Goal: Task Accomplishment & Management: Manage account settings

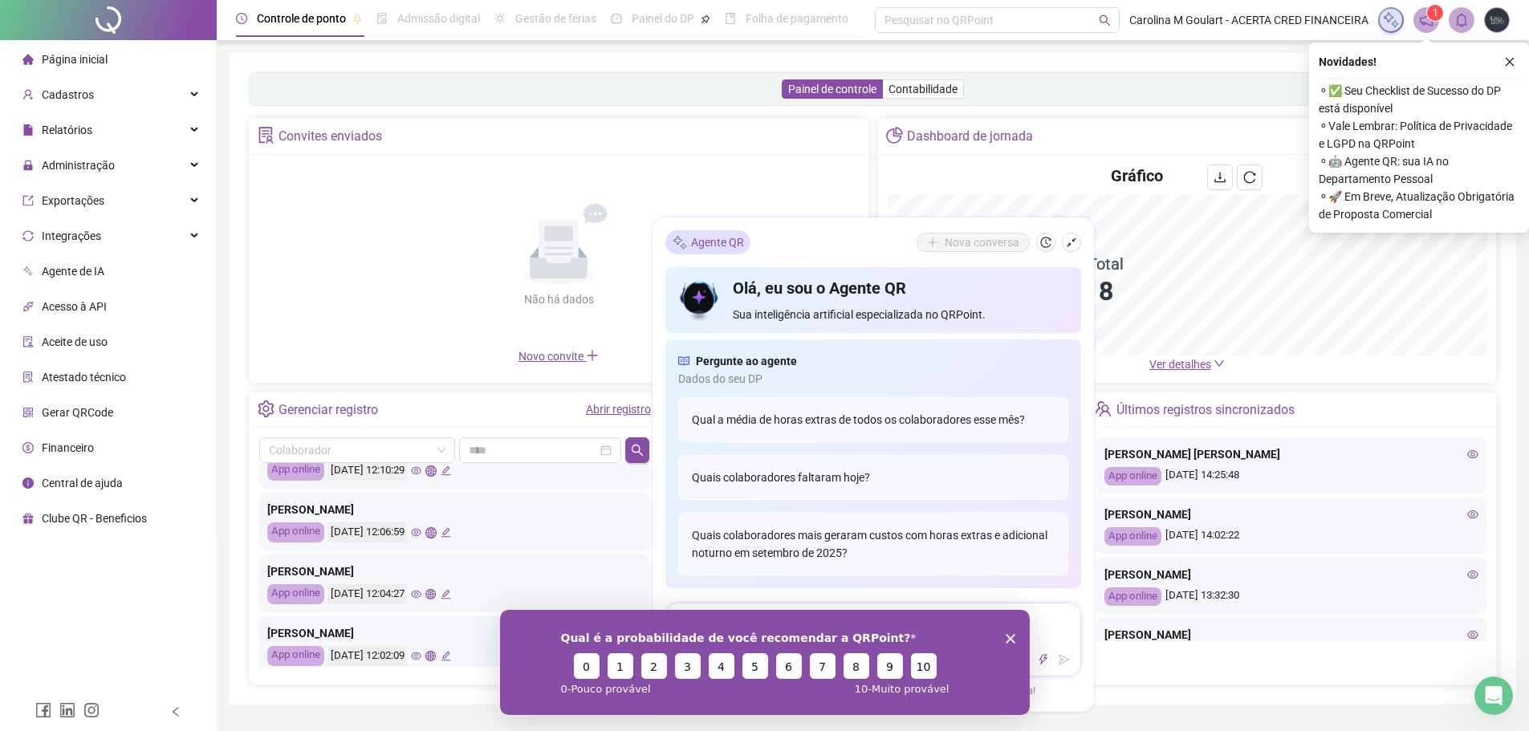
scroll to position [755, 0]
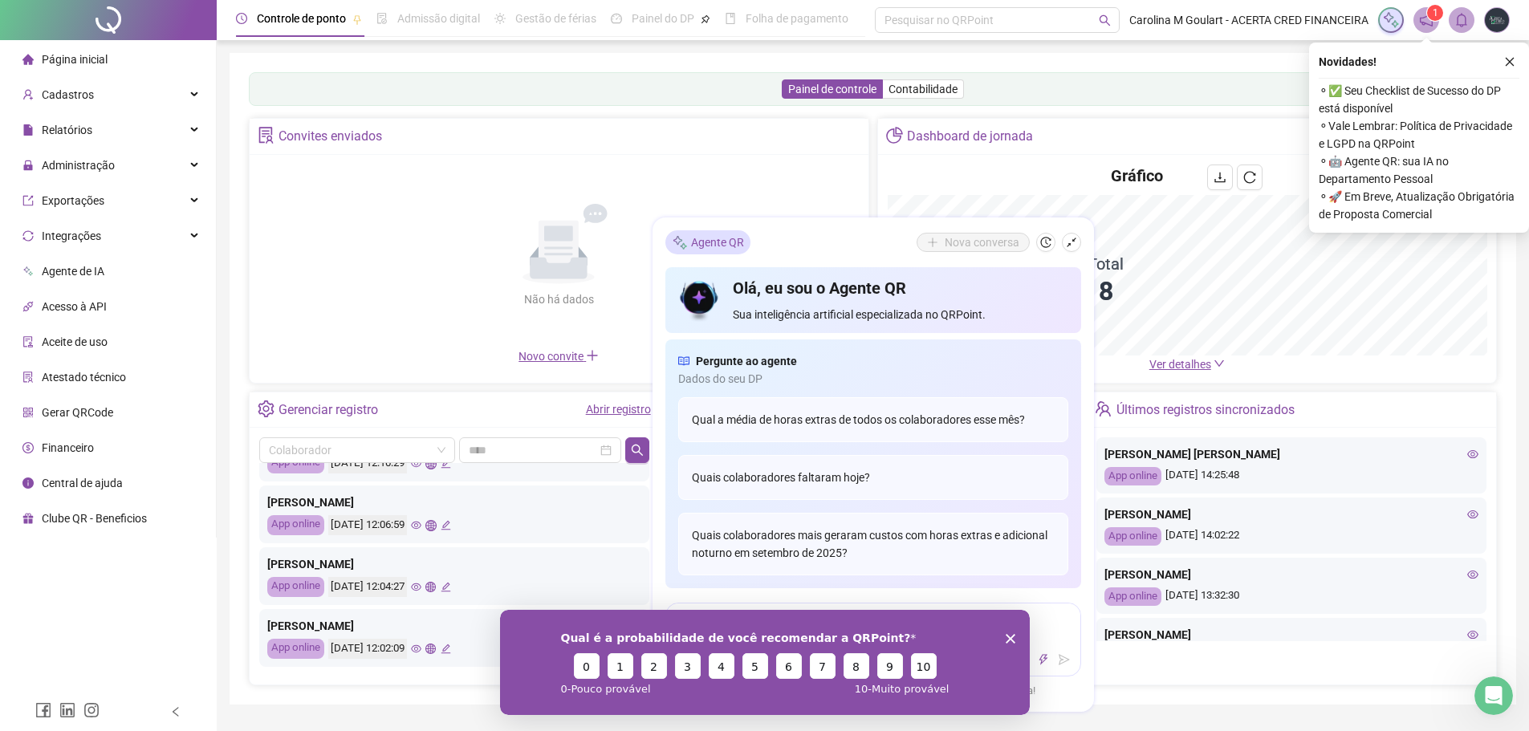
click at [1013, 632] on div "Qual é a probabilidade de você recomendar a QRPoint? 0 1 2 3 4 5 6 7 8 9 10 0 -…" at bounding box center [764, 661] width 530 height 105
click at [1005, 637] on icon "Fechar inquérito" at bounding box center [1010, 638] width 10 height 10
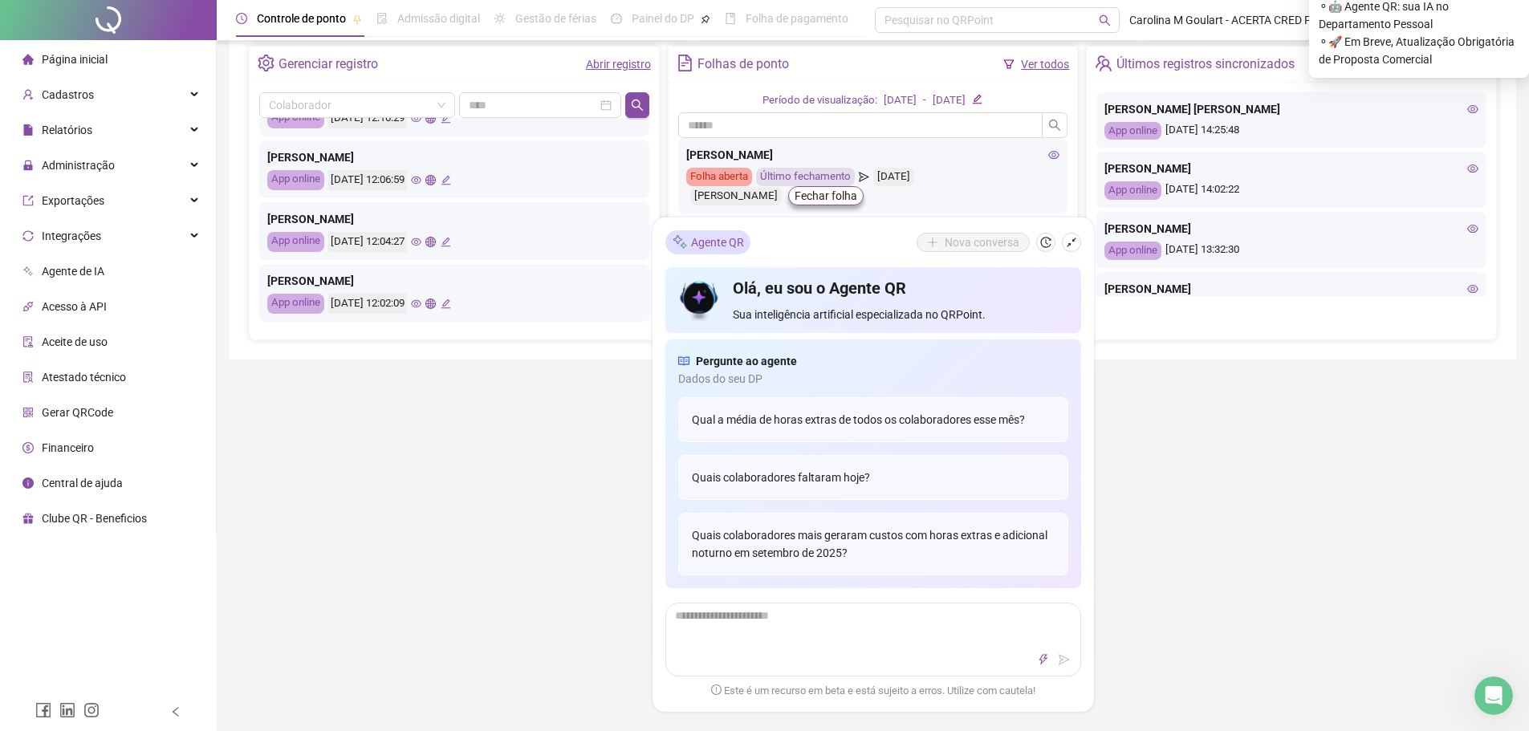
scroll to position [642, 0]
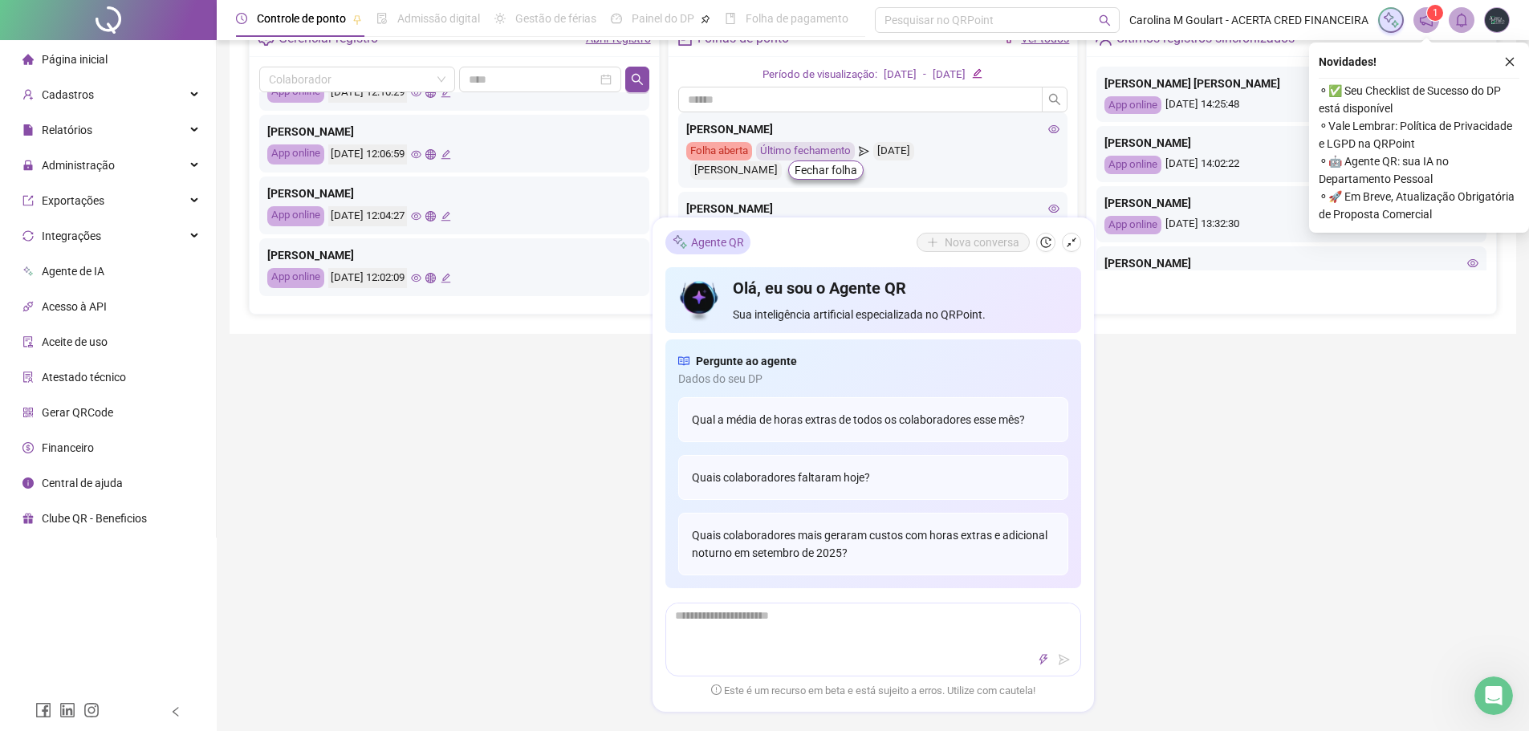
click at [1112, 372] on div "Controle de ponto Admissão digital Gestão de férias Painel do DP Folha de pagam…" at bounding box center [873, 128] width 1313 height 1540
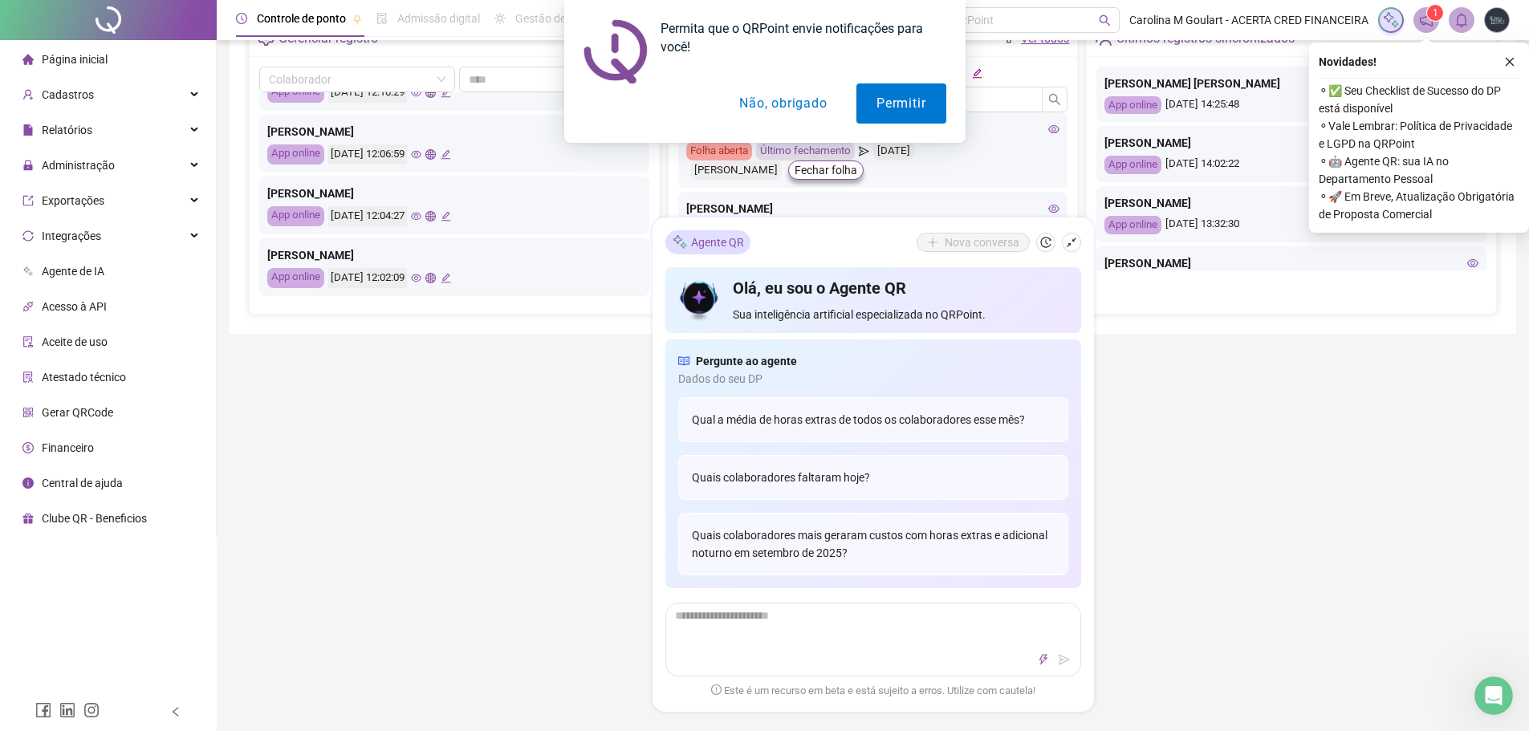
click at [793, 109] on button "Não, obrigado" at bounding box center [783, 103] width 128 height 40
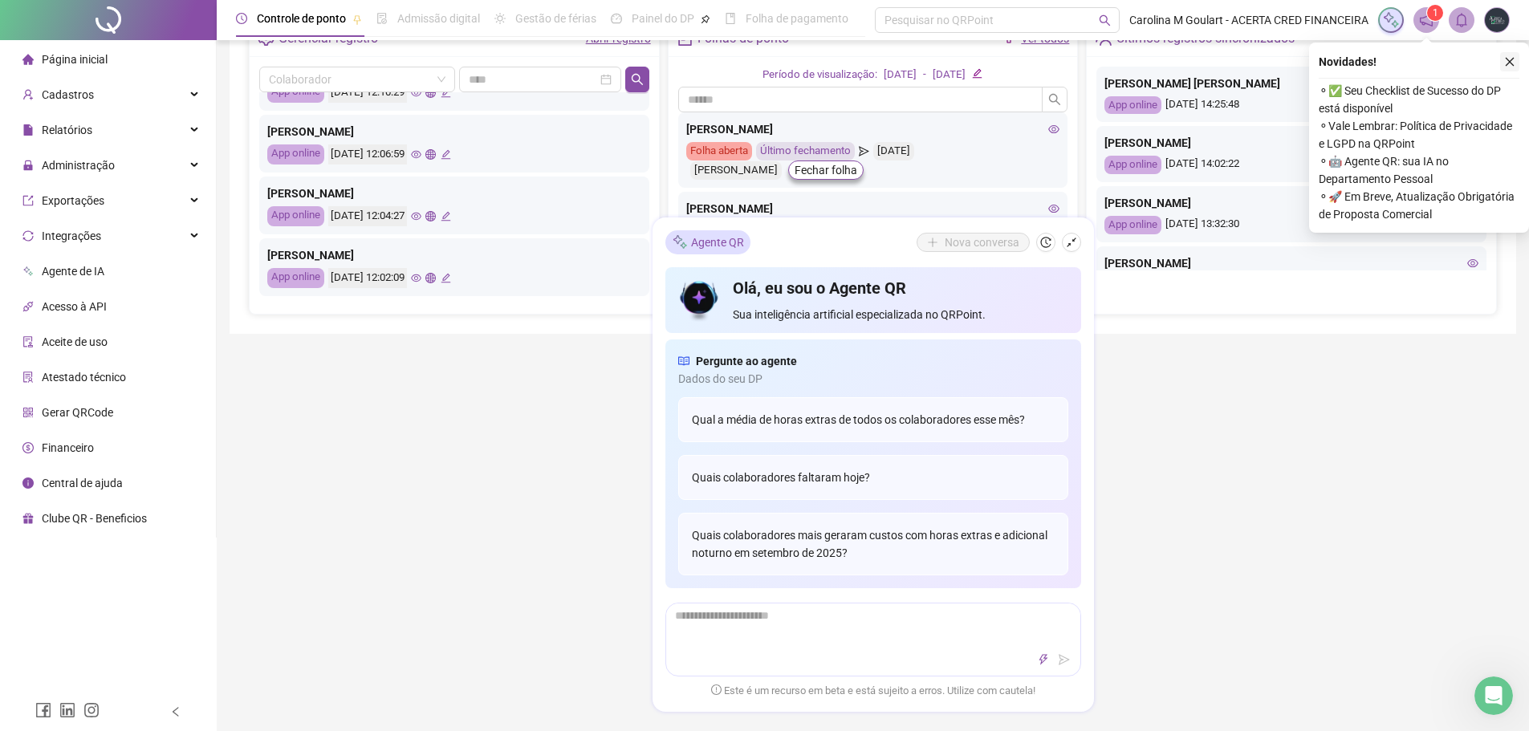
click at [1512, 60] on icon "close" at bounding box center [1510, 62] width 9 height 9
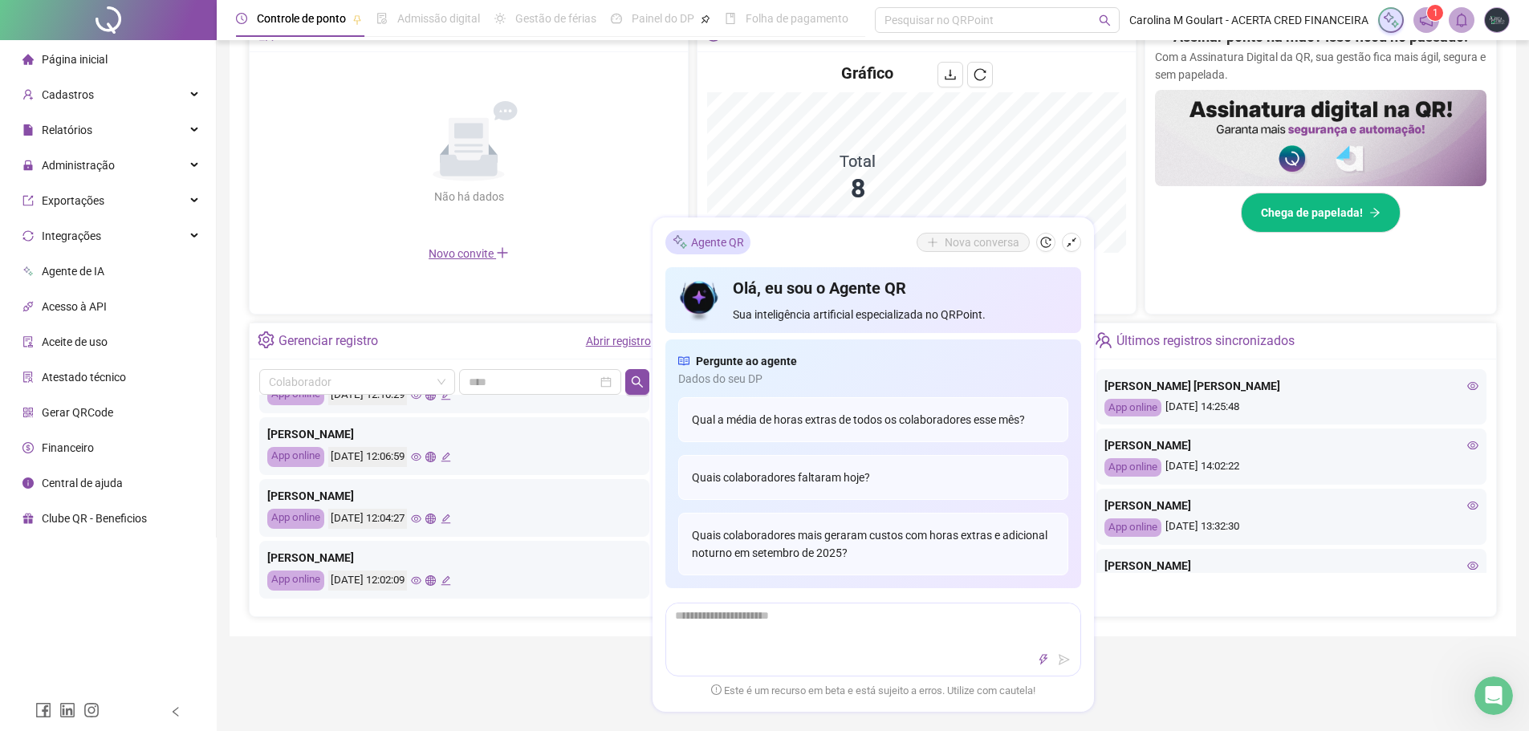
scroll to position [327, 0]
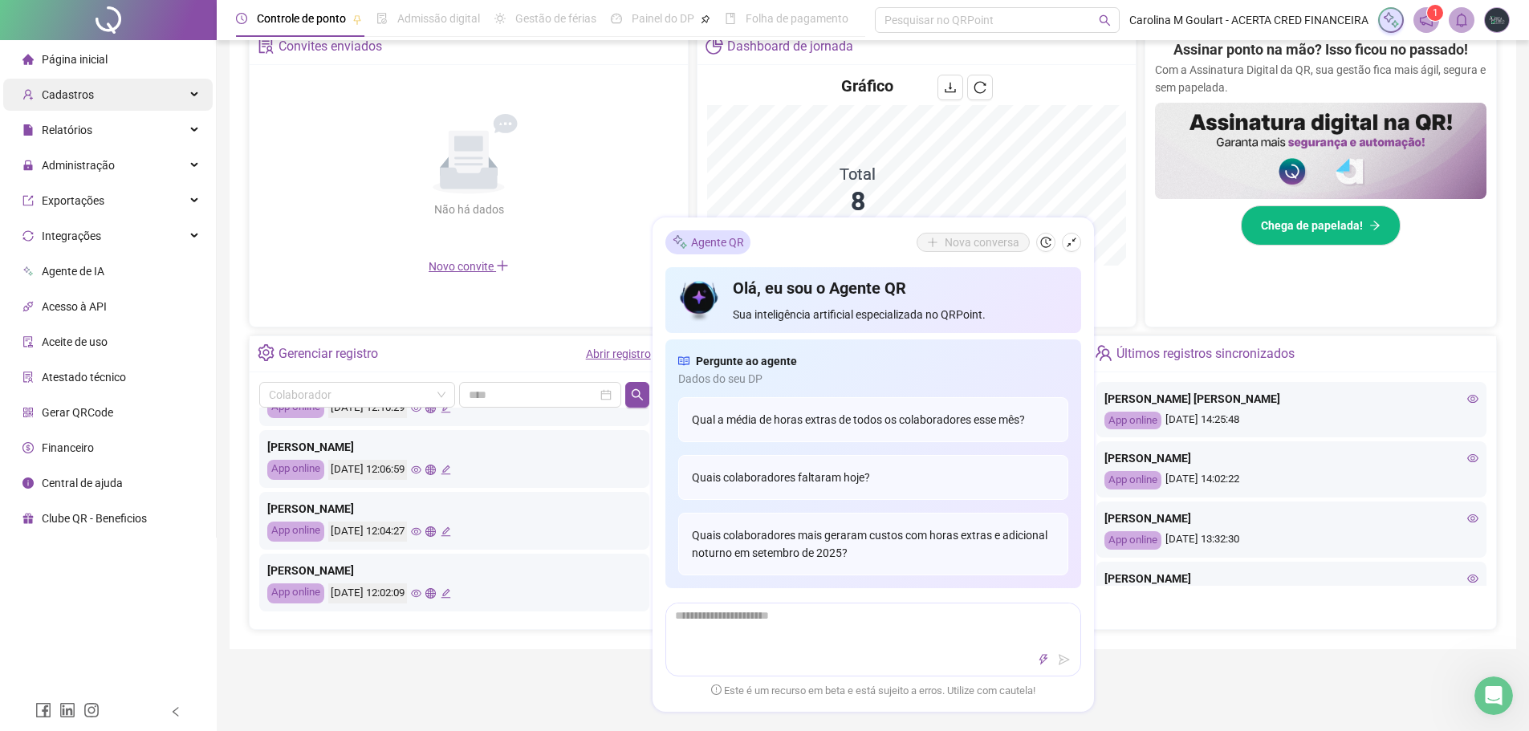
click at [115, 94] on div "Cadastros" at bounding box center [108, 95] width 210 height 32
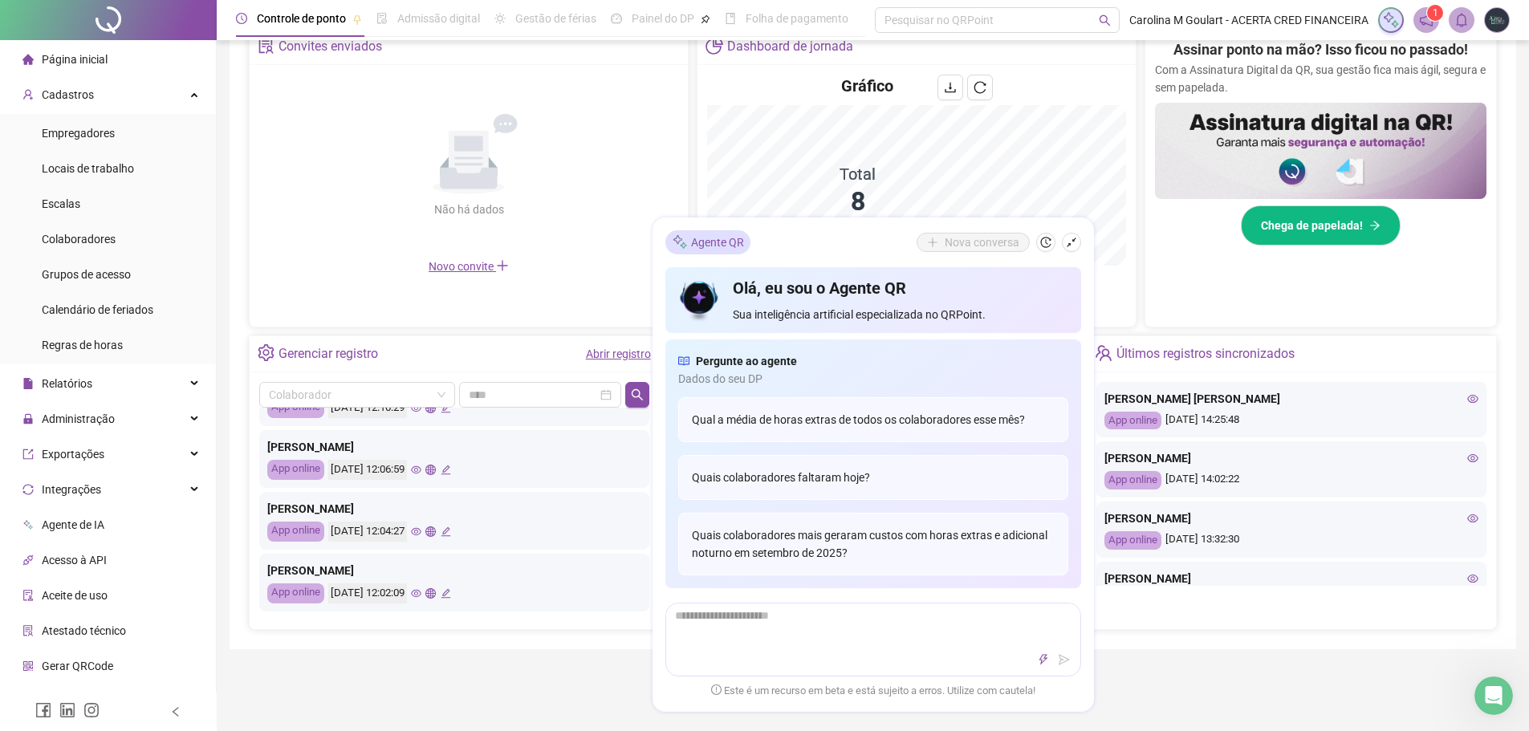
click at [1143, 662] on div "Controle de ponto Admissão digital Gestão de férias Painel do DP Folha de pagam…" at bounding box center [873, 443] width 1313 height 1540
drag, startPoint x: 1143, startPoint y: 659, endPoint x: 683, endPoint y: 183, distance: 662.0
click at [683, 183] on div "Não há dados Não há dados Novo convite" at bounding box center [469, 175] width 438 height 220
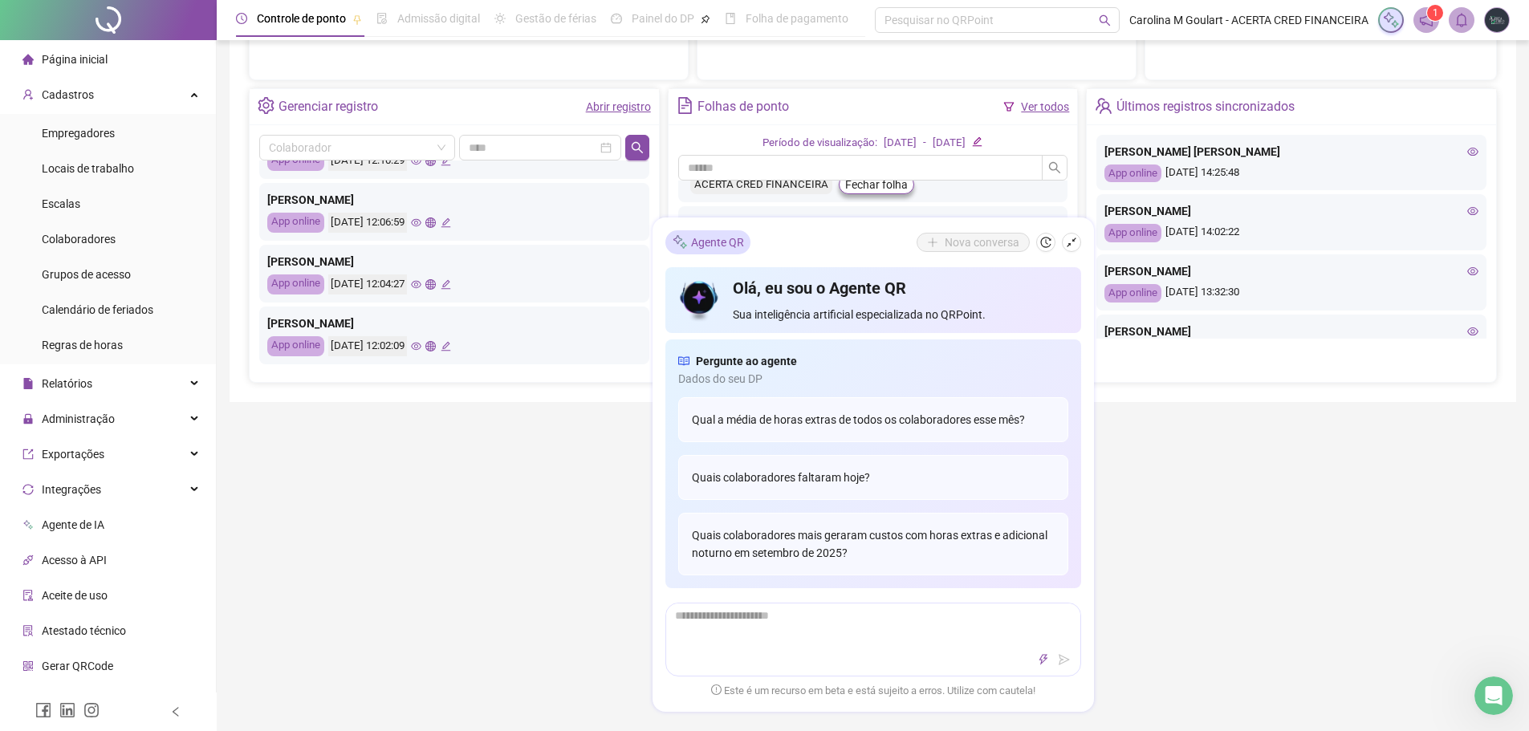
scroll to position [568, 0]
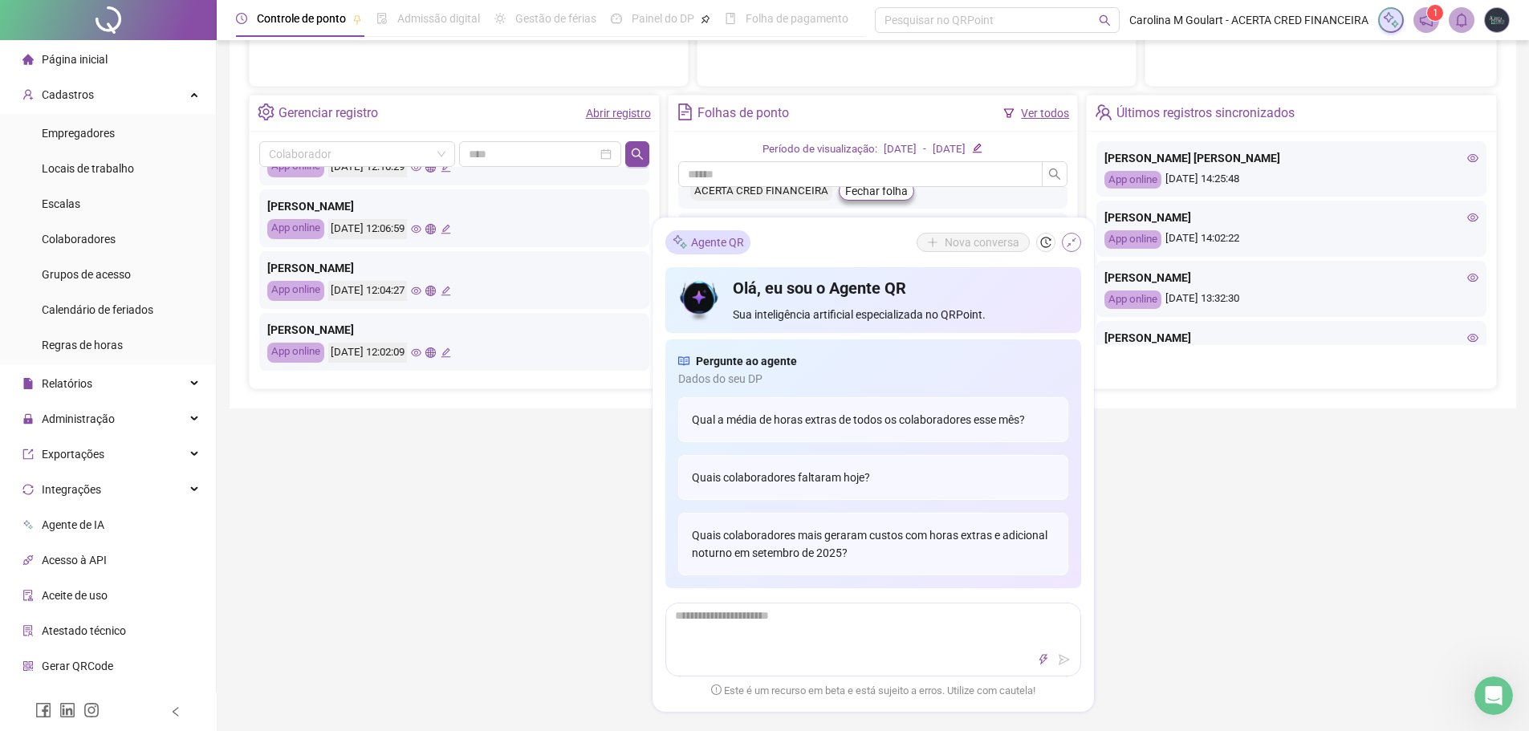
click at [1066, 243] on icon "shrink" at bounding box center [1071, 242] width 11 height 11
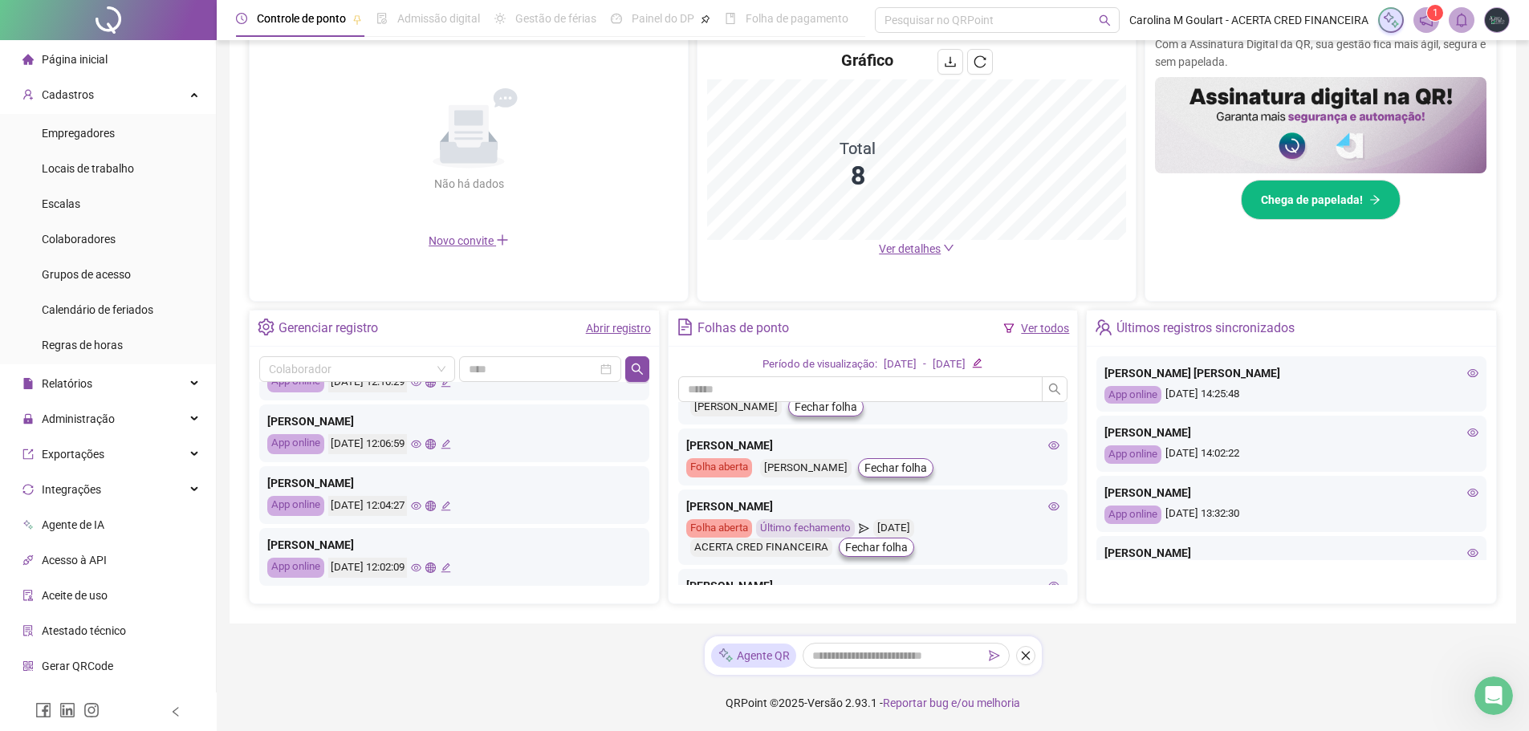
scroll to position [0, 0]
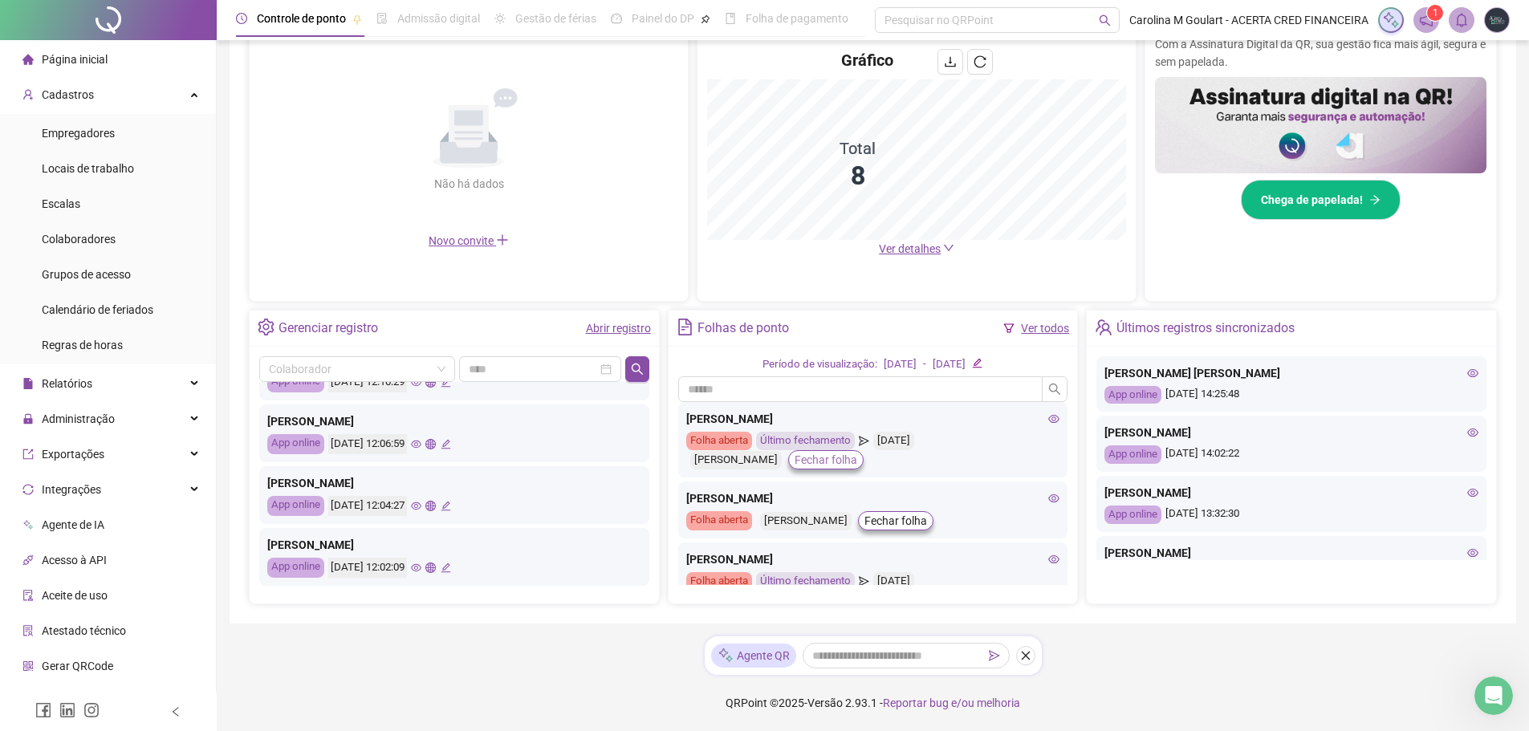
click at [857, 463] on span "Fechar folha" at bounding box center [826, 460] width 63 height 18
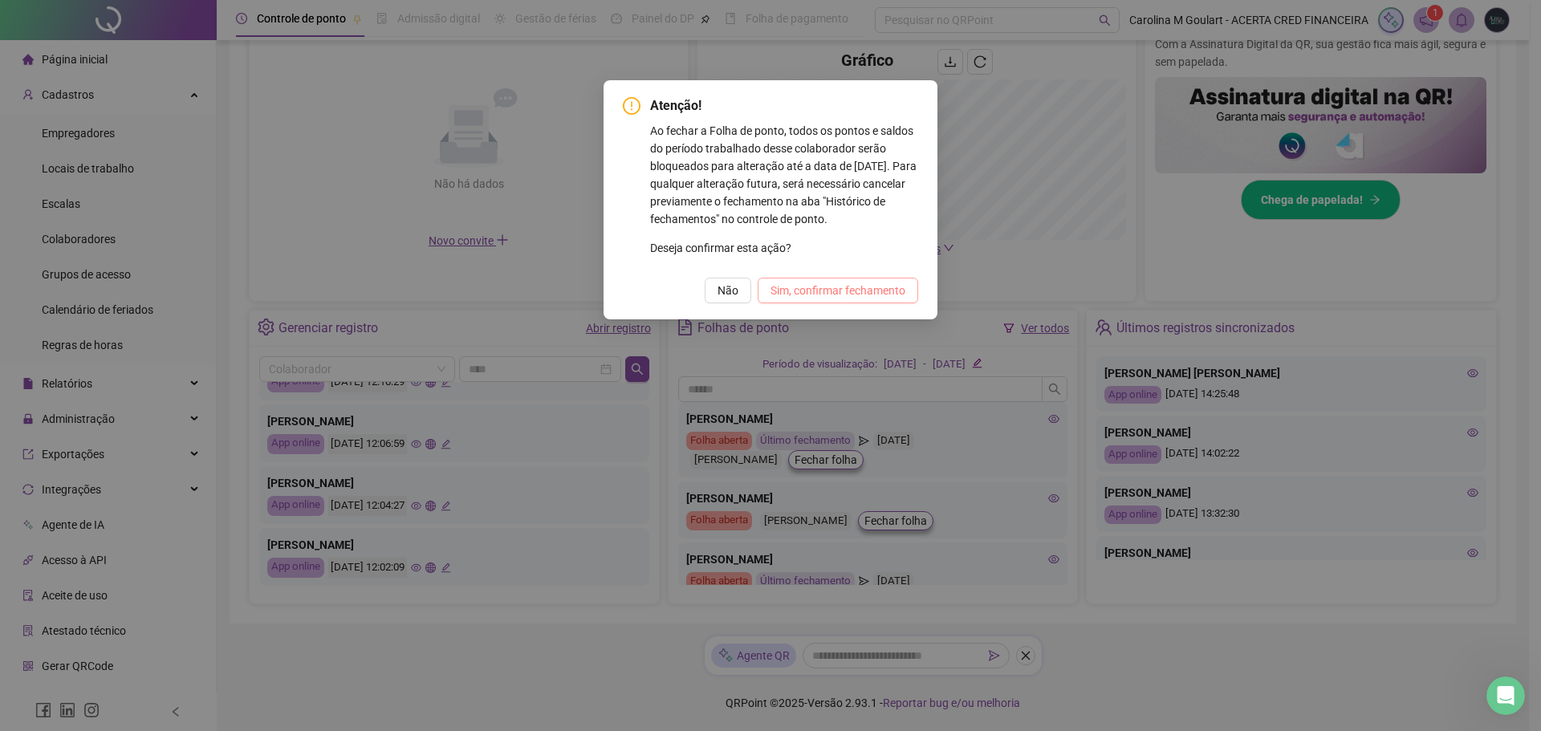
click at [872, 290] on span "Sim, confirmar fechamento" at bounding box center [838, 291] width 135 height 18
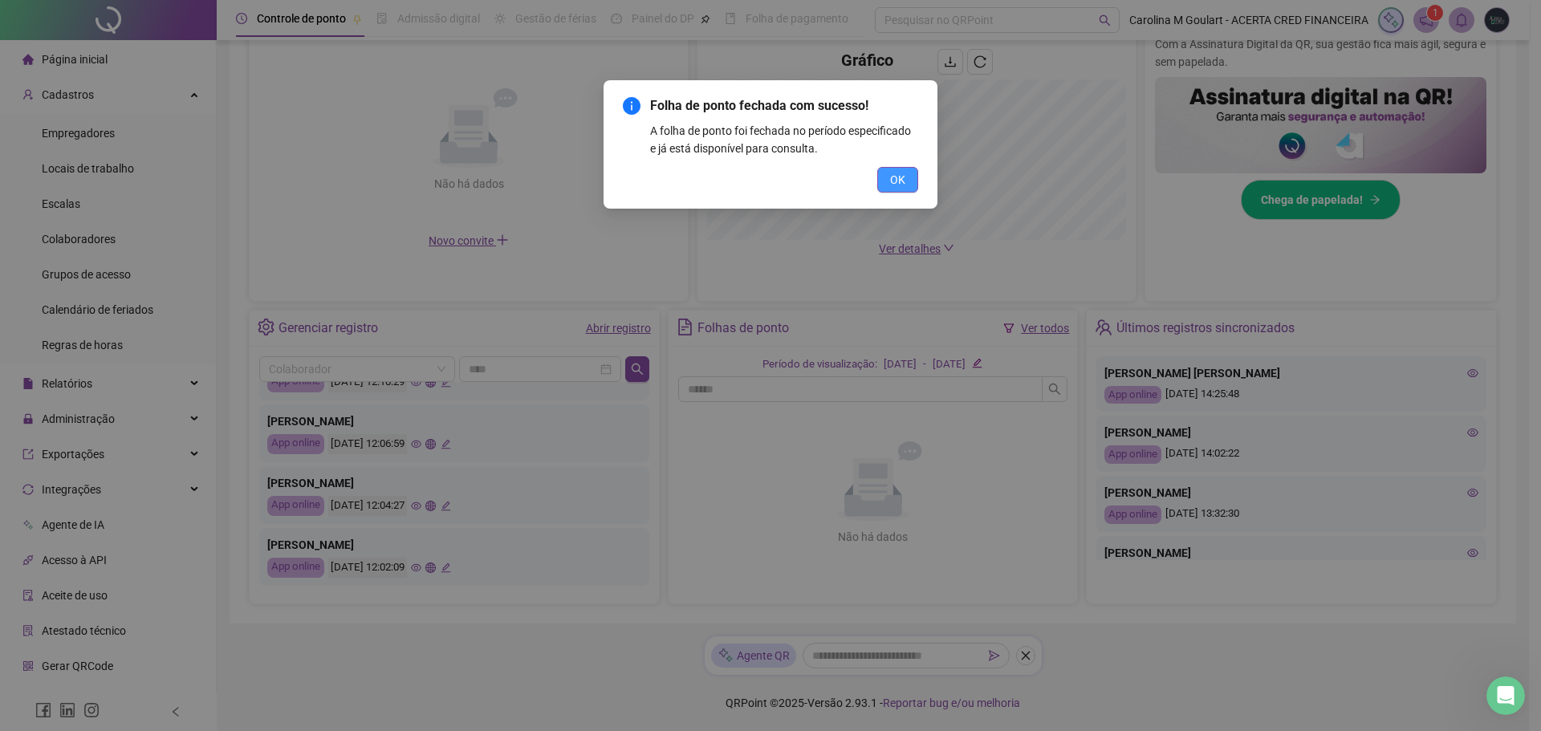
click at [910, 181] on button "OK" at bounding box center [897, 180] width 41 height 26
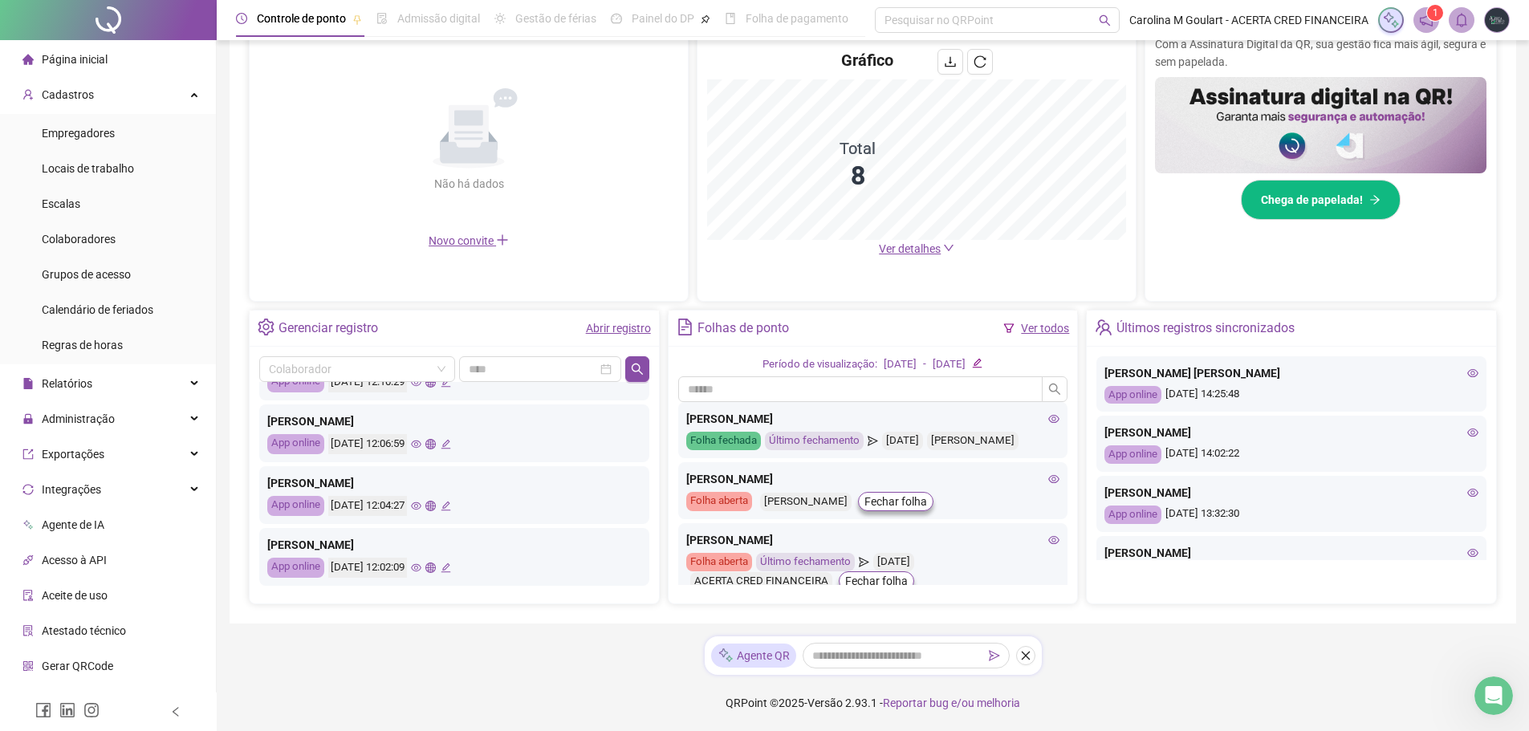
click at [844, 442] on div "Último fechamento" at bounding box center [814, 441] width 99 height 18
click at [779, 442] on div "Último fechamento" at bounding box center [814, 441] width 99 height 18
click at [745, 442] on div "Folha fechada" at bounding box center [723, 441] width 75 height 18
click at [1049, 419] on icon "eye" at bounding box center [1054, 419] width 11 height 8
click at [873, 445] on icon "send" at bounding box center [873, 441] width 10 height 10
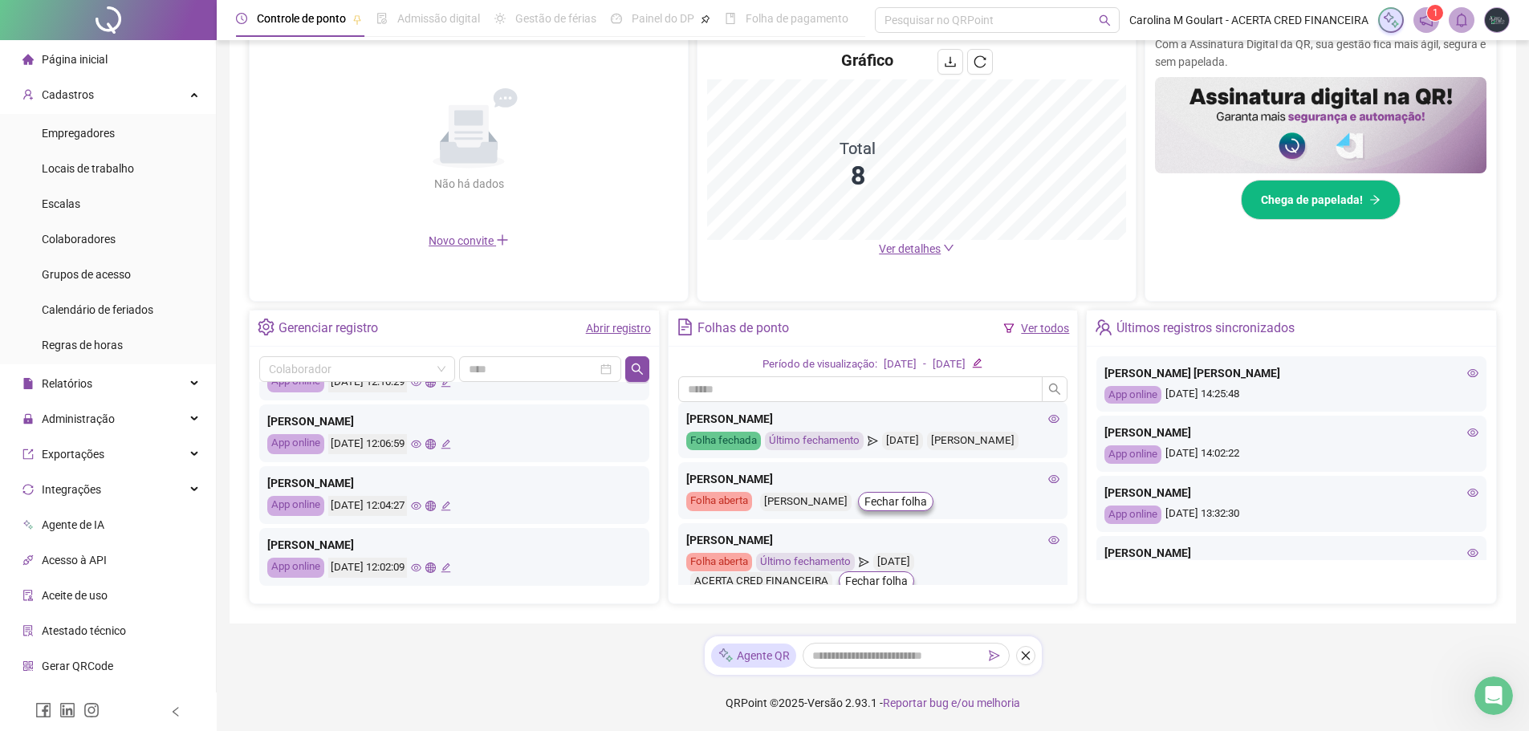
click at [776, 445] on div "Último fechamento" at bounding box center [814, 441] width 99 height 18
drag, startPoint x: 723, startPoint y: 442, endPoint x: 761, endPoint y: 435, distance: 39.2
click at [735, 439] on div "Folha fechada" at bounding box center [723, 441] width 75 height 18
click at [1048, 422] on icon "eye" at bounding box center [1053, 418] width 11 height 11
click at [83, 417] on span "Administração" at bounding box center [78, 419] width 73 height 13
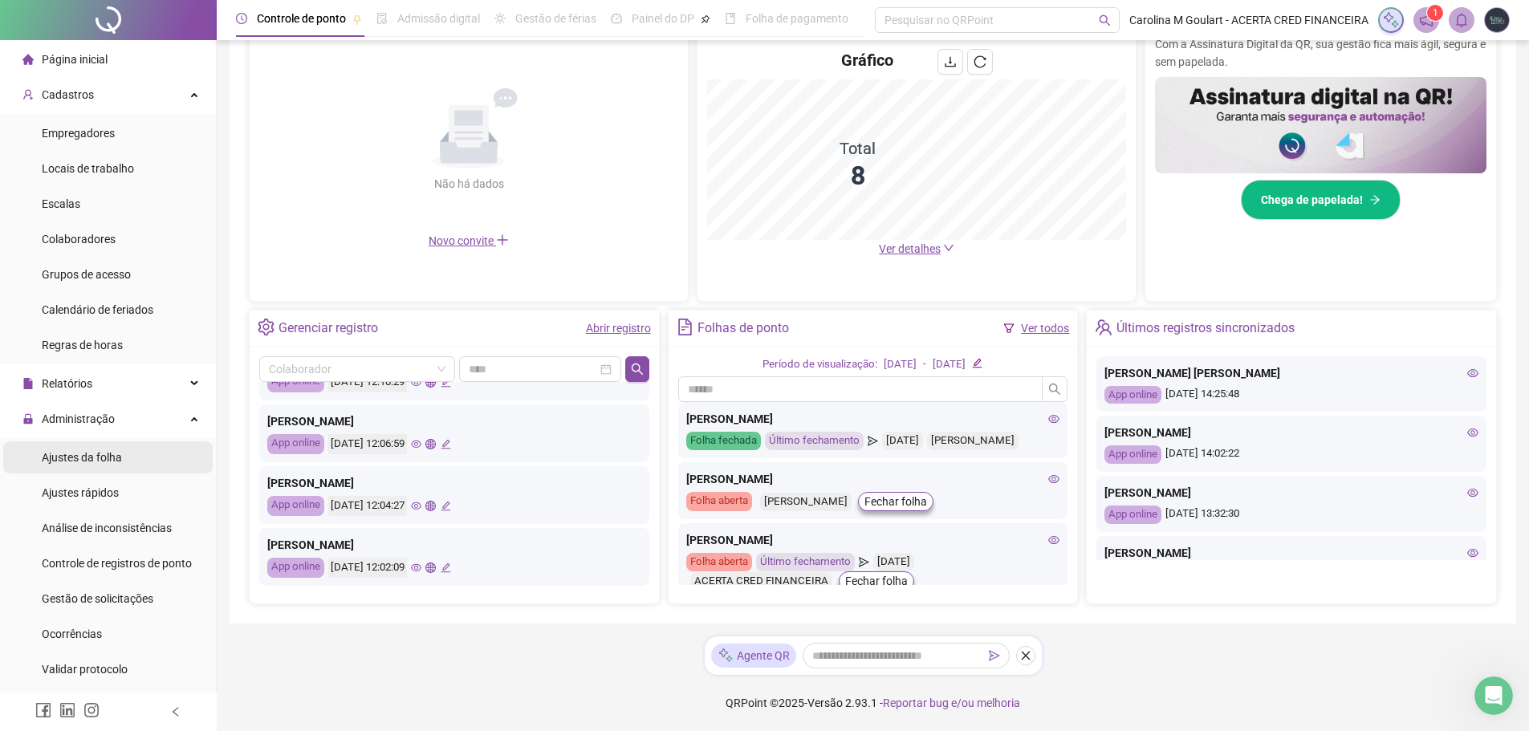
click at [114, 459] on span "Ajustes da folha" at bounding box center [82, 457] width 80 height 13
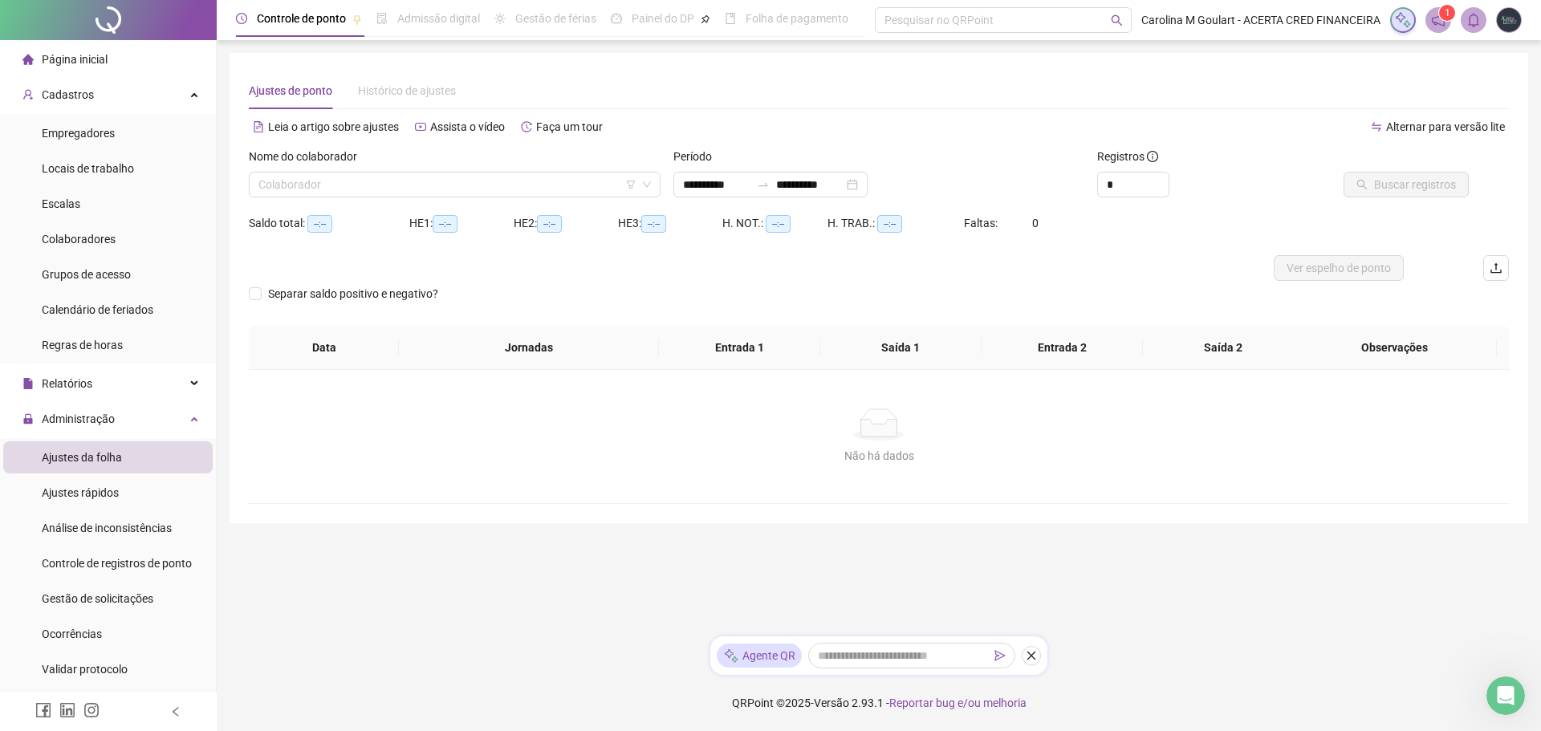
type input "**********"
click at [541, 184] on input "search" at bounding box center [448, 185] width 378 height 24
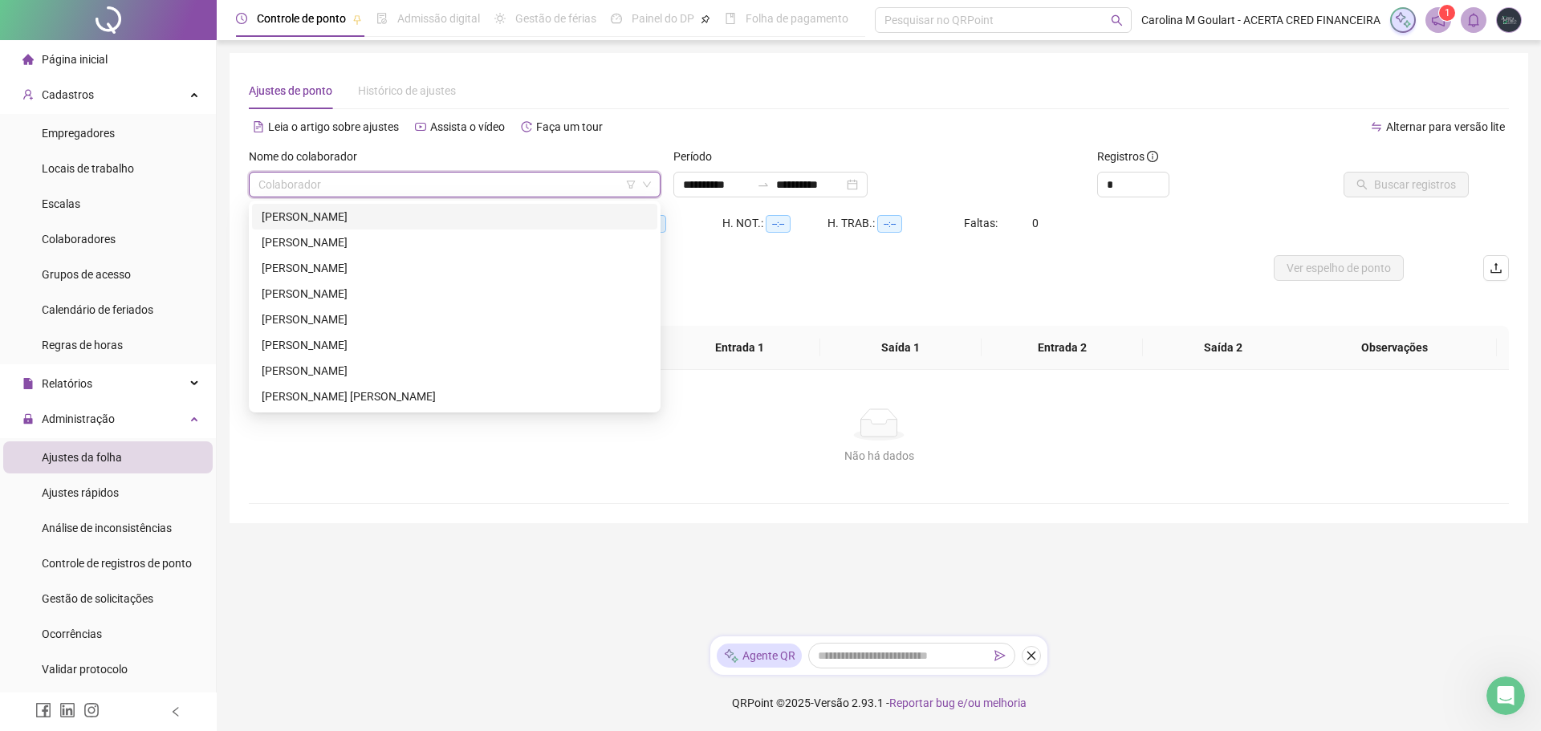
click at [324, 222] on div "[PERSON_NAME]" at bounding box center [455, 217] width 386 height 18
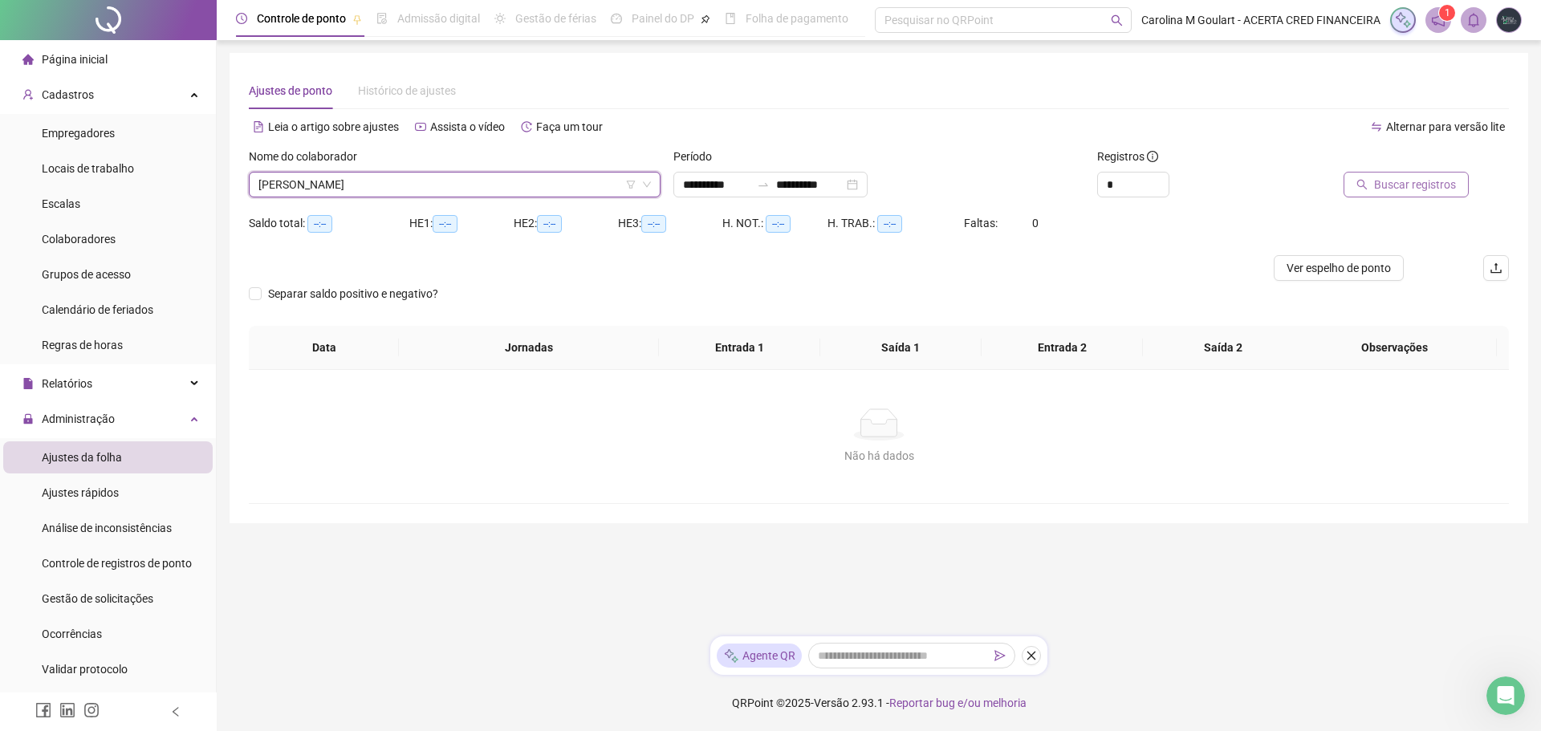
click at [1412, 186] on span "Buscar registros" at bounding box center [1415, 185] width 82 height 18
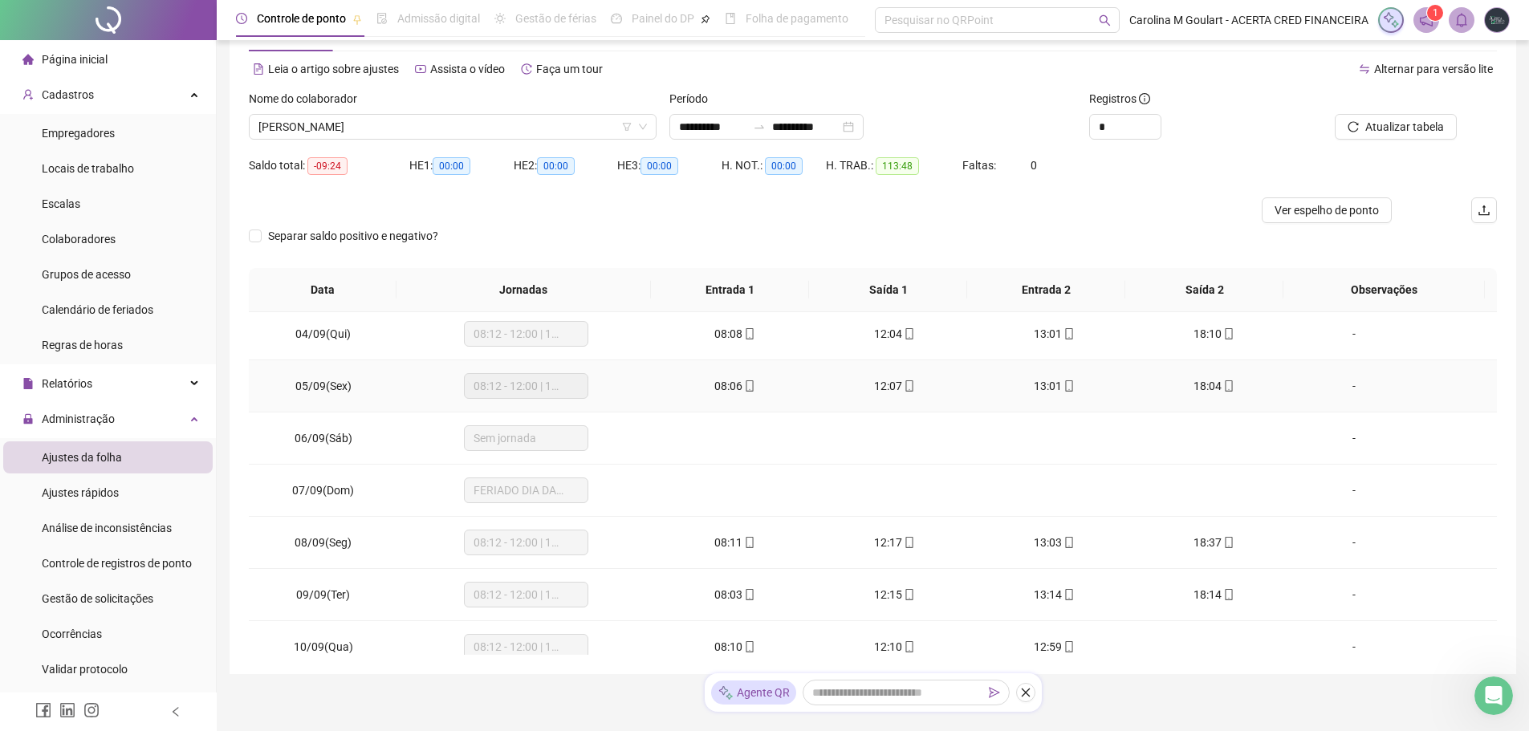
scroll to position [108, 0]
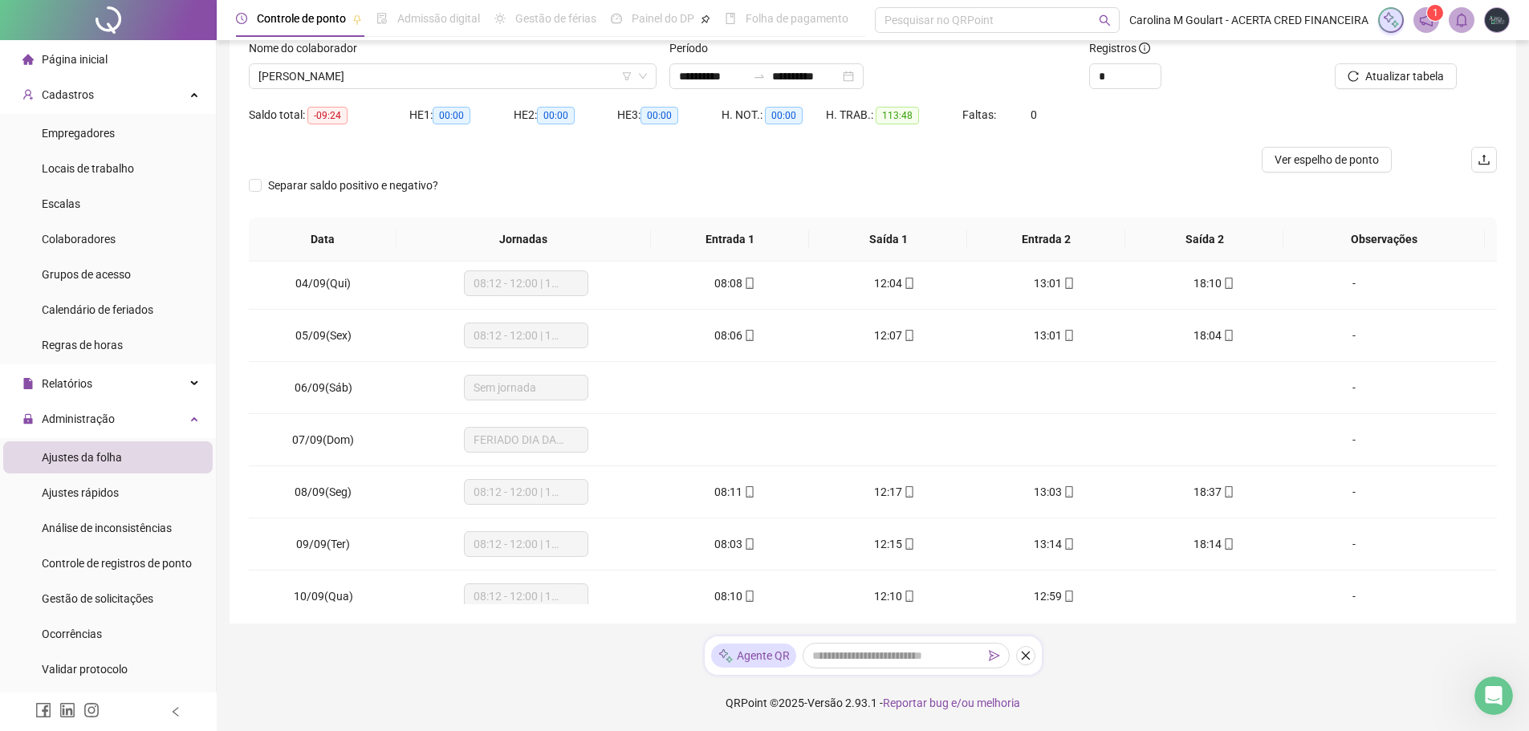
click at [141, 458] on li "Ajustes da folha" at bounding box center [108, 458] width 210 height 32
click at [96, 422] on span "Administração" at bounding box center [78, 419] width 73 height 13
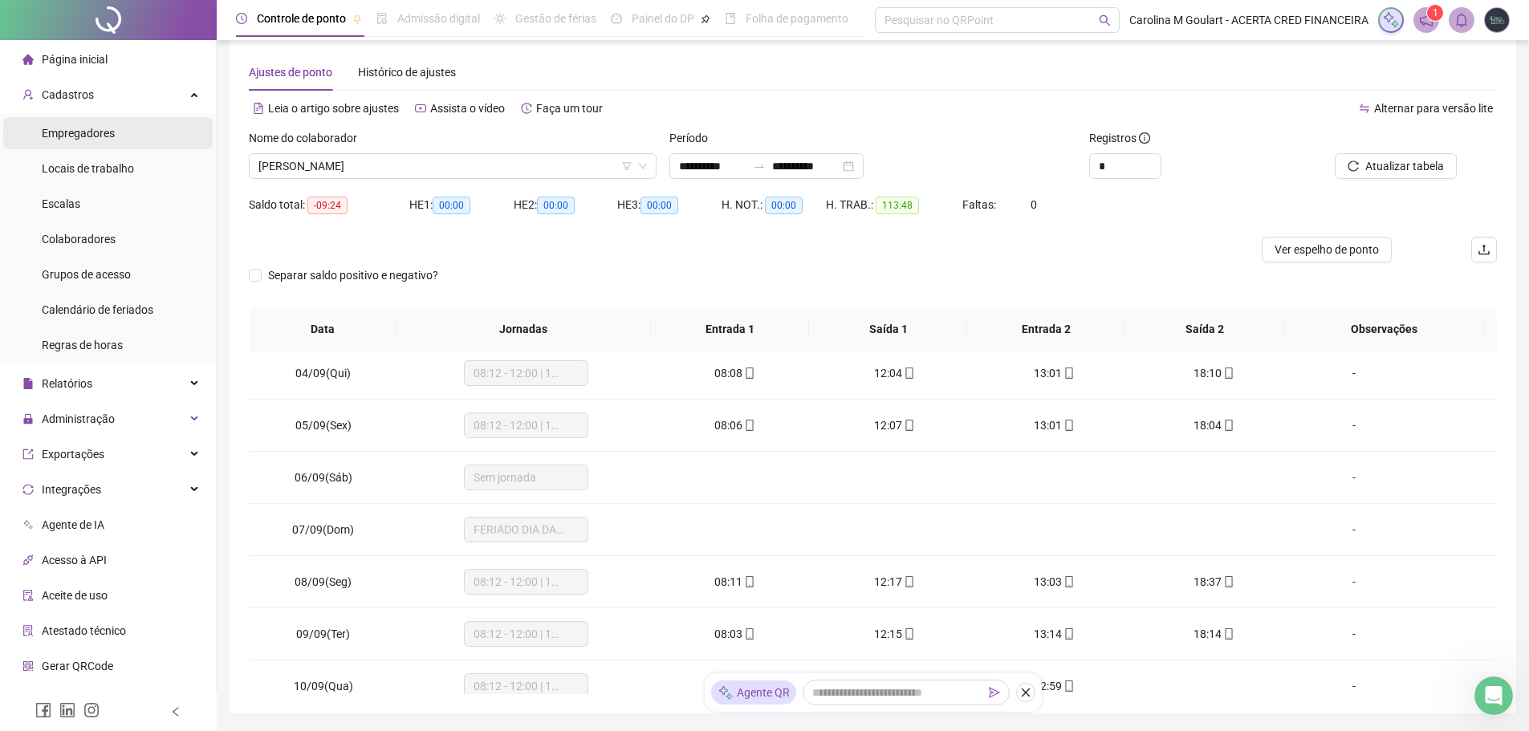
scroll to position [0, 0]
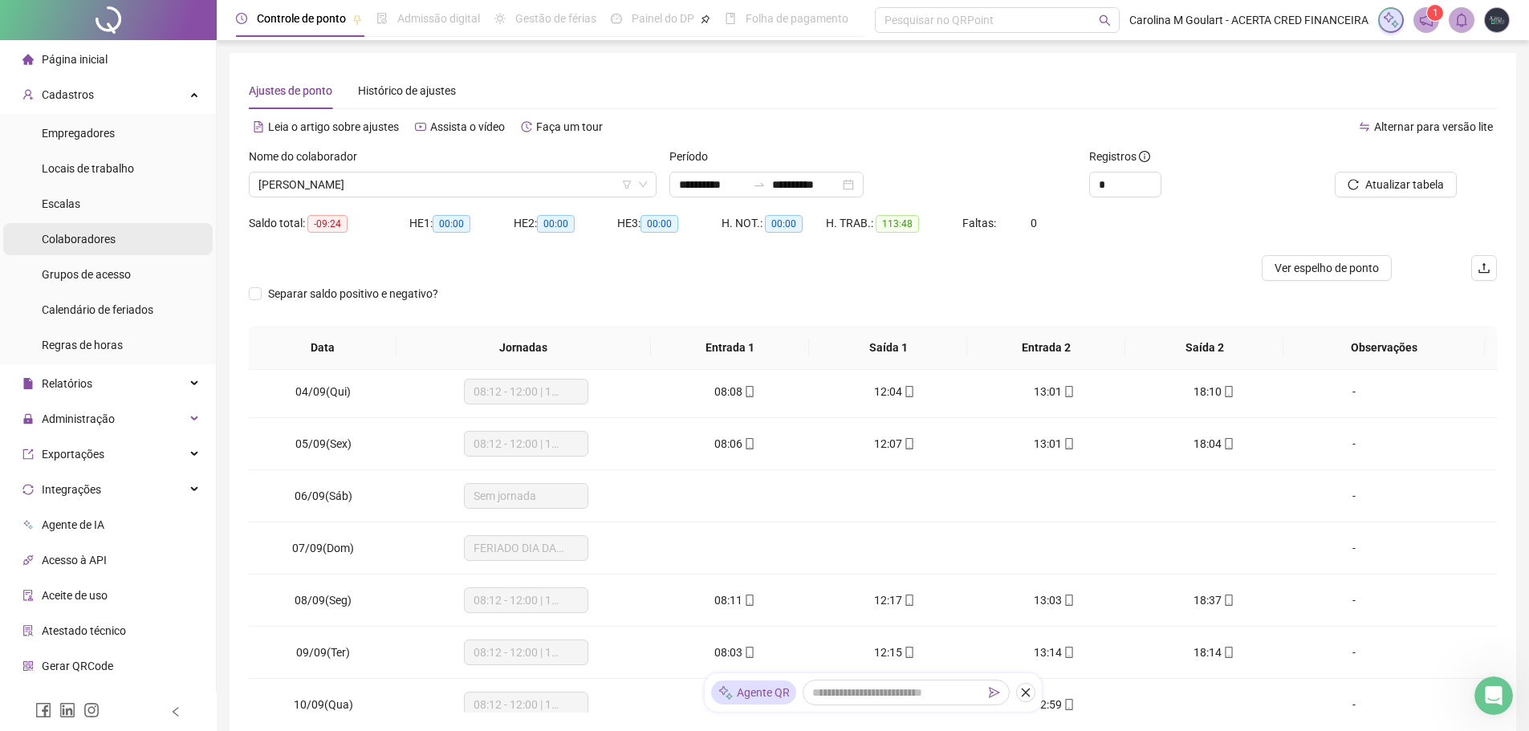
click at [75, 237] on span "Colaboradores" at bounding box center [79, 239] width 74 height 13
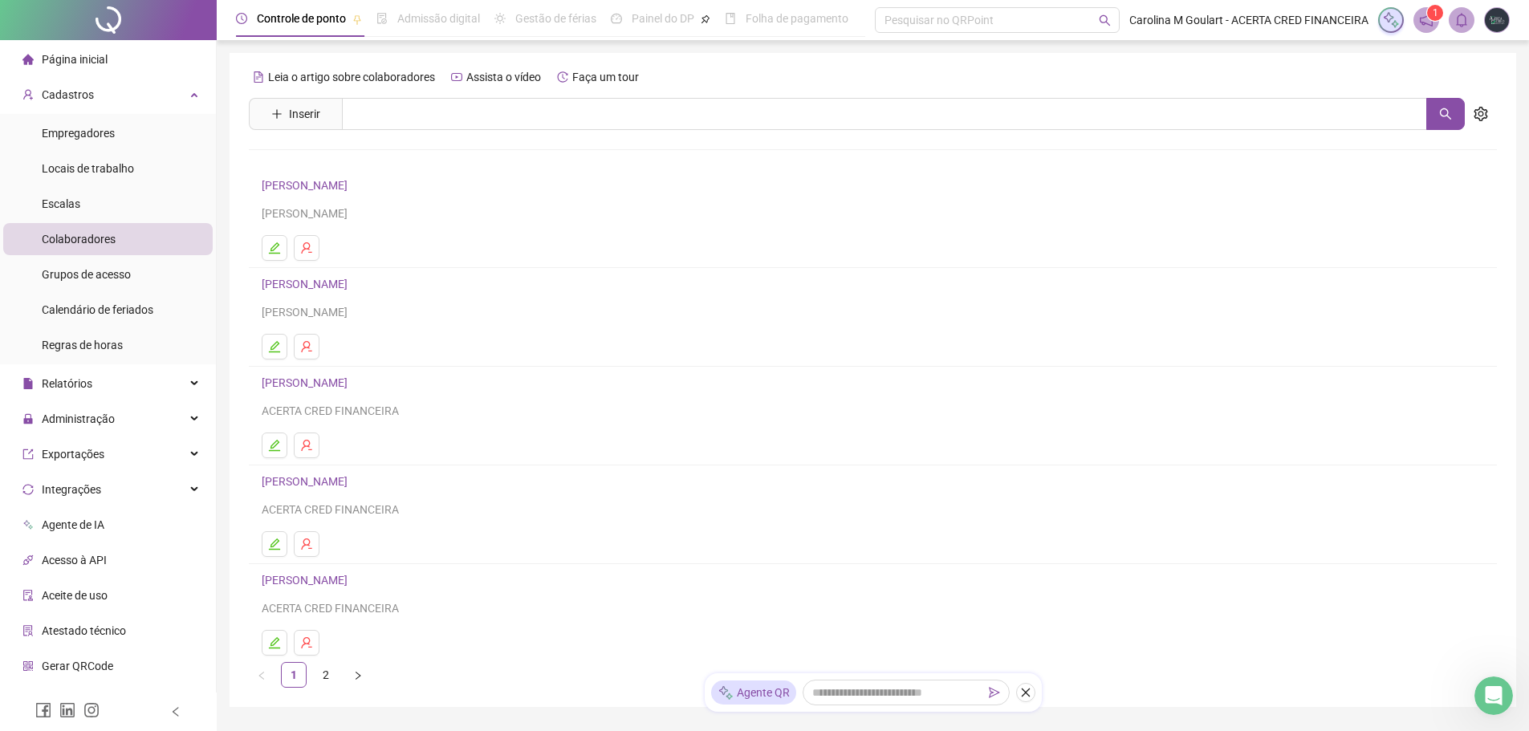
click at [446, 23] on span "Admissão digital" at bounding box center [438, 18] width 83 height 13
click at [1487, 114] on icon "setting" at bounding box center [1481, 114] width 14 height 14
drag, startPoint x: 89, startPoint y: 135, endPoint x: 88, endPoint y: 145, distance: 10.6
click at [89, 136] on span "Empregadores" at bounding box center [78, 133] width 73 height 13
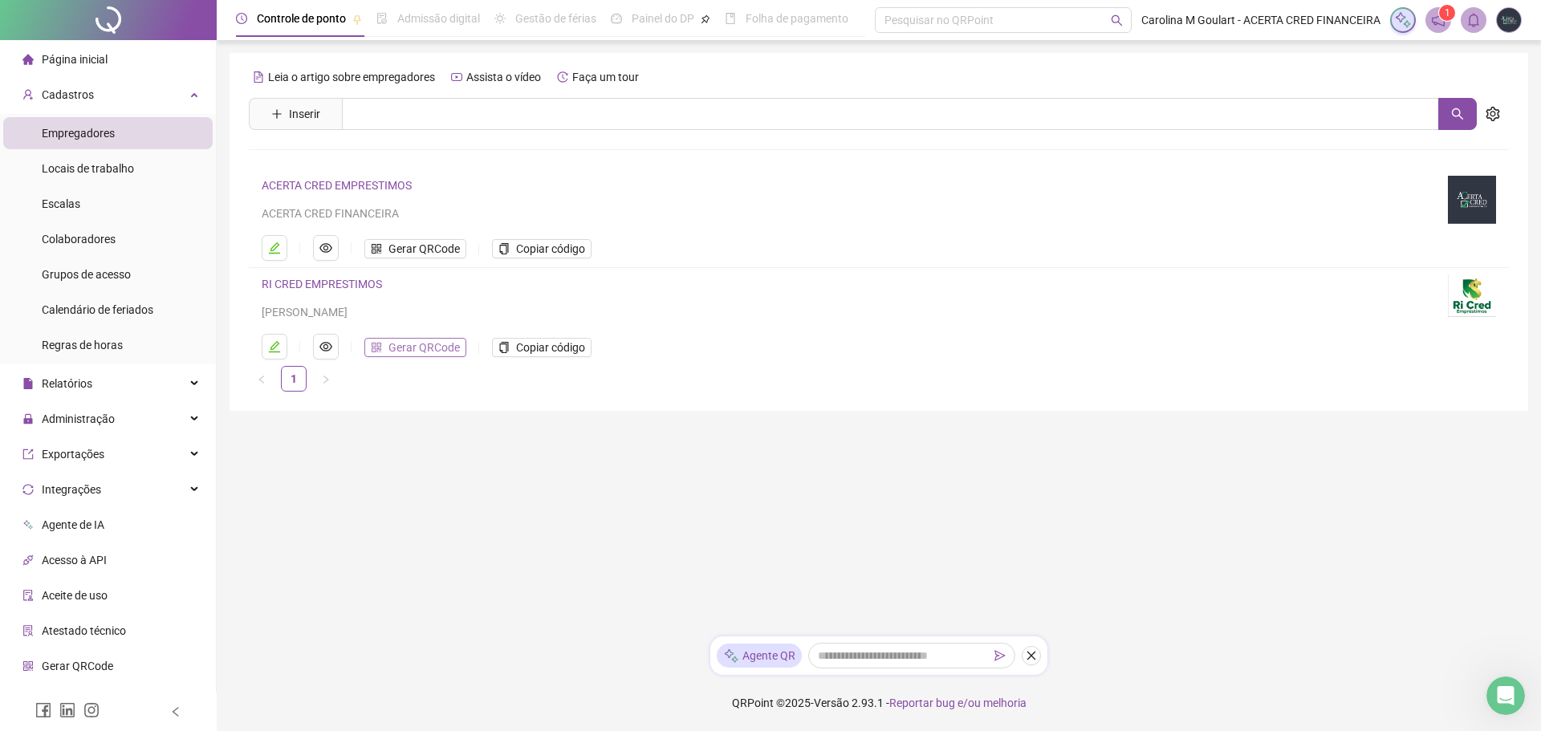
click at [413, 352] on span "Gerar QRCode" at bounding box center [424, 348] width 71 height 18
click at [321, 347] on icon "eye" at bounding box center [326, 346] width 13 height 13
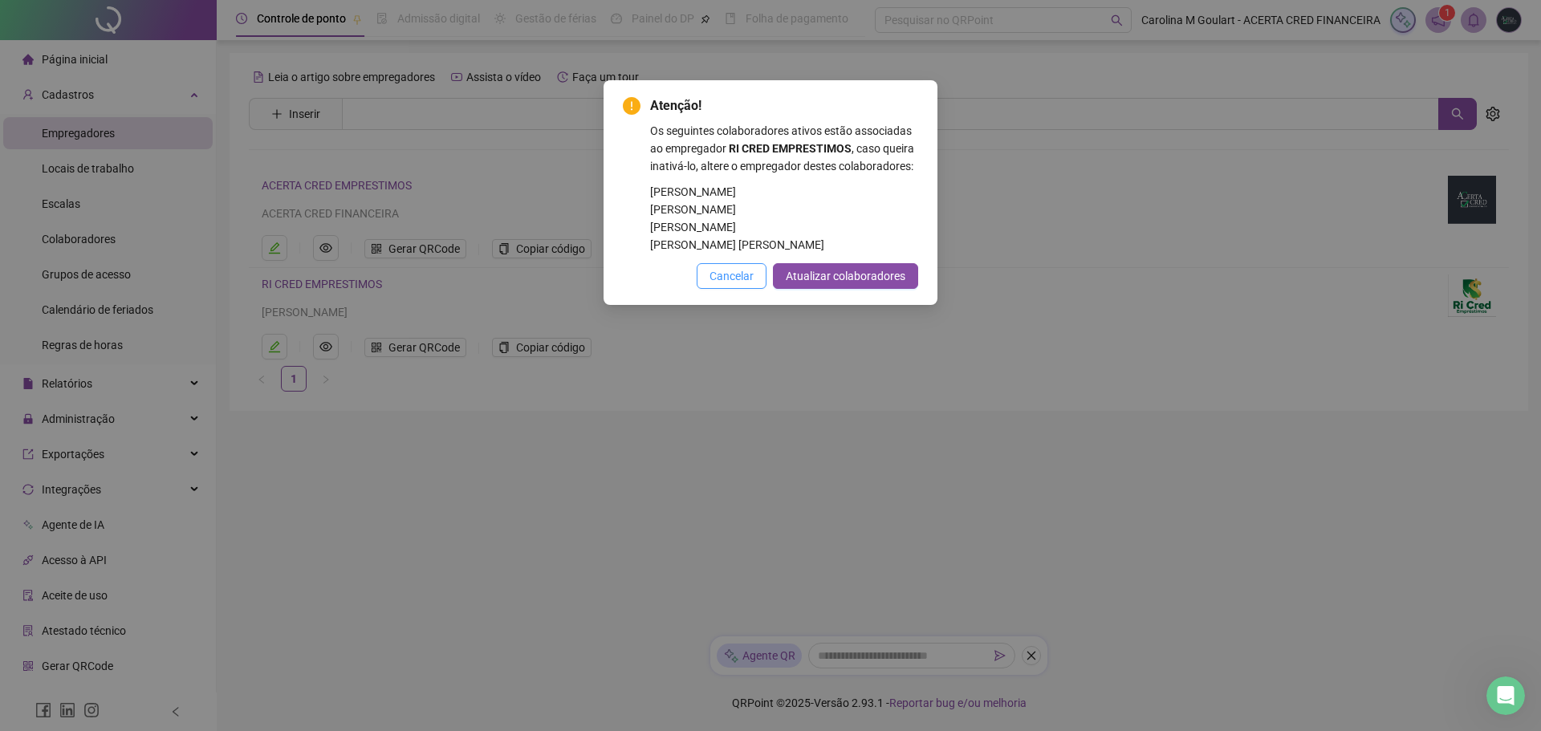
click at [727, 284] on span "Cancelar" at bounding box center [732, 276] width 44 height 18
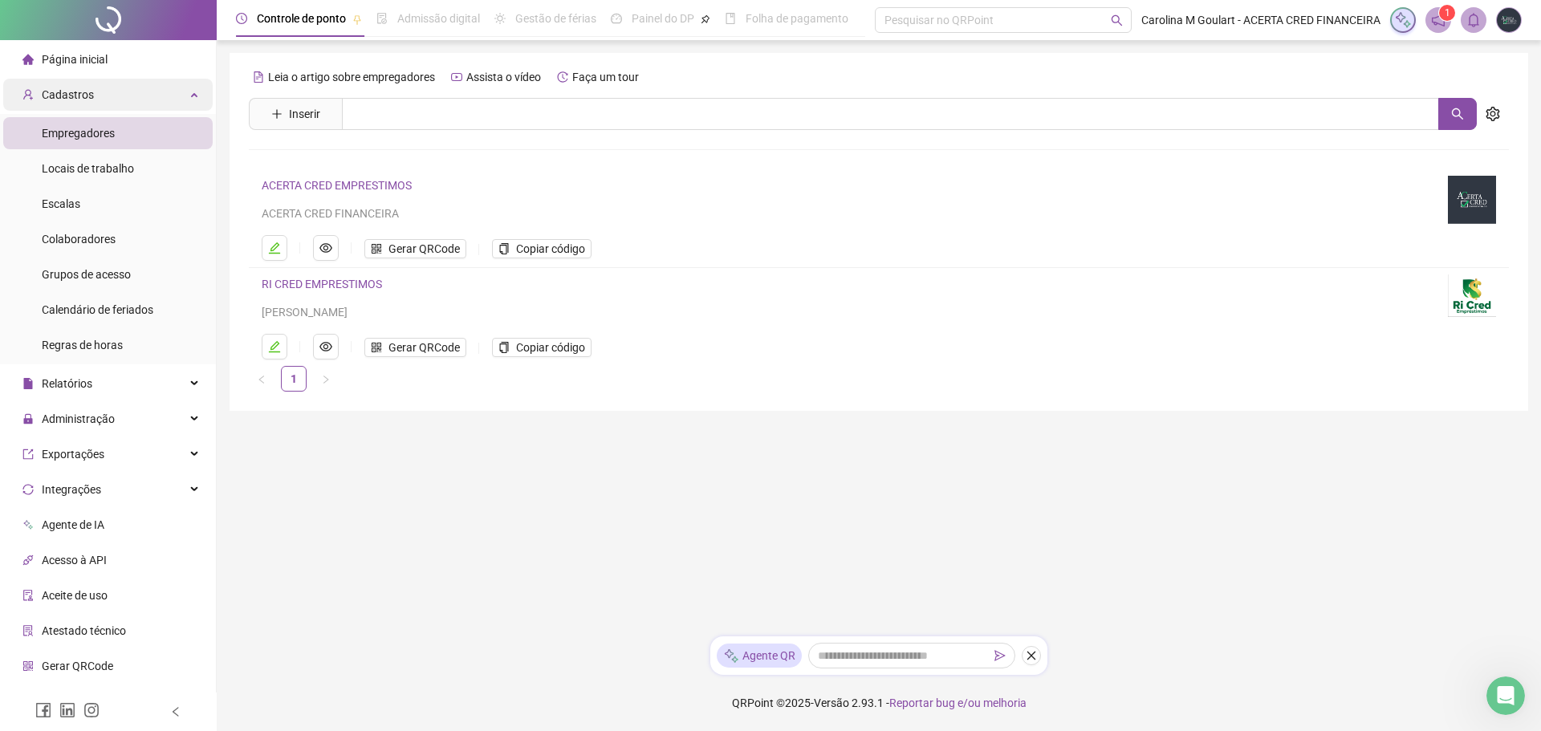
click at [130, 97] on div "Cadastros" at bounding box center [108, 95] width 210 height 32
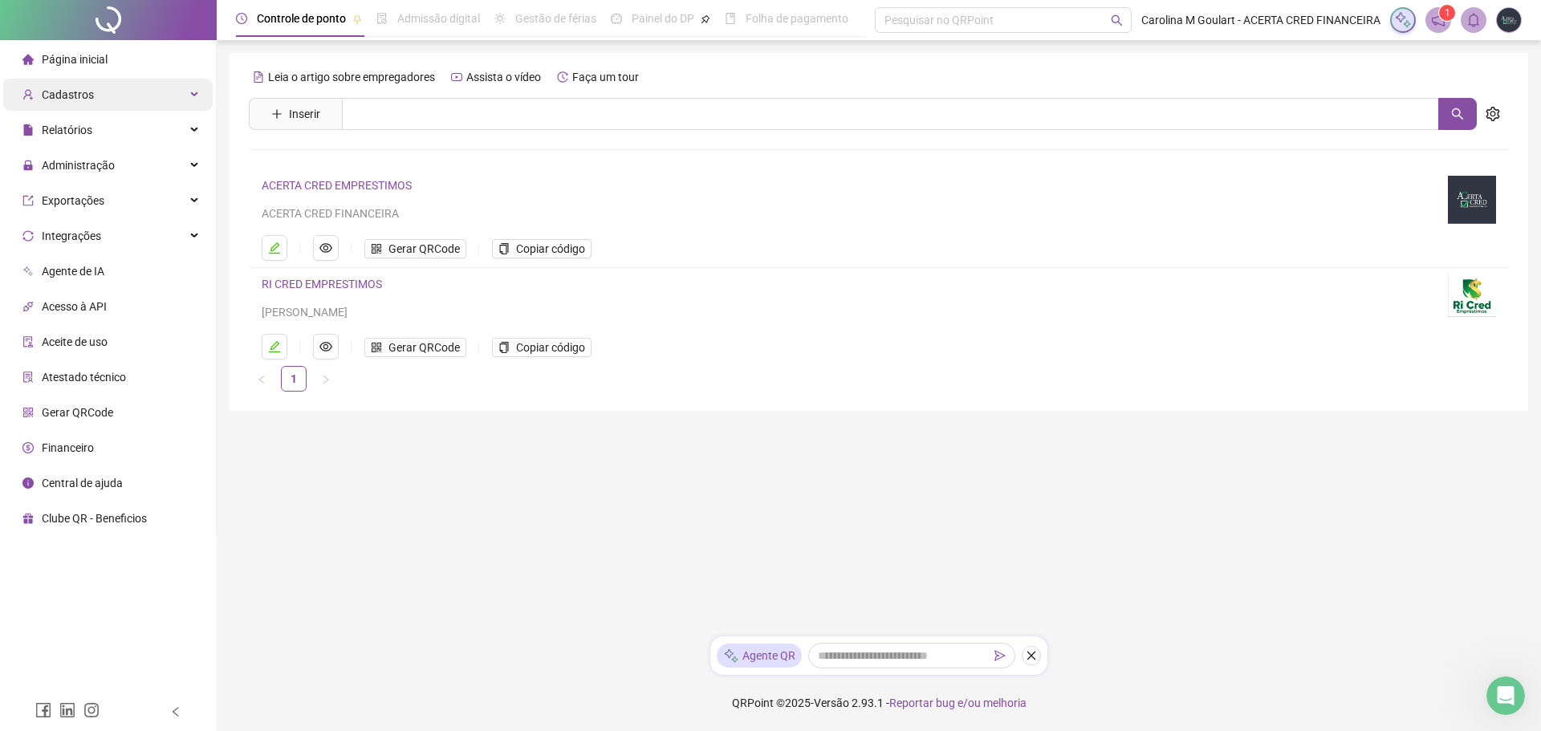
click at [126, 106] on div "Cadastros" at bounding box center [108, 95] width 210 height 32
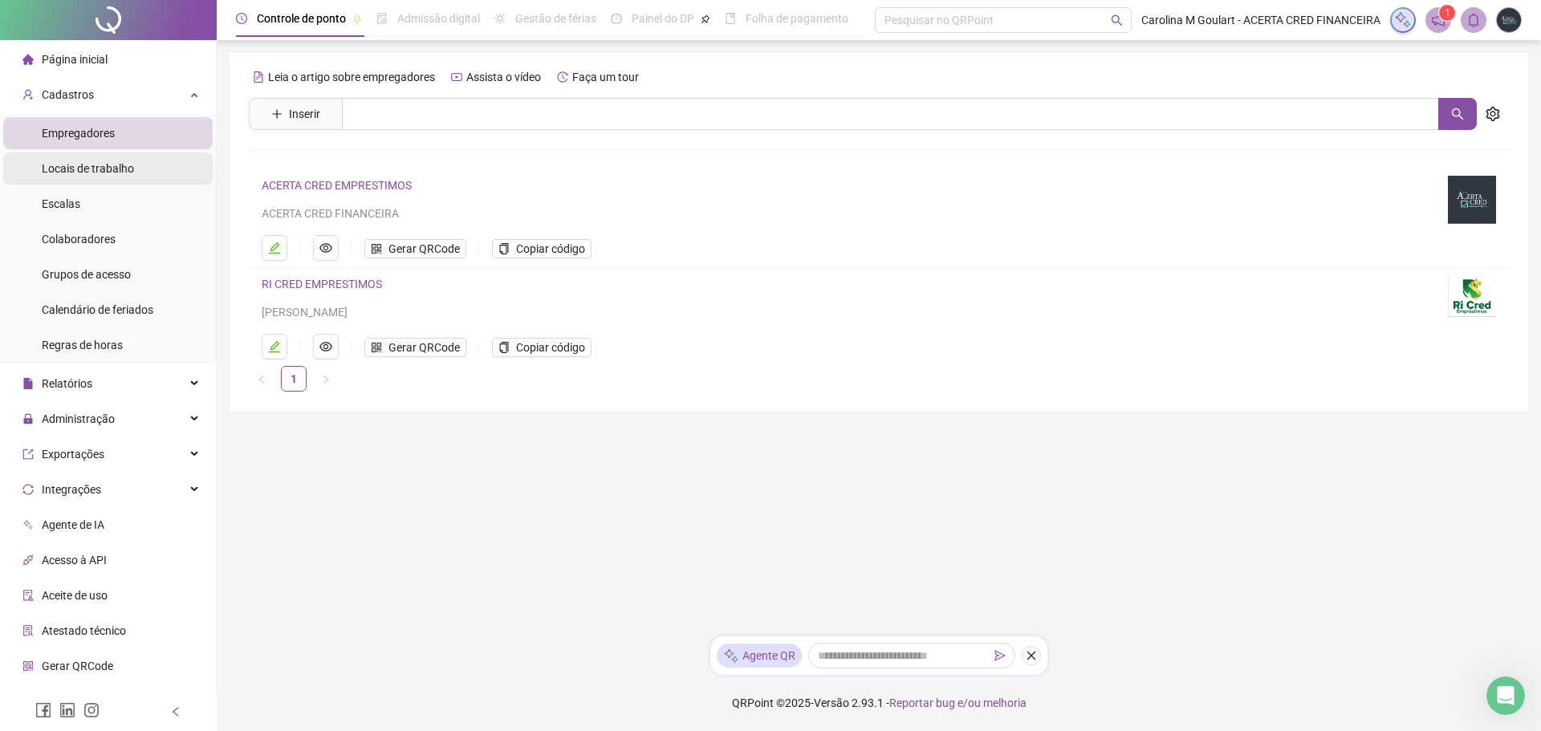
click at [116, 167] on span "Locais de trabalho" at bounding box center [88, 168] width 92 height 13
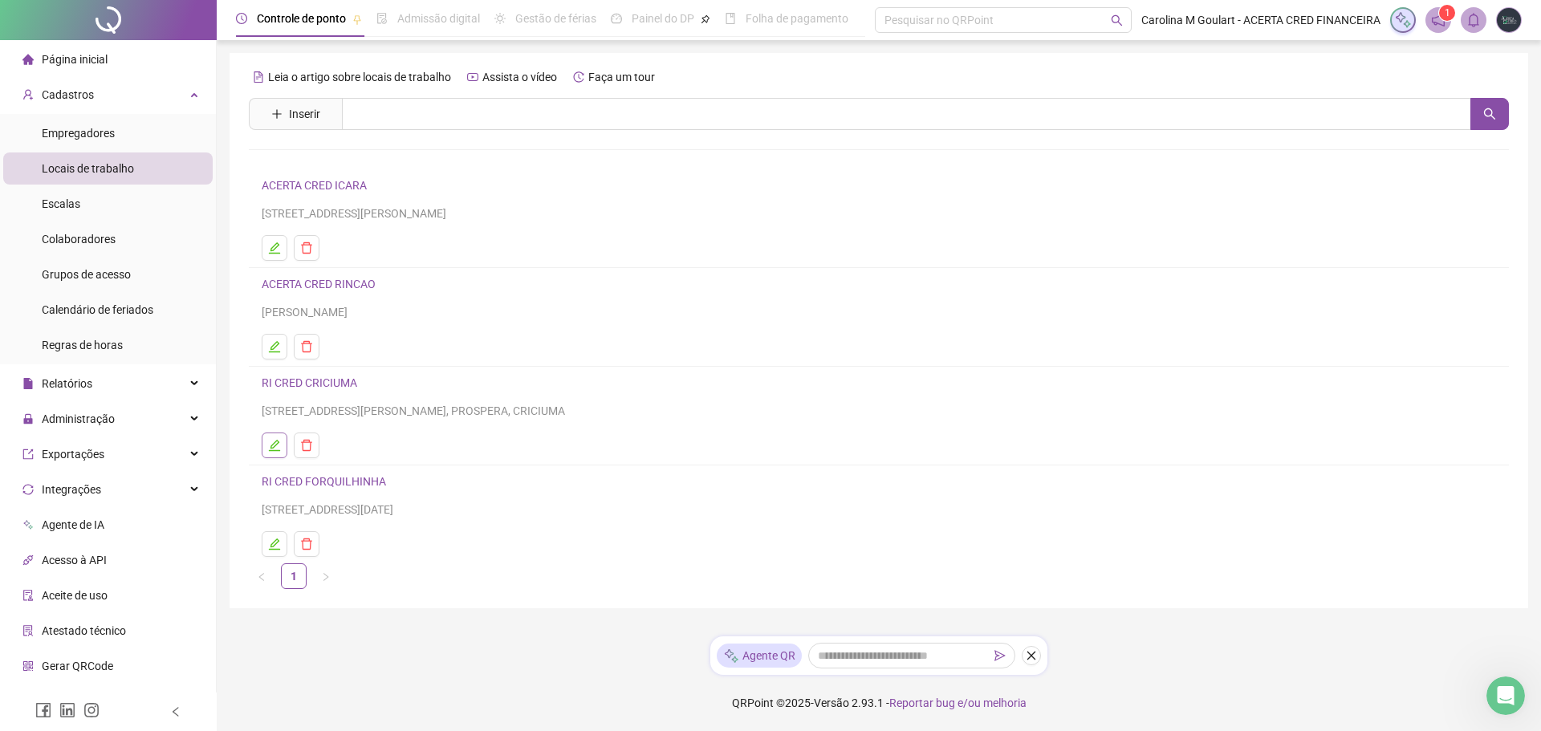
click at [277, 445] on icon "edit" at bounding box center [274, 445] width 11 height 11
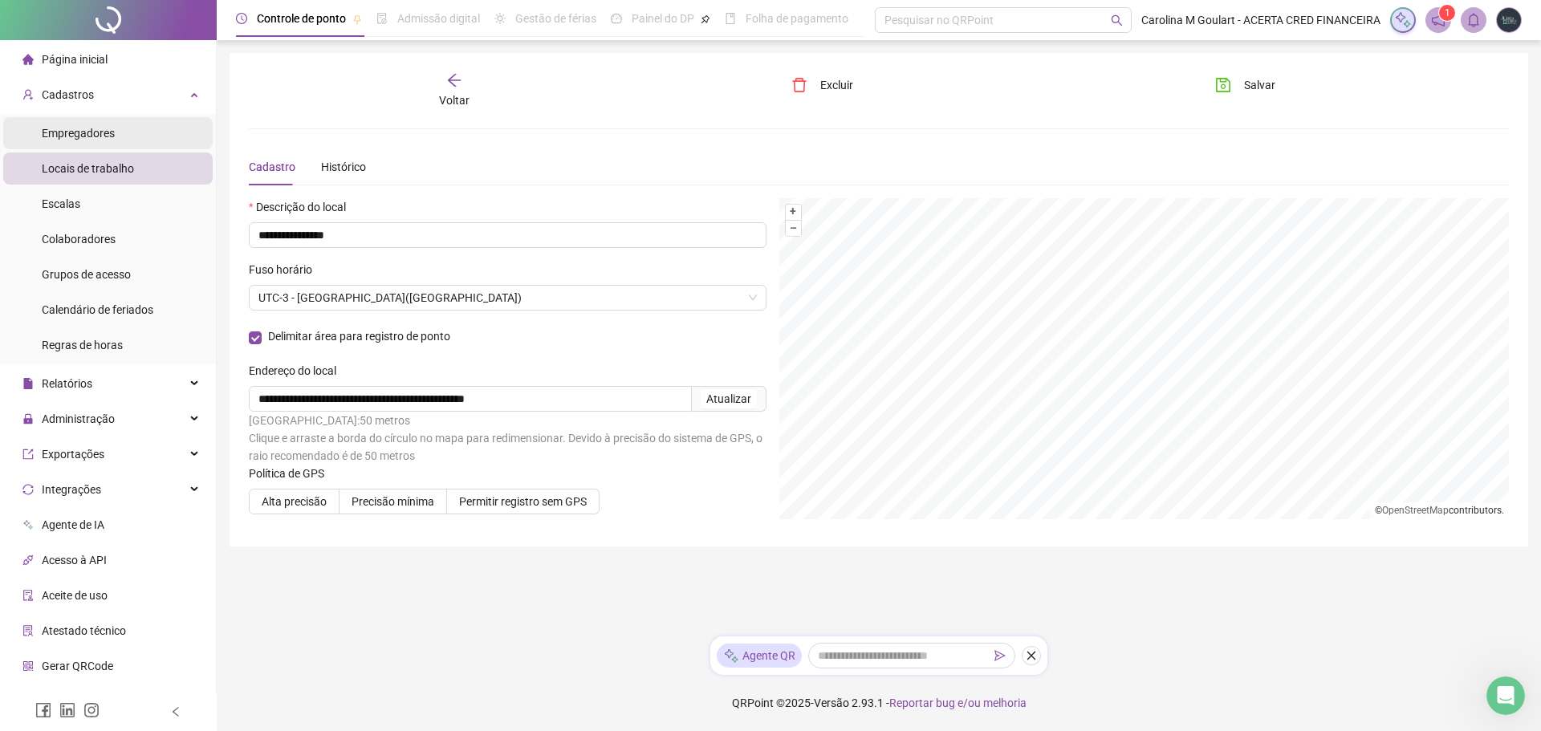
click at [79, 136] on span "Empregadores" at bounding box center [78, 133] width 73 height 13
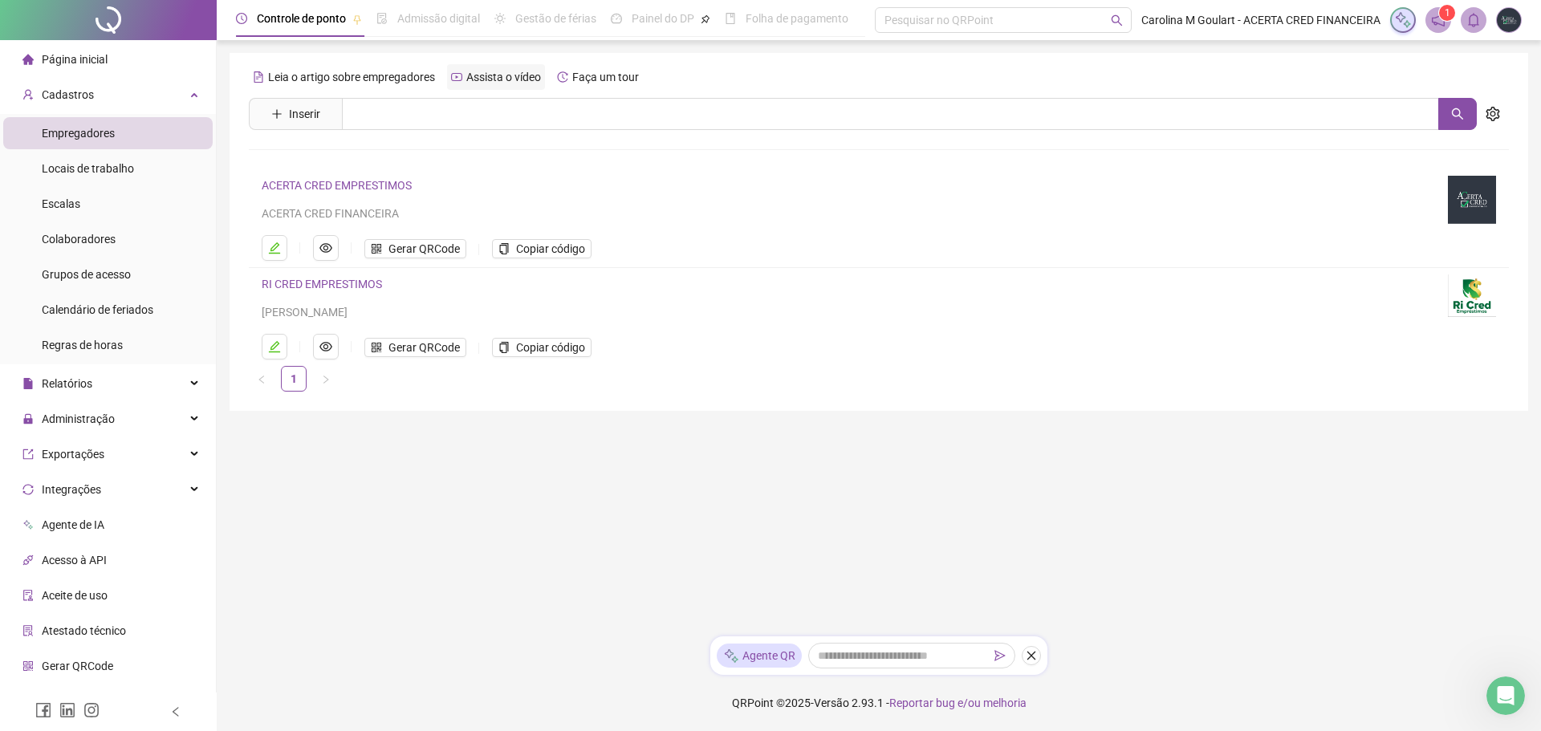
click at [491, 82] on span "Assista o vídeo" at bounding box center [503, 77] width 75 height 13
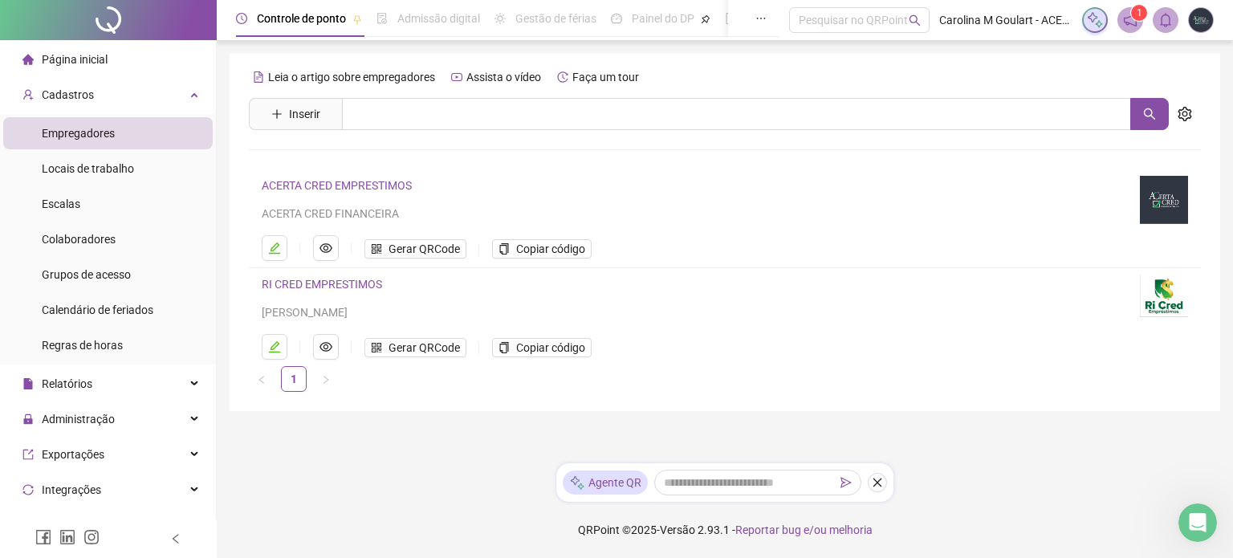
click at [94, 67] on div "Página inicial" at bounding box center [64, 59] width 85 height 32
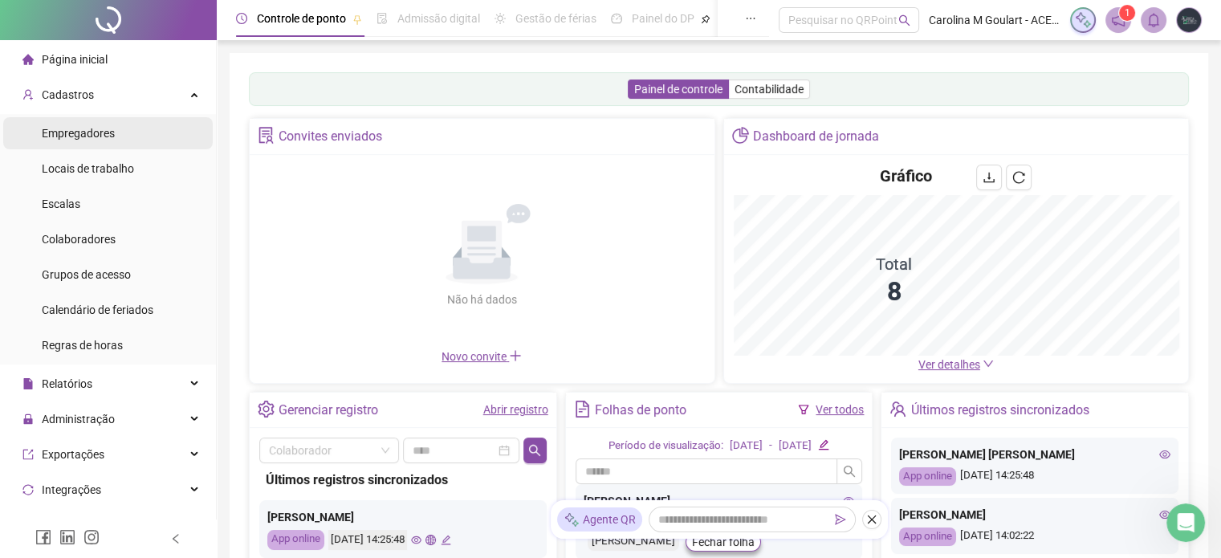
click at [96, 135] on span "Empregadores" at bounding box center [78, 133] width 73 height 13
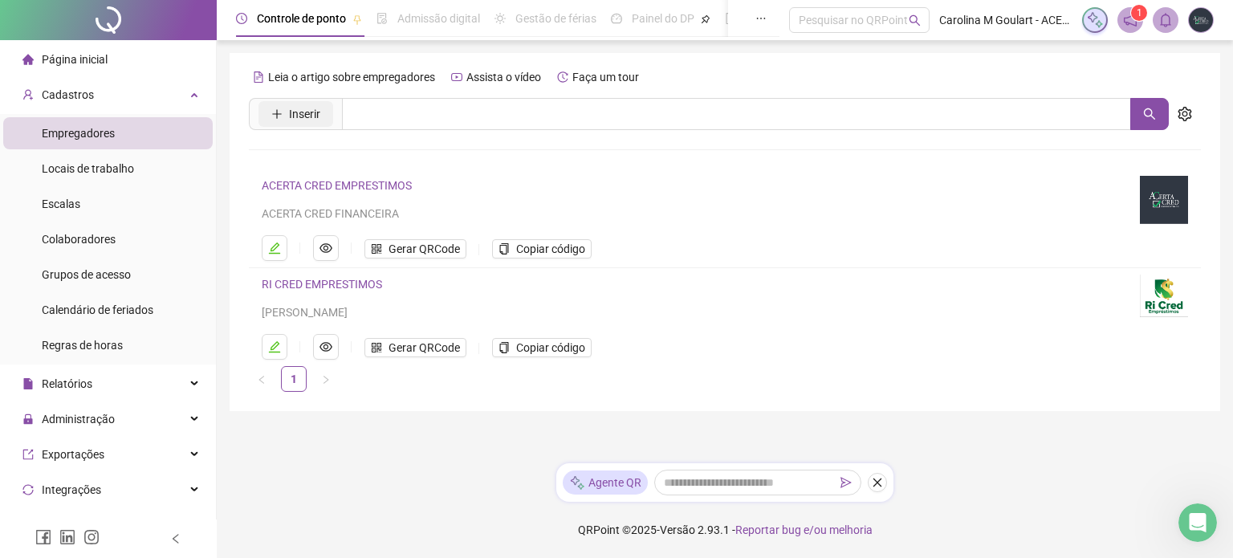
click at [315, 120] on span "Inserir" at bounding box center [304, 114] width 31 height 18
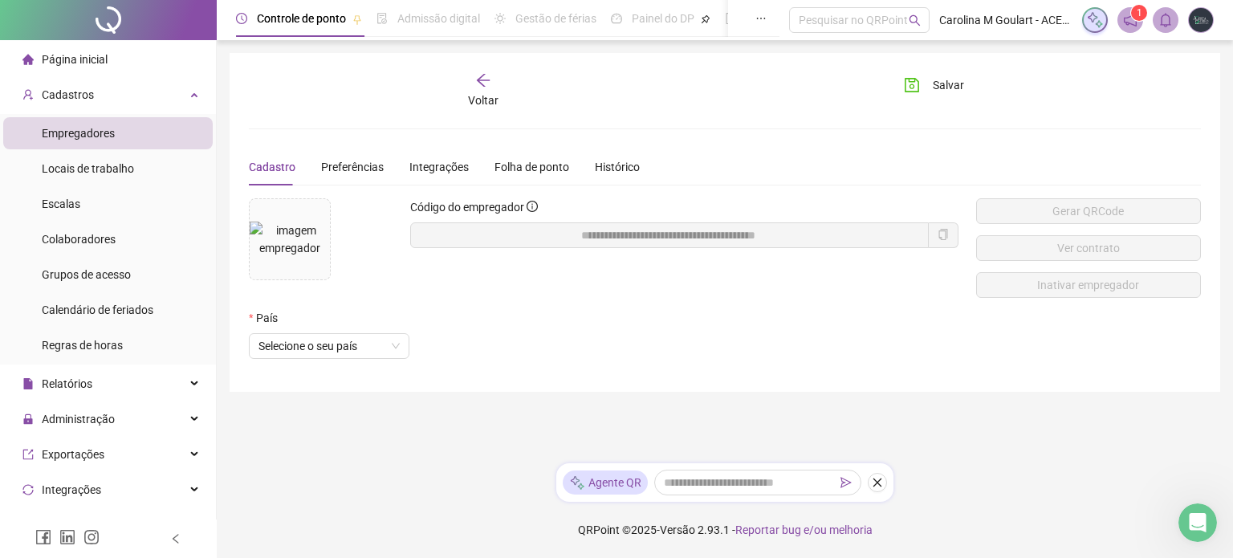
click at [397, 113] on div "Voltar Salvar Cadastro Preferências Integrações Folha de ponto Histórico Código…" at bounding box center [725, 222] width 952 height 300
click at [357, 345] on span "Selecione o seu país" at bounding box center [329, 346] width 141 height 24
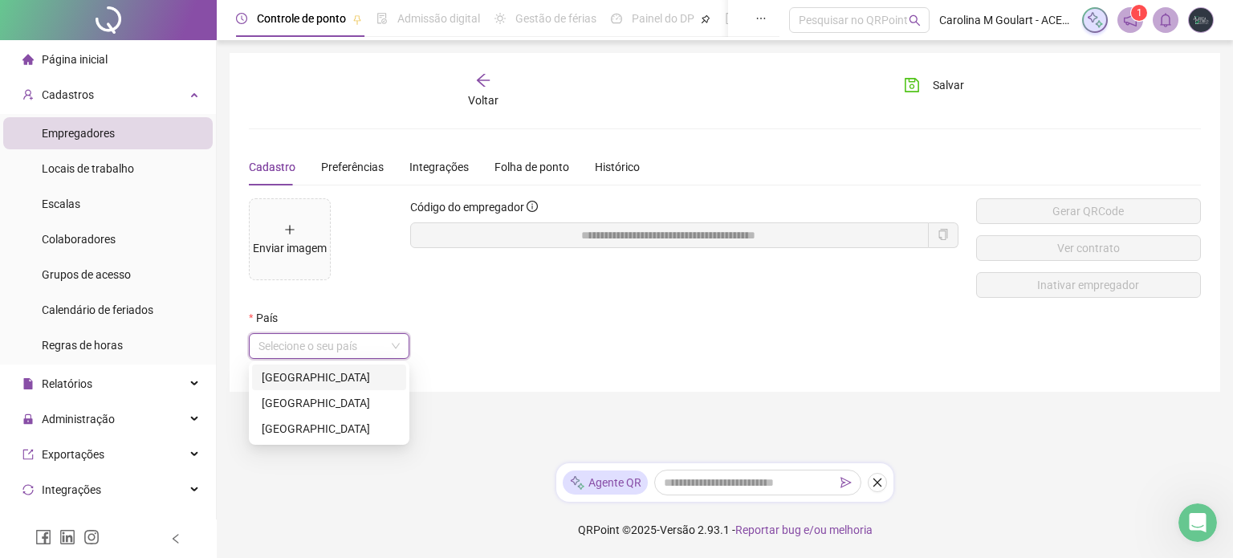
click at [327, 373] on div "[GEOGRAPHIC_DATA]" at bounding box center [329, 377] width 135 height 18
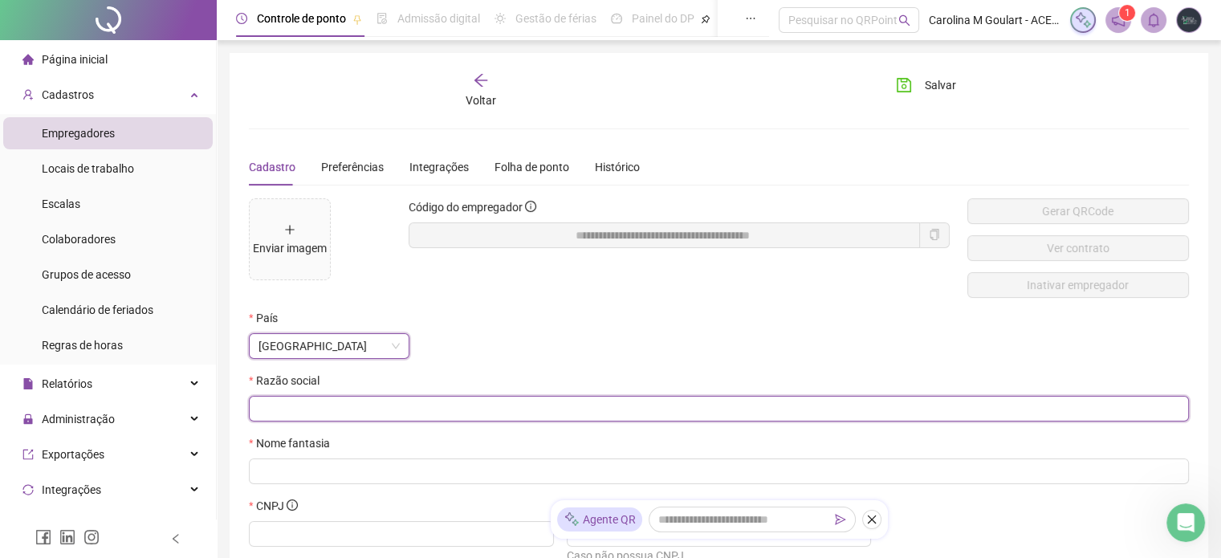
click at [364, 418] on span at bounding box center [719, 409] width 940 height 26
click at [684, 407] on input "text" at bounding box center [718, 409] width 918 height 18
paste input "**********"
type input "**********"
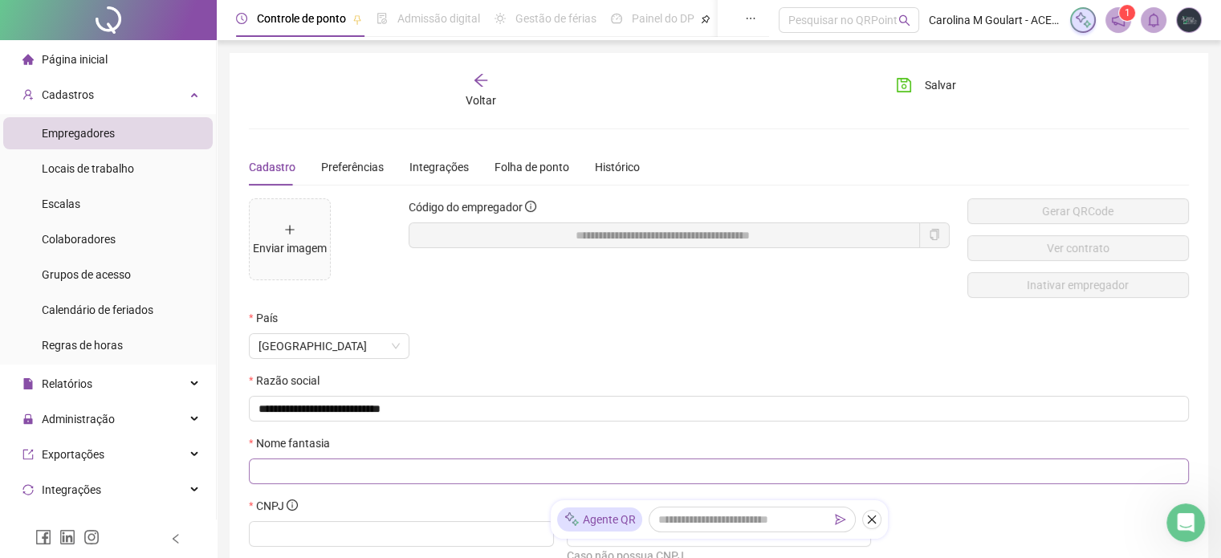
click at [455, 482] on span at bounding box center [719, 471] width 940 height 26
click at [291, 472] on input "text" at bounding box center [718, 471] width 918 height 18
paste input "**********"
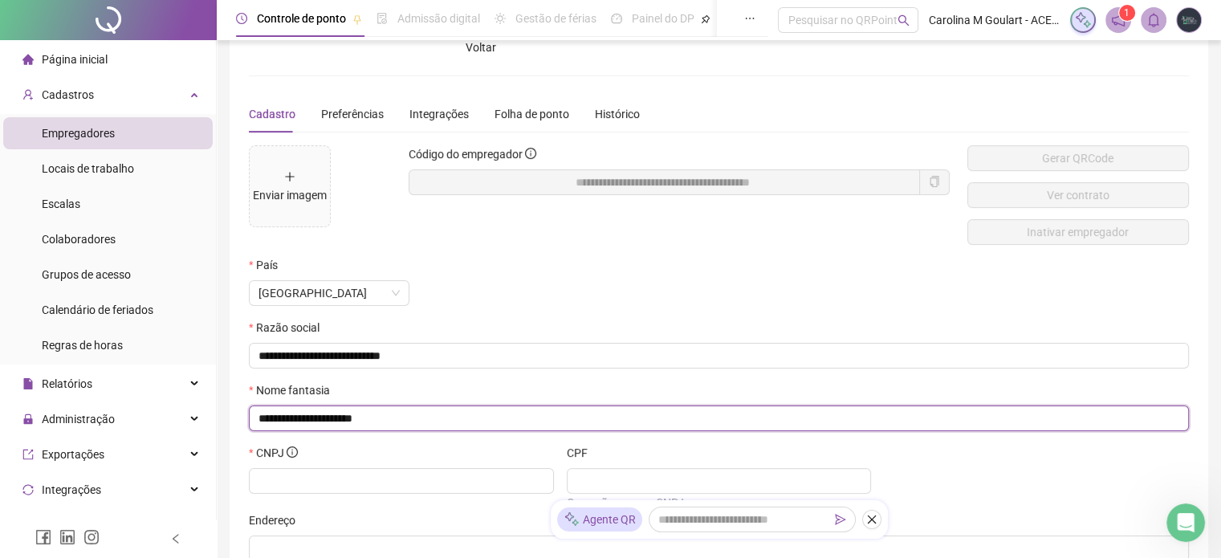
scroll to position [161, 0]
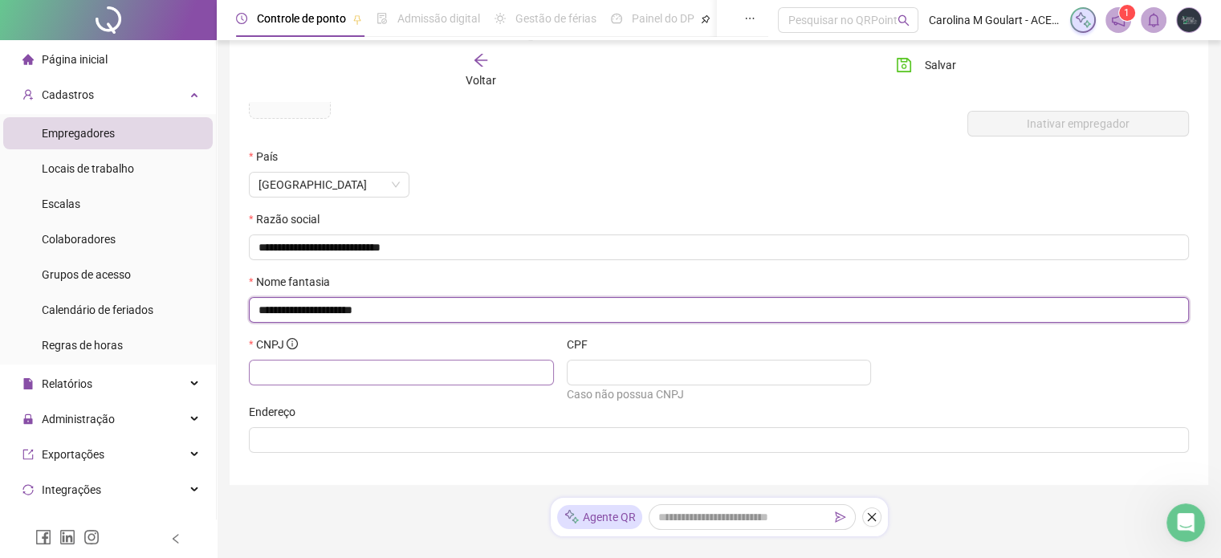
type input "**********"
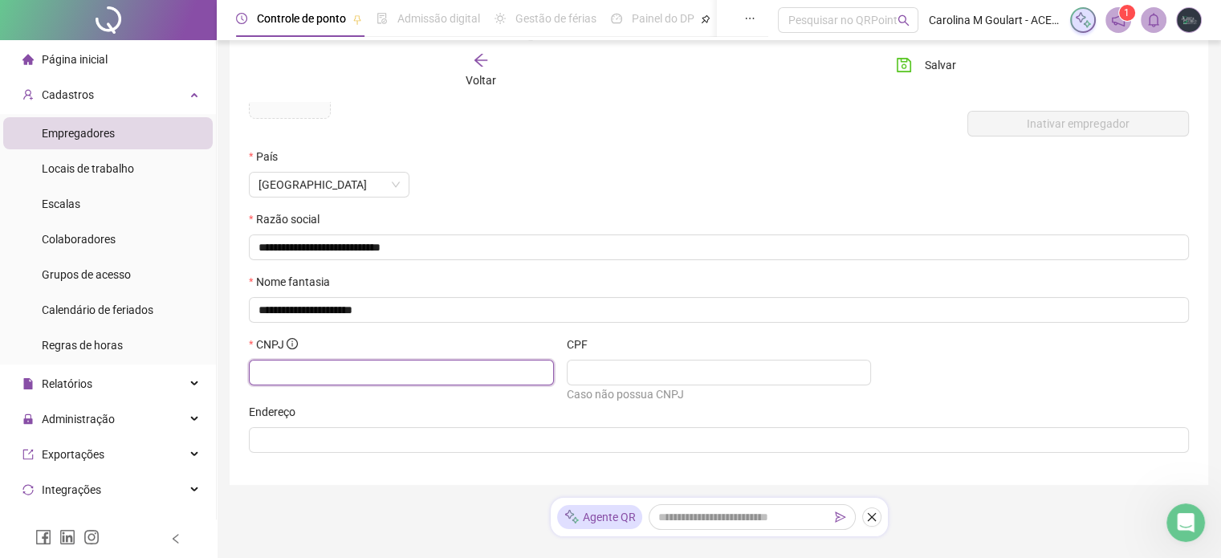
click at [344, 368] on input "text" at bounding box center [400, 373] width 283 height 18
click at [475, 379] on input "text" at bounding box center [400, 373] width 283 height 18
paste input "**********"
type input "**********"
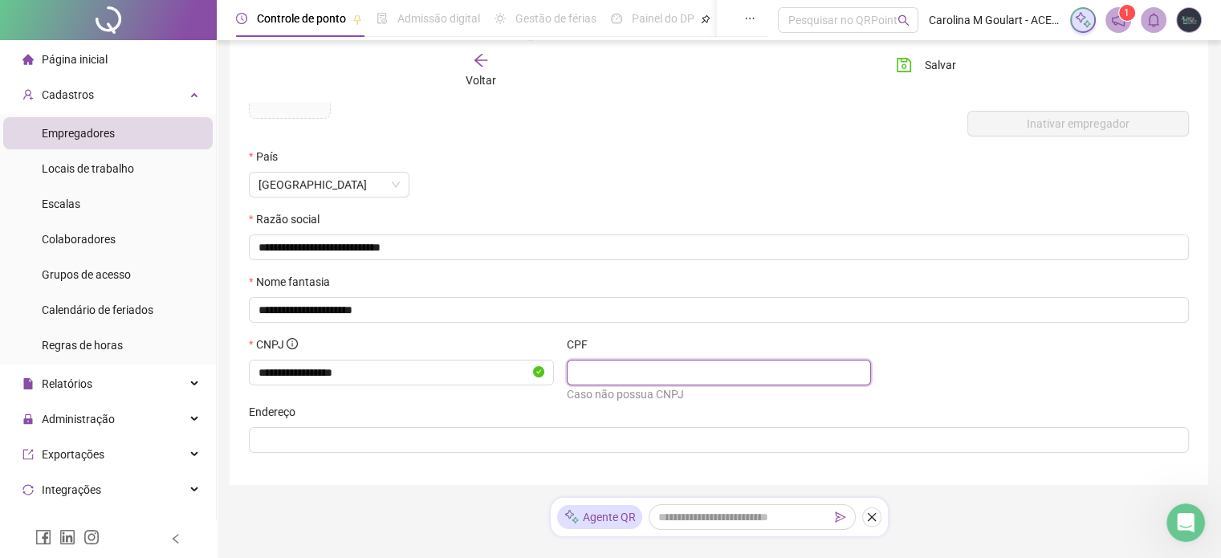
click at [683, 376] on input "text" at bounding box center [717, 373] width 283 height 18
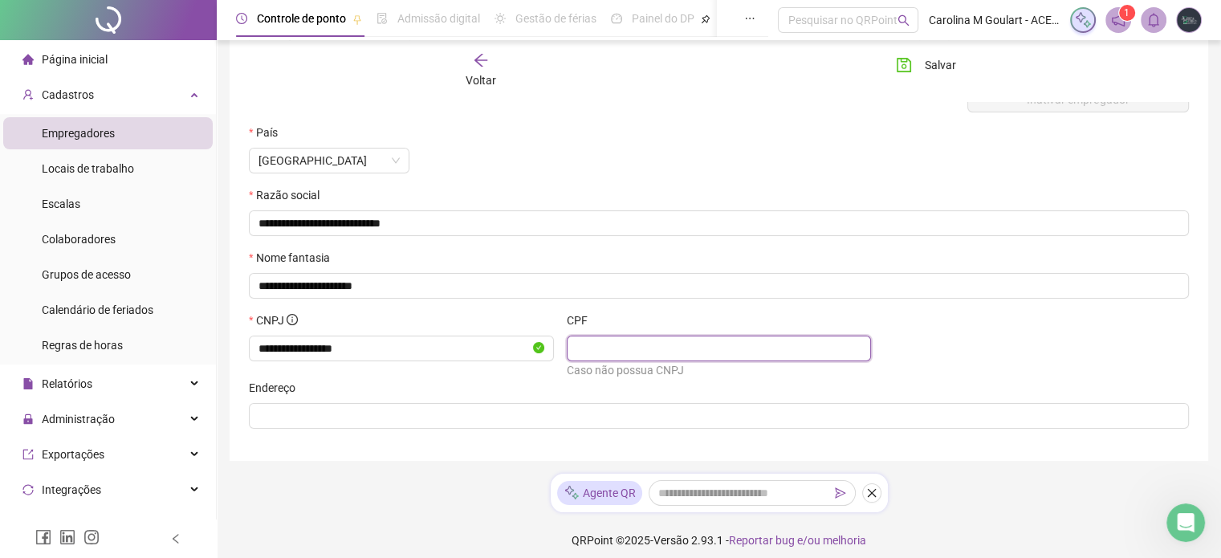
scroll to position [196, 0]
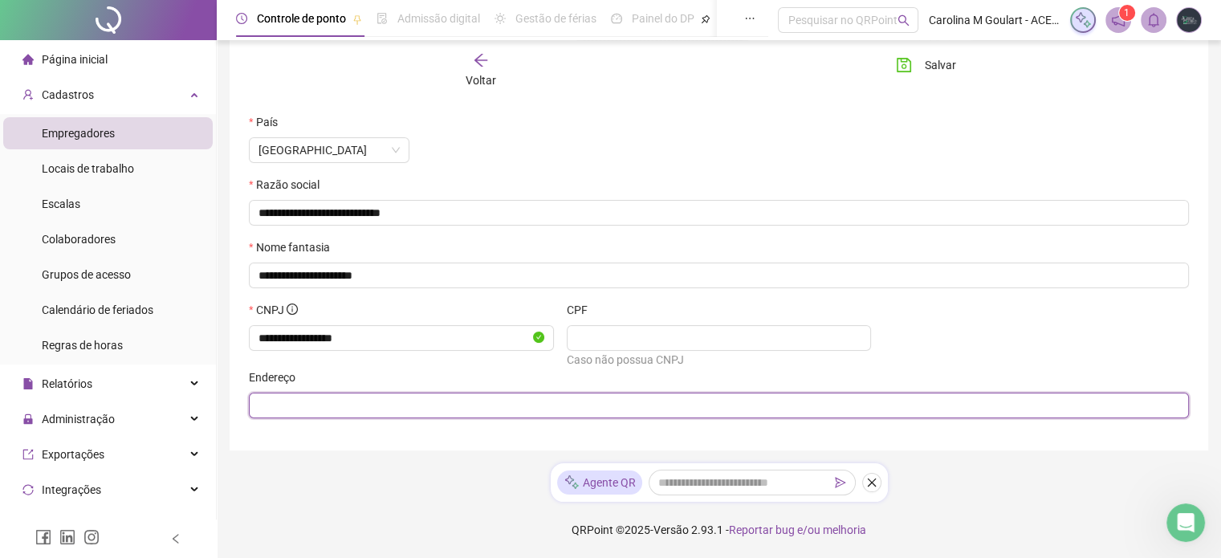
click at [336, 409] on input "text" at bounding box center [718, 406] width 918 height 18
click at [432, 405] on input "text" at bounding box center [718, 406] width 918 height 18
paste input "**********"
type input "**********"
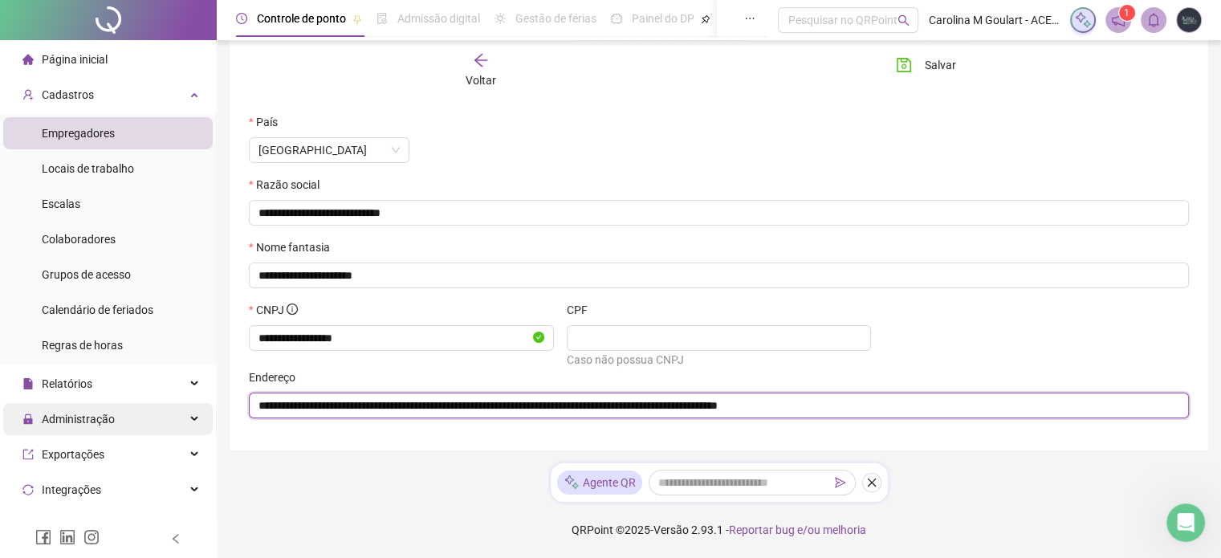
drag, startPoint x: 1016, startPoint y: 397, endPoint x: 108, endPoint y: 410, distance: 908.1
click at [112, 405] on div "**********" at bounding box center [610, 181] width 1221 height 753
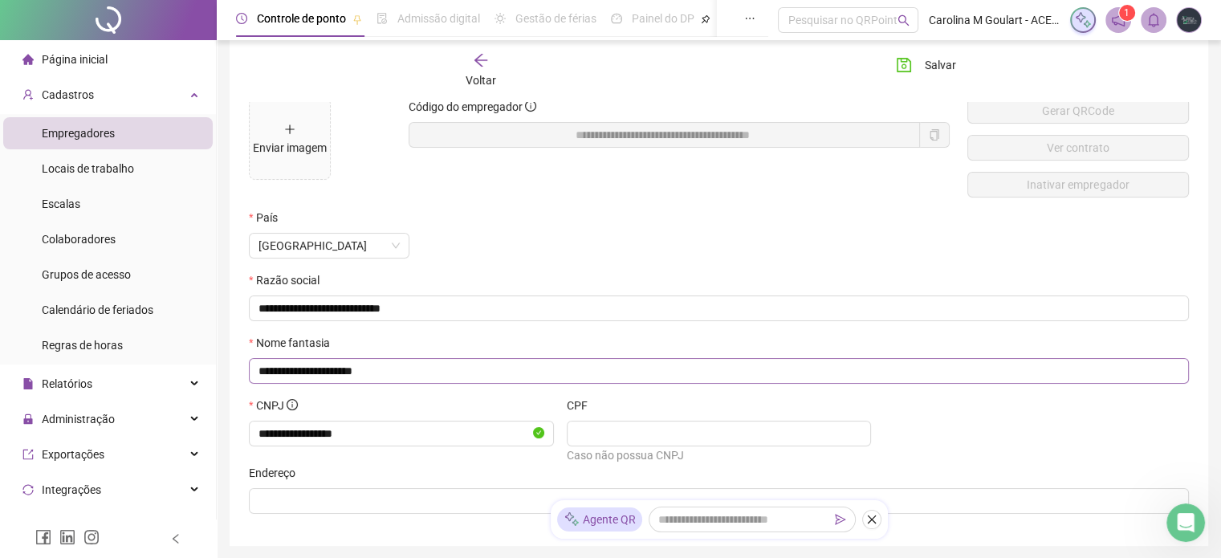
scroll to position [0, 0]
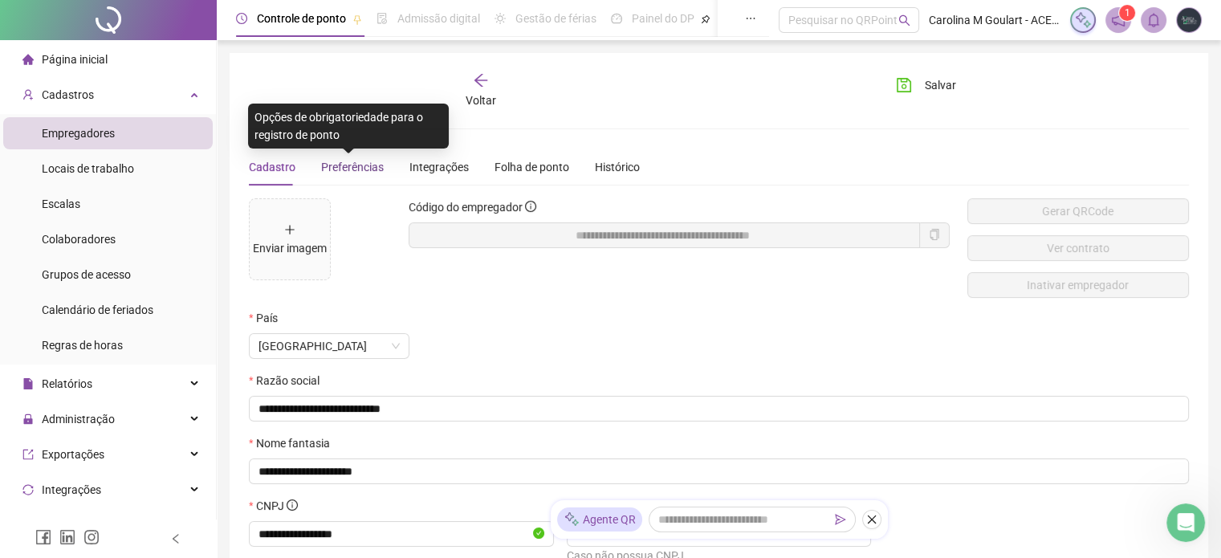
click at [367, 166] on span "Preferências" at bounding box center [352, 167] width 63 height 13
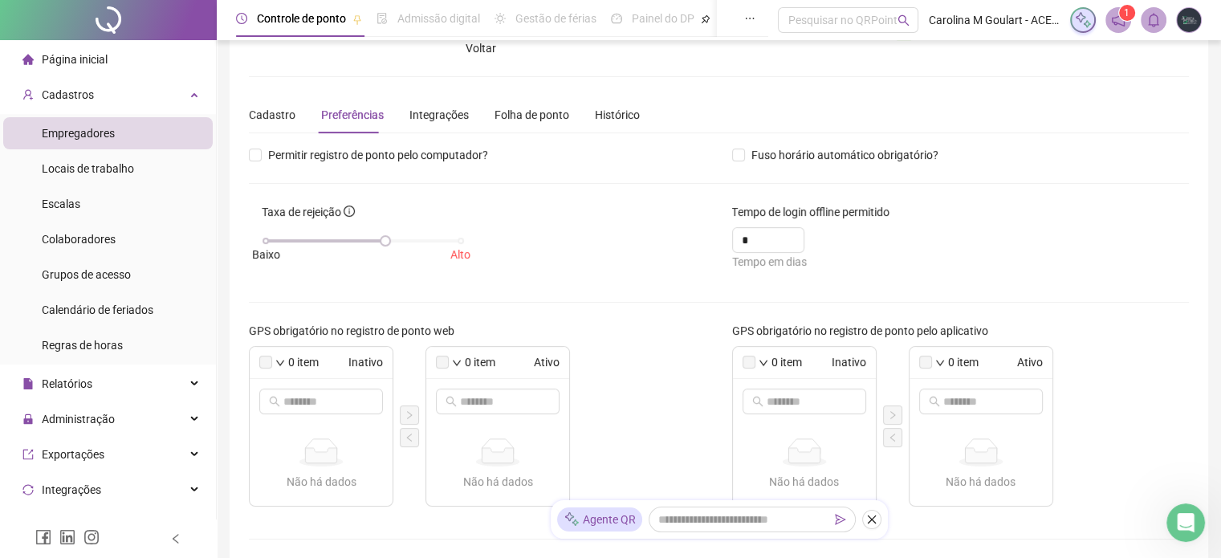
scroll to position [80, 0]
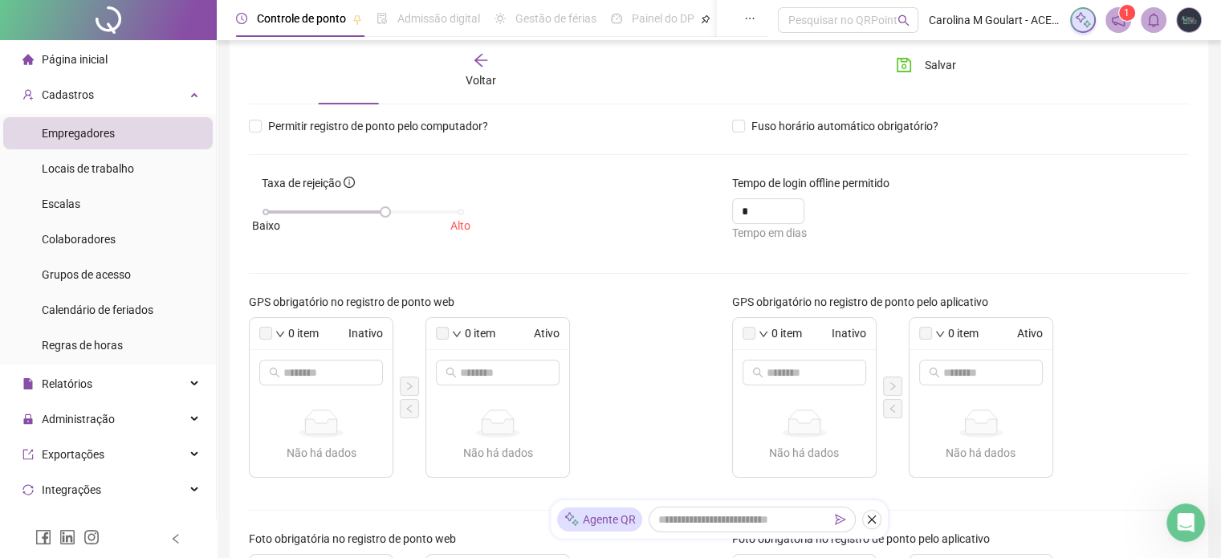
click at [263, 335] on label at bounding box center [265, 333] width 13 height 13
drag, startPoint x: 267, startPoint y: 333, endPoint x: 321, endPoint y: 333, distance: 53.8
click at [273, 333] on div "0 item Inativo" at bounding box center [321, 334] width 143 height 32
click at [344, 332] on span "Inativo" at bounding box center [352, 333] width 61 height 18
click at [366, 330] on span "Inativo" at bounding box center [352, 333] width 61 height 18
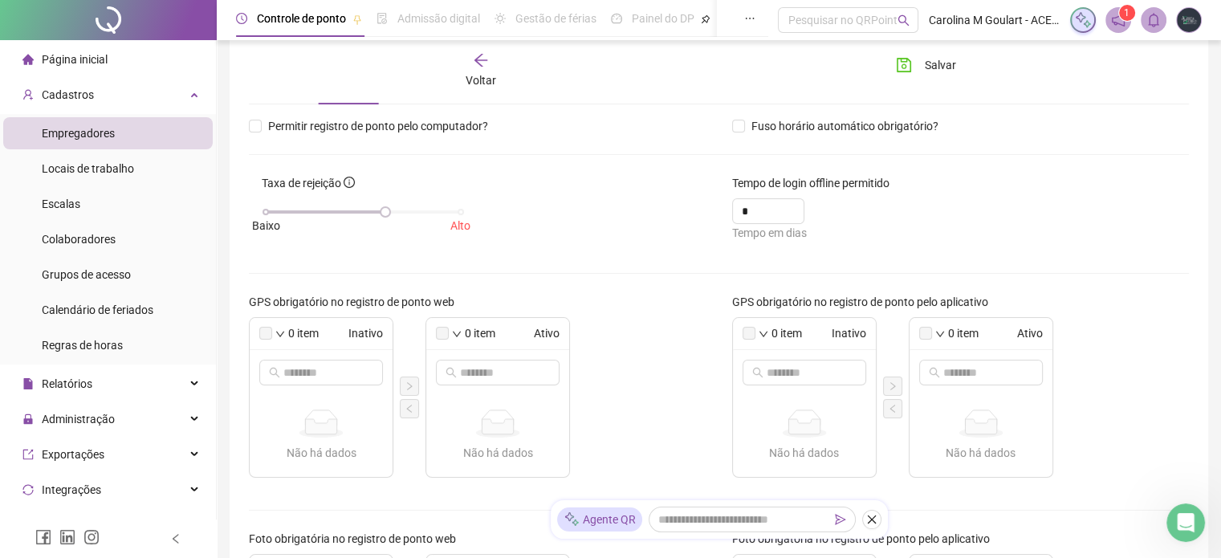
click at [350, 406] on div "Não há dados Não há dados" at bounding box center [321, 435] width 143 height 65
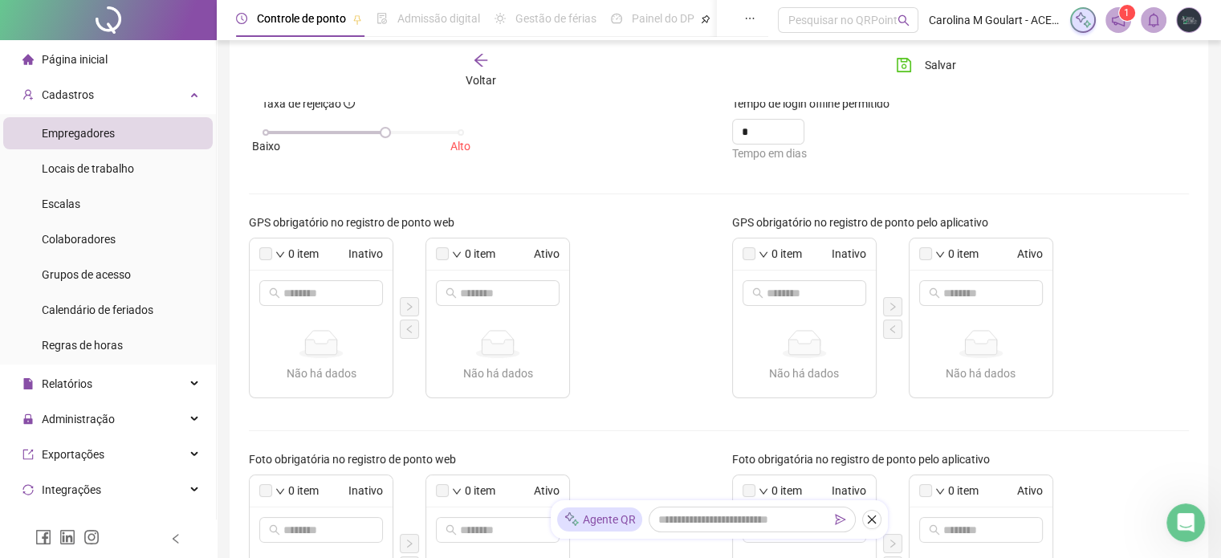
scroll to position [161, 0]
click at [270, 254] on label at bounding box center [265, 252] width 13 height 13
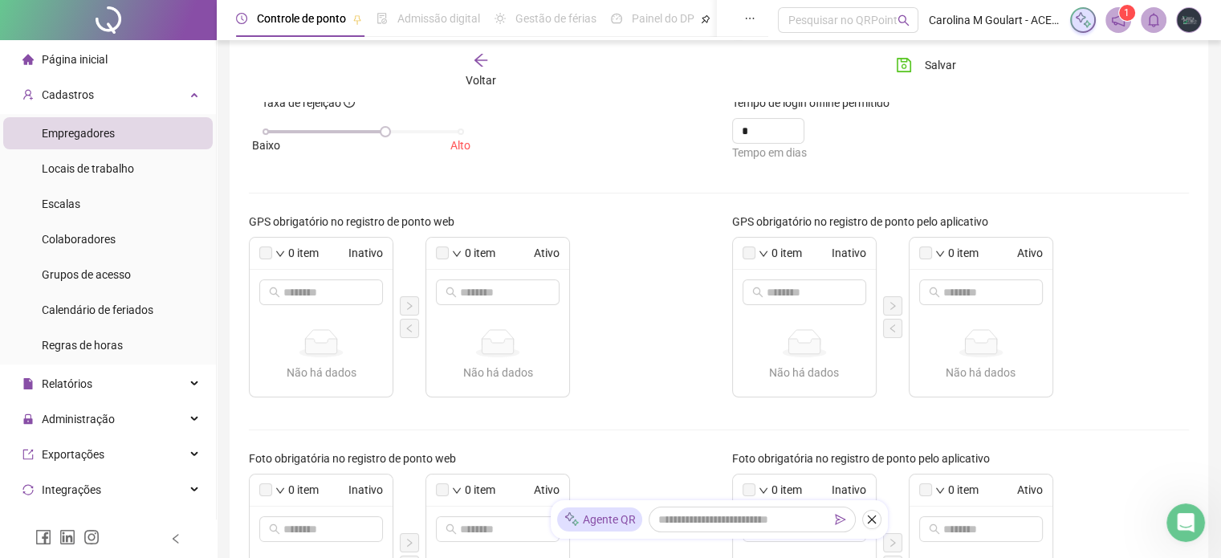
click at [751, 250] on label at bounding box center [749, 252] width 13 height 13
click at [748, 255] on label at bounding box center [749, 252] width 13 height 13
click at [748, 256] on label at bounding box center [749, 252] width 13 height 13
click at [931, 250] on label at bounding box center [925, 252] width 13 height 13
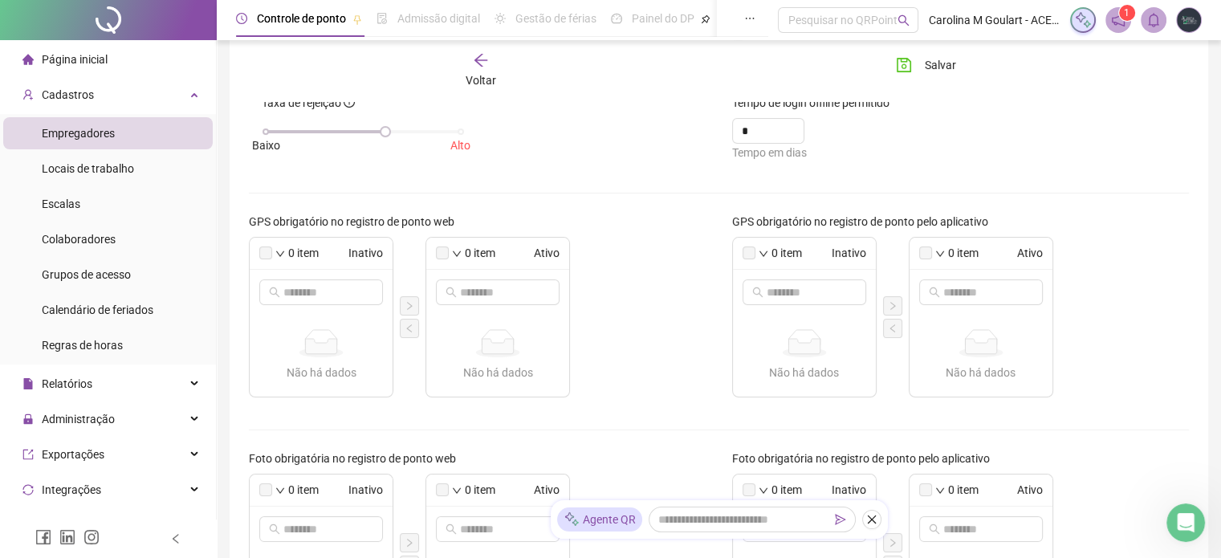
click at [930, 254] on label at bounding box center [925, 252] width 13 height 13
click at [947, 256] on div "0 item Ativo" at bounding box center [981, 254] width 143 height 32
click at [283, 249] on icon "down" at bounding box center [280, 254] width 10 height 10
click at [300, 269] on span "Selecionar todos" at bounding box center [341, 277] width 107 height 18
click at [287, 250] on div "0 item Inativo" at bounding box center [321, 254] width 143 height 32
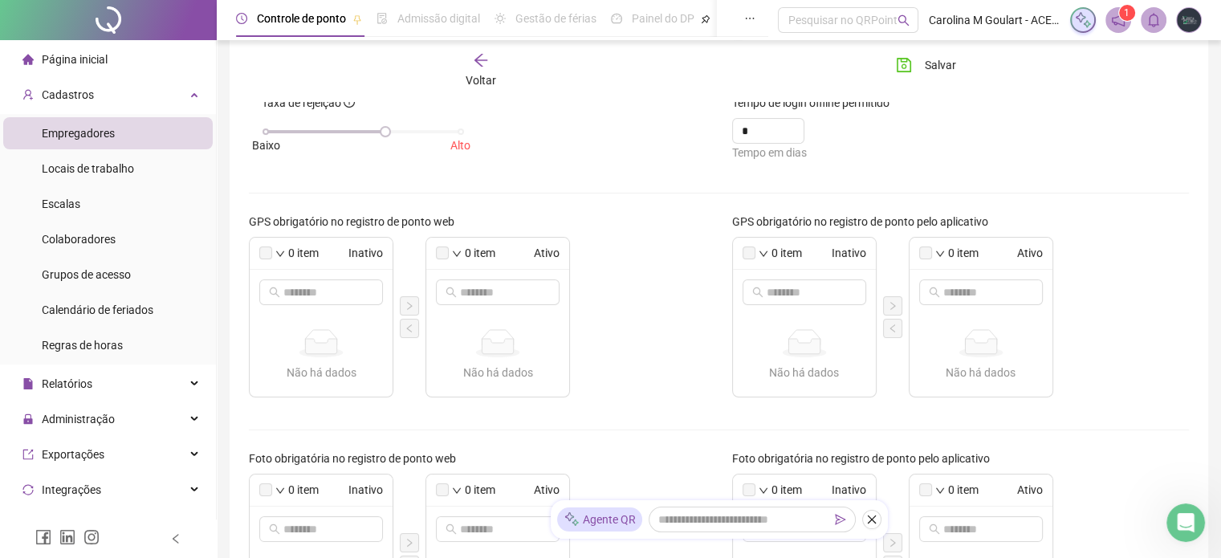
click at [283, 251] on icon "down" at bounding box center [280, 254] width 10 height 10
click at [308, 300] on span "Inverter seleção atual" at bounding box center [341, 303] width 107 height 18
drag, startPoint x: 285, startPoint y: 285, endPoint x: 302, endPoint y: 285, distance: 16.9
click at [288, 285] on input "text" at bounding box center [321, 292] width 77 height 18
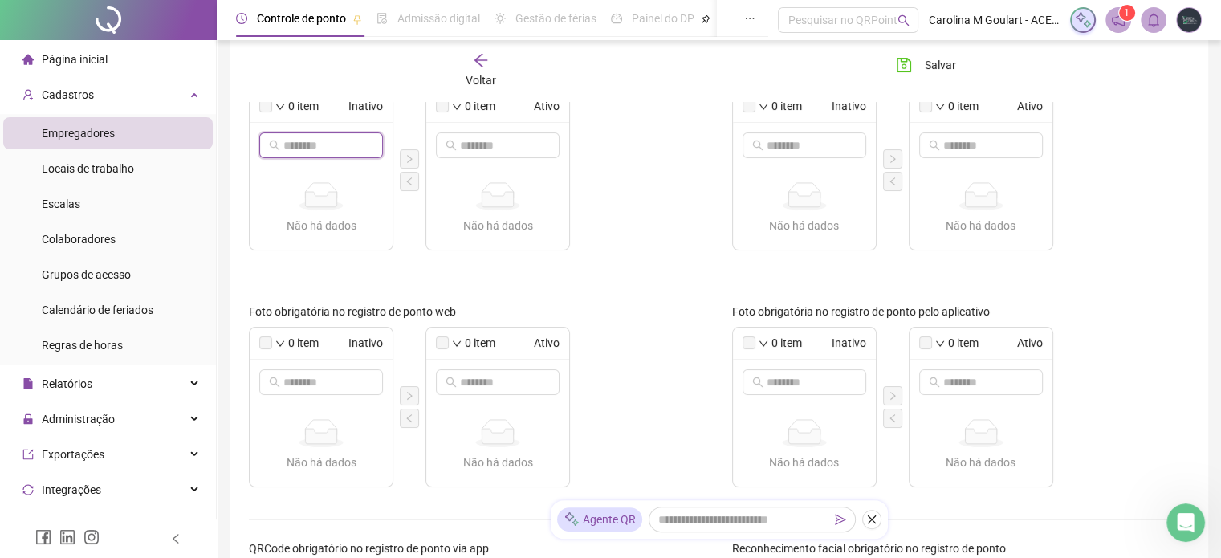
scroll to position [401, 0]
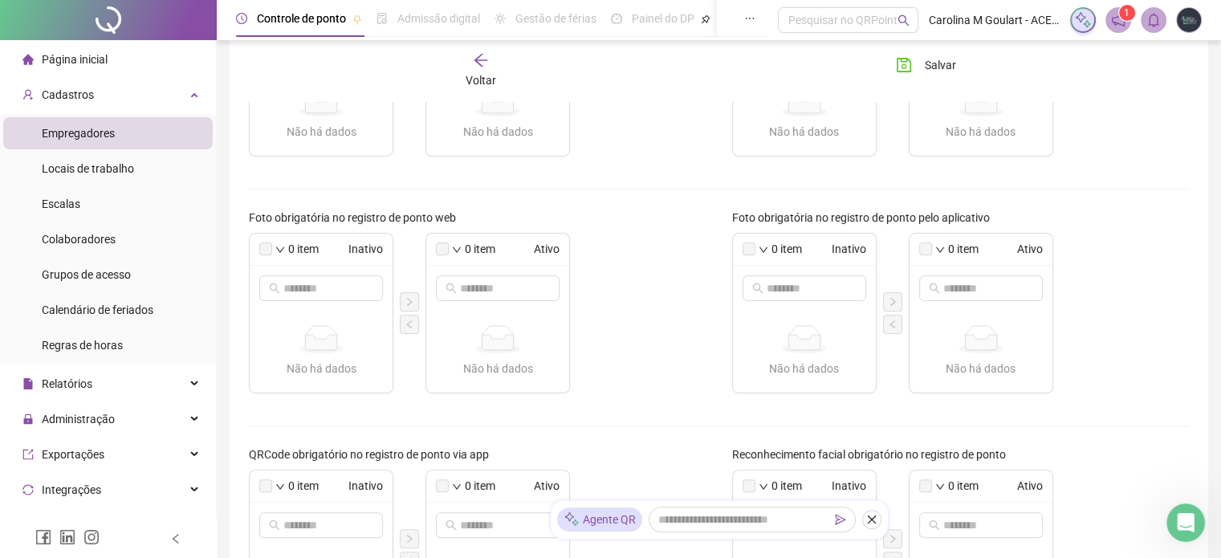
click at [753, 246] on label at bounding box center [749, 248] width 13 height 13
click at [752, 252] on label at bounding box center [749, 248] width 13 height 13
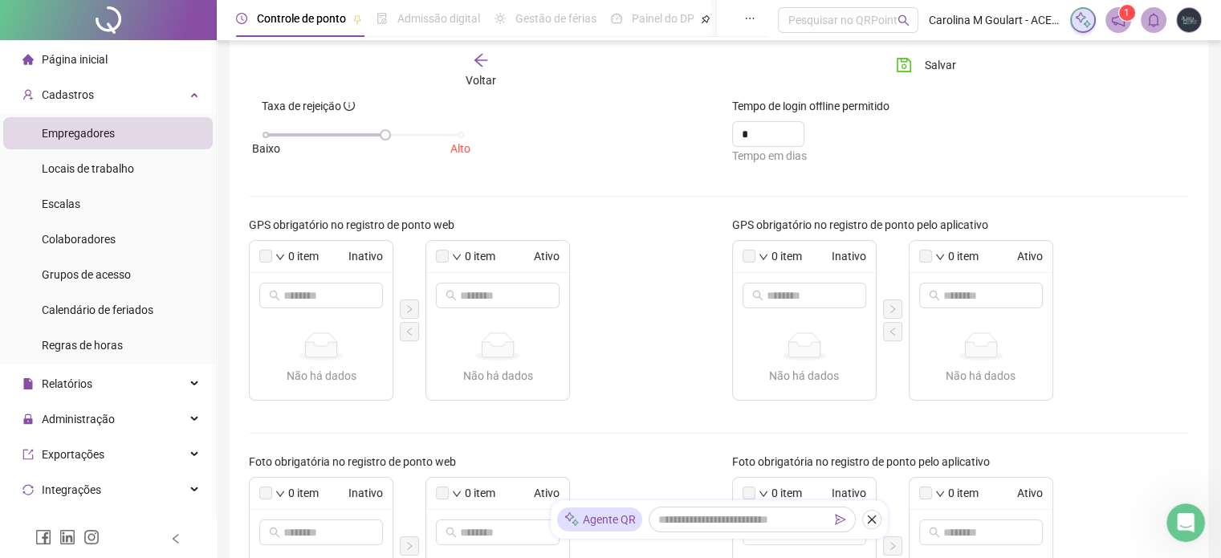
scroll to position [161, 0]
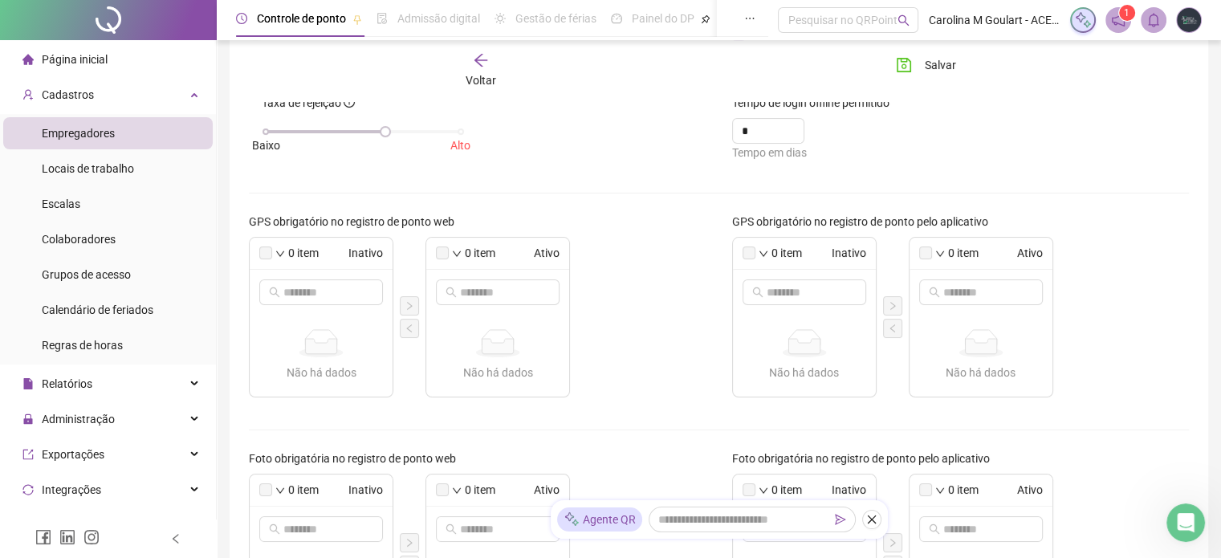
click at [264, 256] on label at bounding box center [265, 252] width 13 height 13
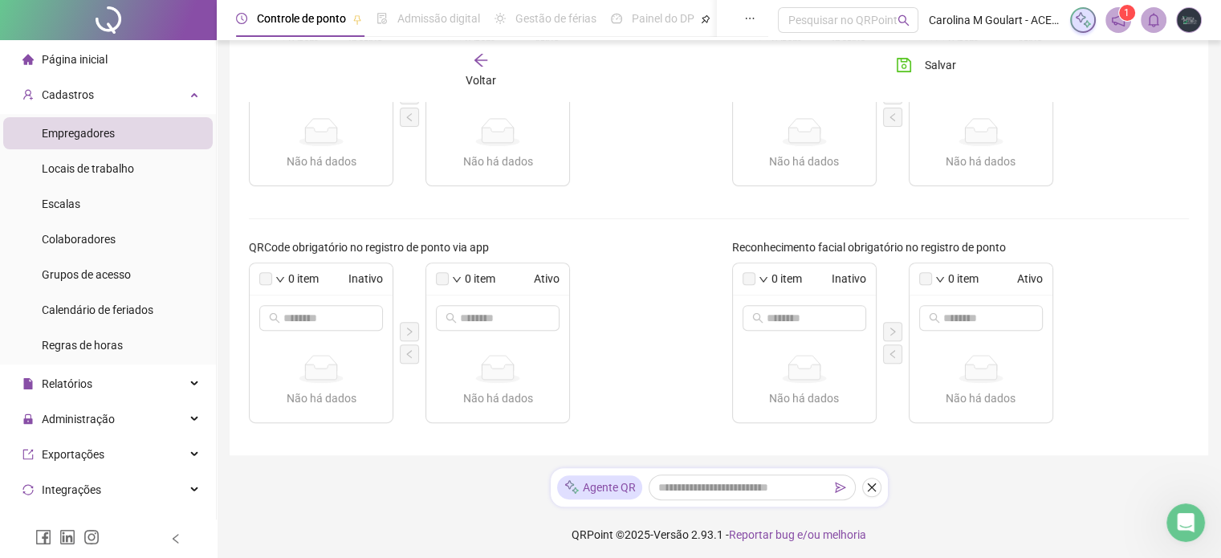
scroll to position [612, 0]
click at [454, 329] on div at bounding box center [497, 314] width 143 height 45
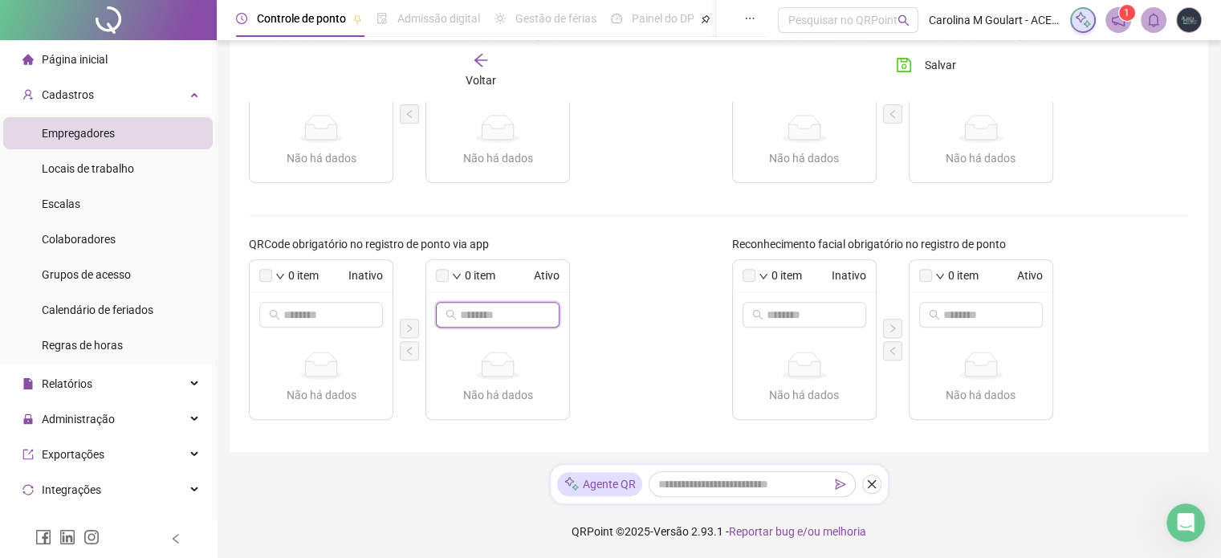
click at [462, 313] on input "text" at bounding box center [498, 315] width 77 height 18
type input "*"
click at [482, 369] on div "*** Não há dados Não há dados" at bounding box center [497, 355] width 143 height 127
click at [529, 313] on input "***" at bounding box center [498, 315] width 77 height 18
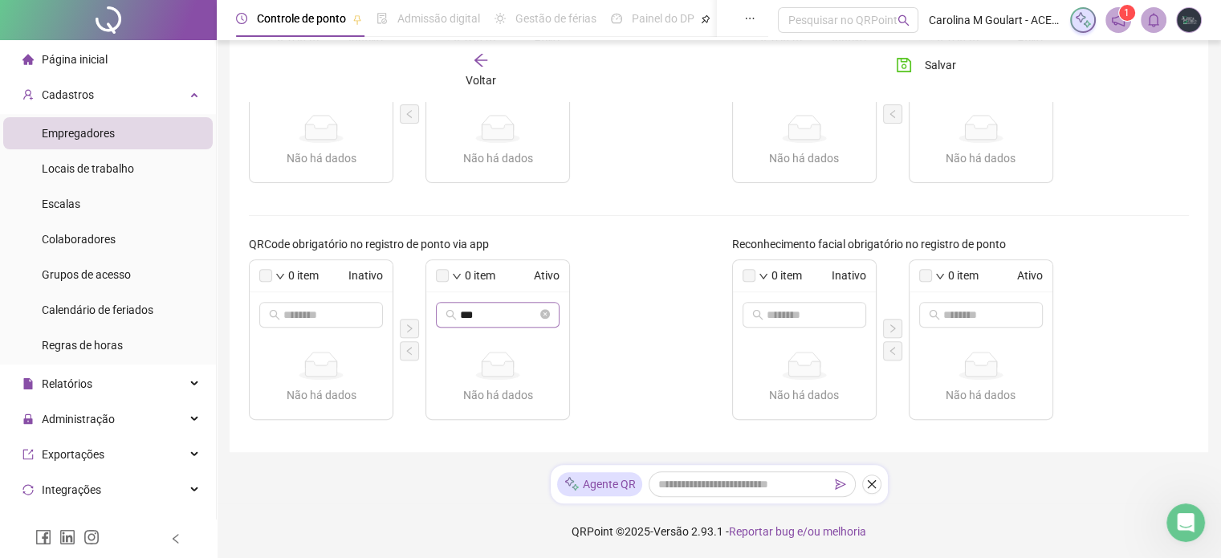
drag, startPoint x: 519, startPoint y: 324, endPoint x: 436, endPoint y: 321, distance: 83.5
click at [437, 323] on span "***" at bounding box center [498, 315] width 124 height 26
type input "*"
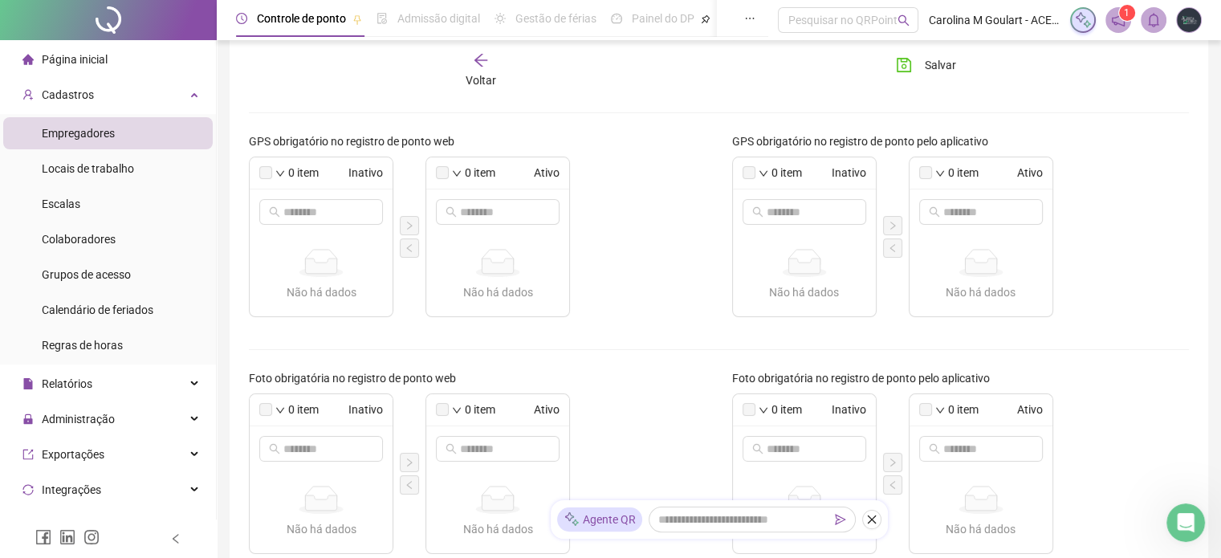
scroll to position [0, 0]
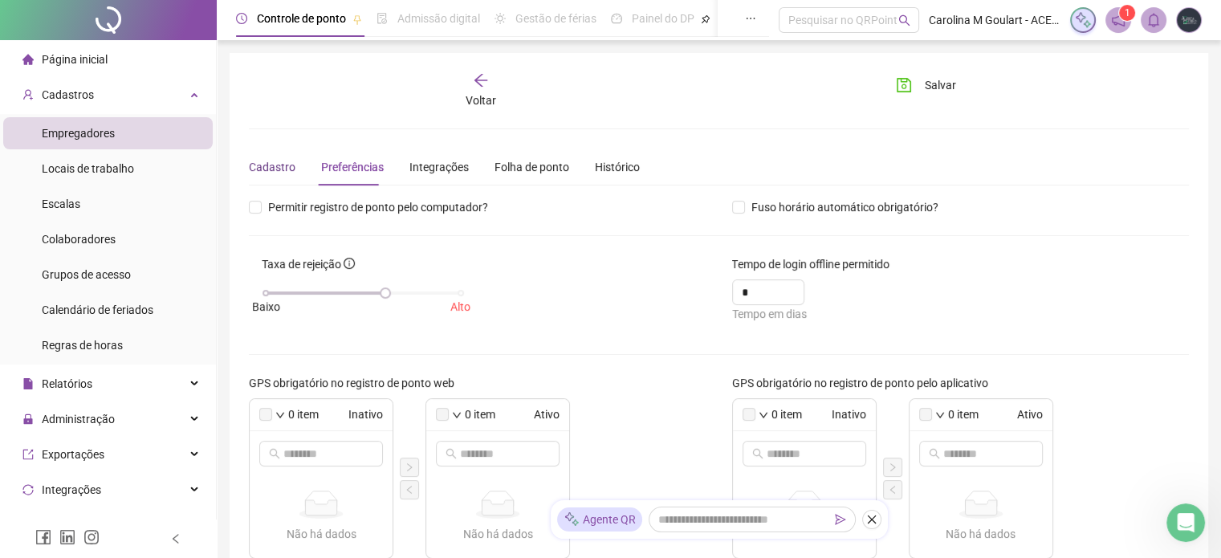
click at [284, 172] on div "Cadastro" at bounding box center [272, 167] width 47 height 18
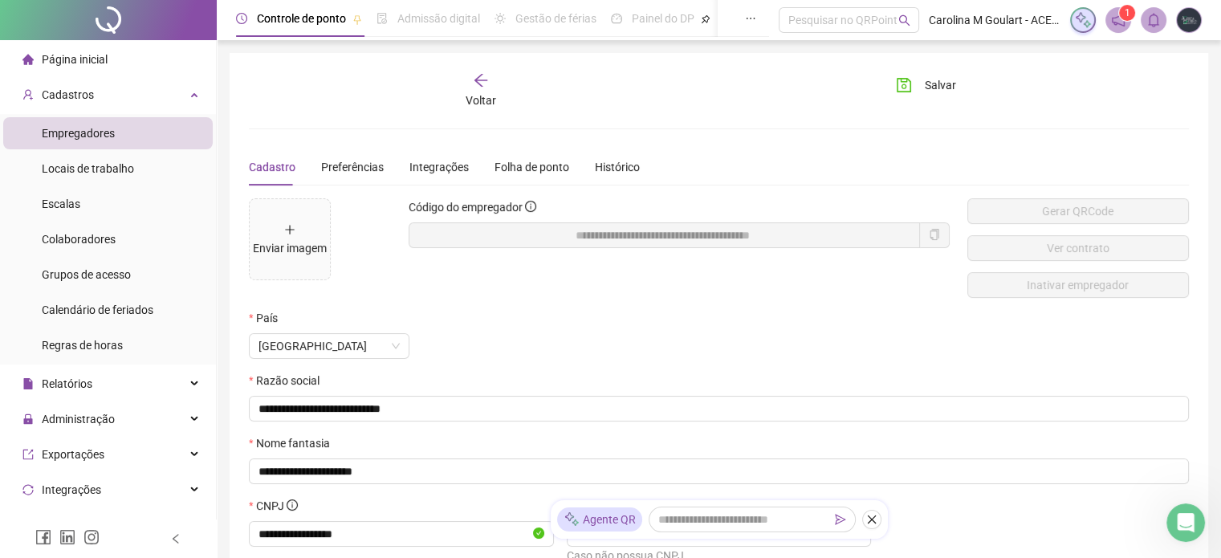
click at [933, 236] on icon "copy" at bounding box center [934, 234] width 11 height 11
click at [295, 233] on div "Enviar imagem" at bounding box center [290, 239] width 74 height 35
click at [293, 224] on icon "plus" at bounding box center [289, 229] width 11 height 11
click at [360, 165] on span "Preferências" at bounding box center [352, 167] width 63 height 13
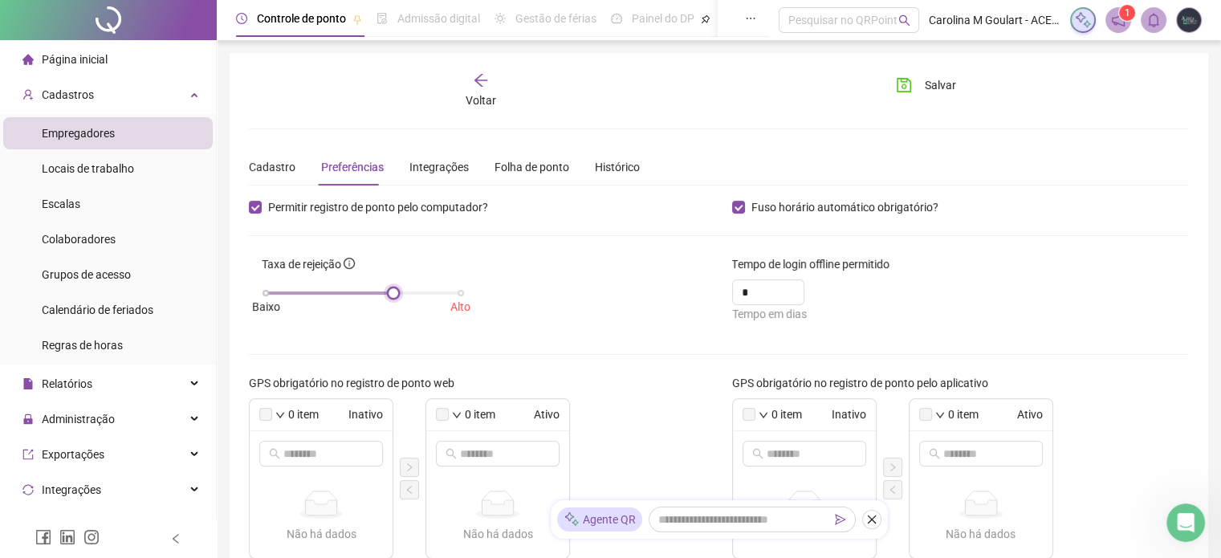
drag, startPoint x: 386, startPoint y: 289, endPoint x: 395, endPoint y: 288, distance: 8.9
click at [395, 289] on div at bounding box center [393, 293] width 8 height 8
click at [266, 413] on label at bounding box center [265, 414] width 13 height 13
click at [275, 413] on icon "down" at bounding box center [280, 415] width 10 height 10
drag, startPoint x: 279, startPoint y: 411, endPoint x: 295, endPoint y: 410, distance: 16.9
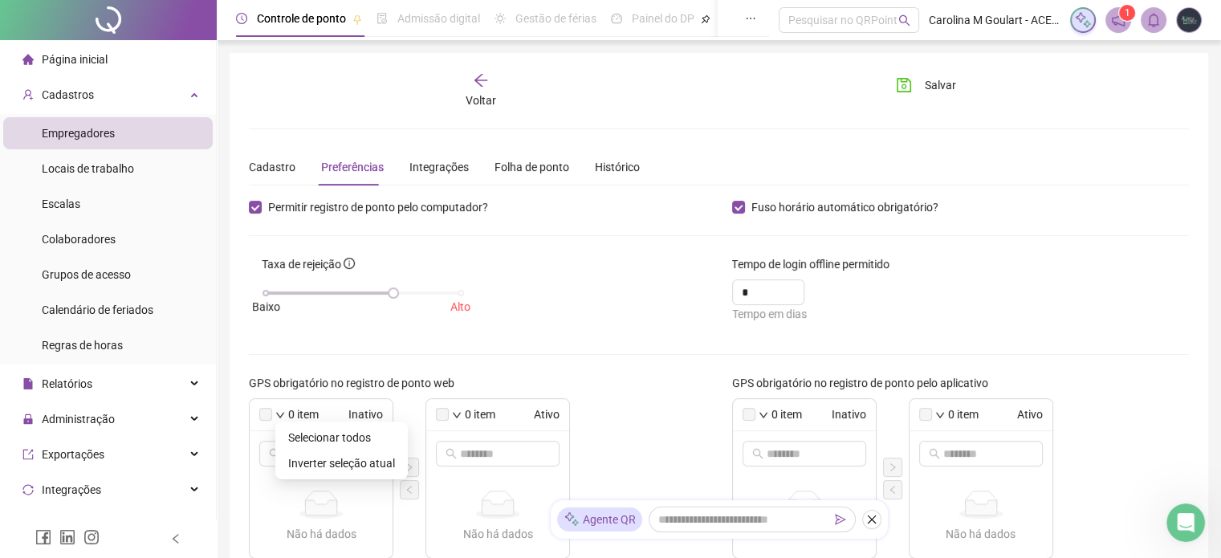
click at [287, 411] on div "0 item Inativo" at bounding box center [321, 415] width 143 height 32
click at [315, 436] on div at bounding box center [321, 453] width 143 height 45
click at [299, 413] on span "0 item" at bounding box center [303, 414] width 31 height 18
click at [286, 416] on div "0 item Inativo" at bounding box center [321, 415] width 143 height 32
click at [279, 413] on icon "down" at bounding box center [280, 415] width 10 height 10
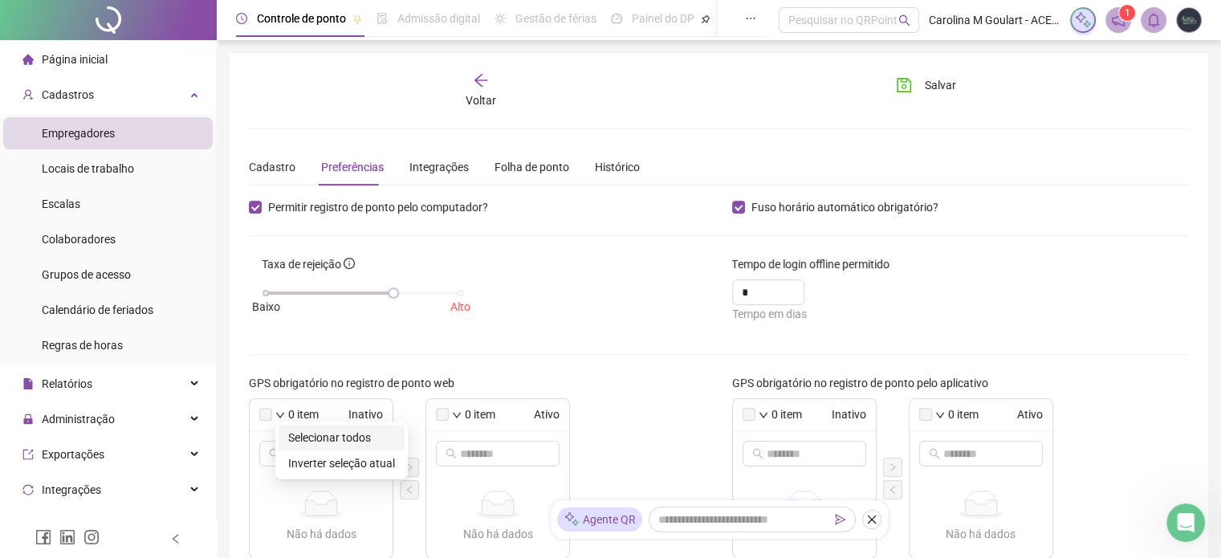
click at [311, 439] on span "Selecionar todos" at bounding box center [341, 438] width 107 height 18
drag, startPoint x: 396, startPoint y: 290, endPoint x: 438, endPoint y: 320, distance: 51.2
click at [464, 294] on div at bounding box center [461, 293] width 8 height 8
click at [327, 412] on span "Inativo" at bounding box center [352, 414] width 61 height 18
click at [269, 415] on label at bounding box center [265, 414] width 13 height 13
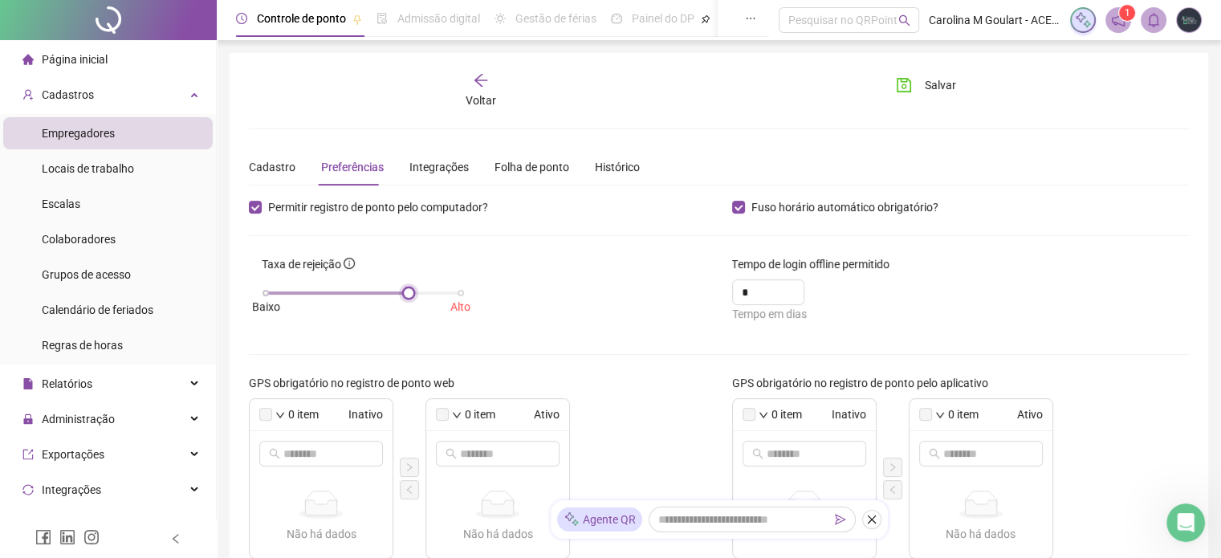
drag, startPoint x: 459, startPoint y: 289, endPoint x: 408, endPoint y: 292, distance: 51.5
click at [408, 292] on div at bounding box center [409, 293] width 8 height 8
click at [568, 320] on div "Taxa de rejeição [GEOGRAPHIC_DATA]" at bounding box center [477, 294] width 483 height 79
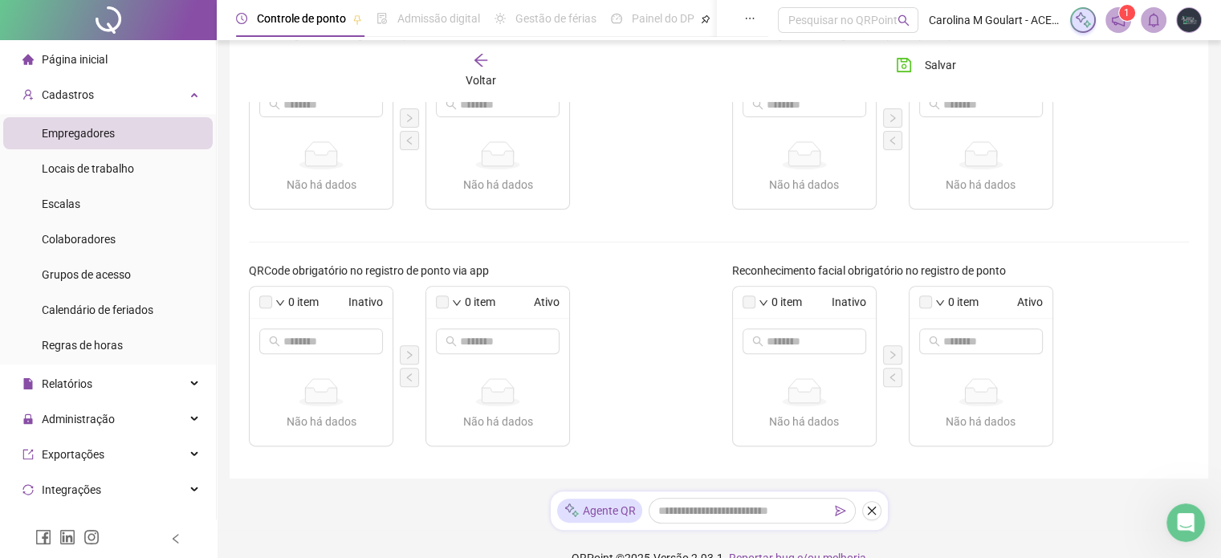
scroll to position [612, 0]
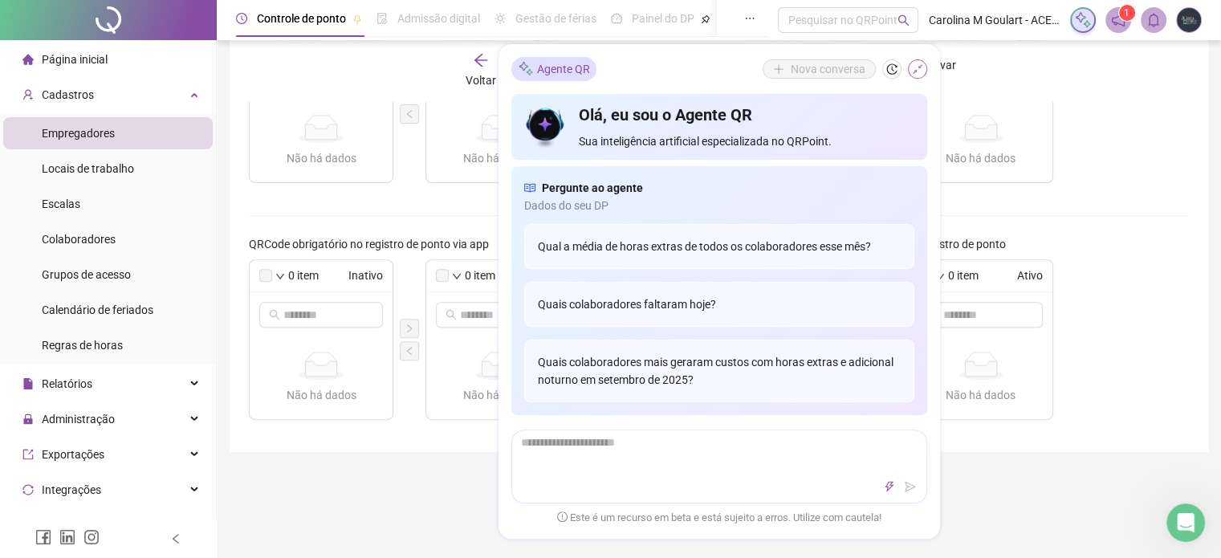
click at [915, 65] on icon "shrink" at bounding box center [917, 68] width 11 height 11
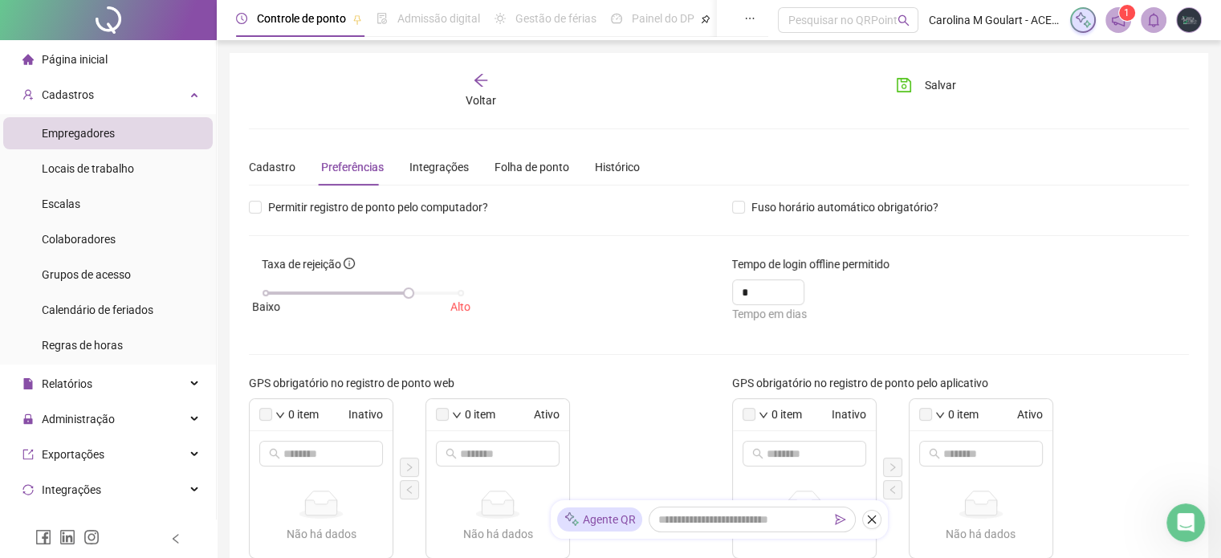
scroll to position [80, 0]
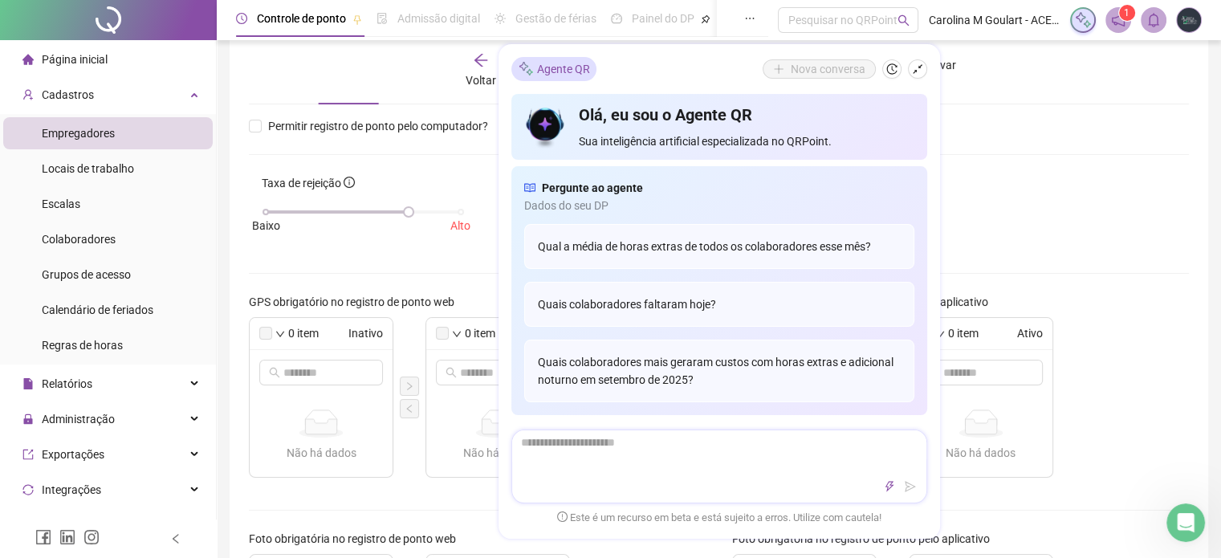
type textarea "*"
type textarea "**"
type textarea "***"
type textarea "****"
type textarea "*****"
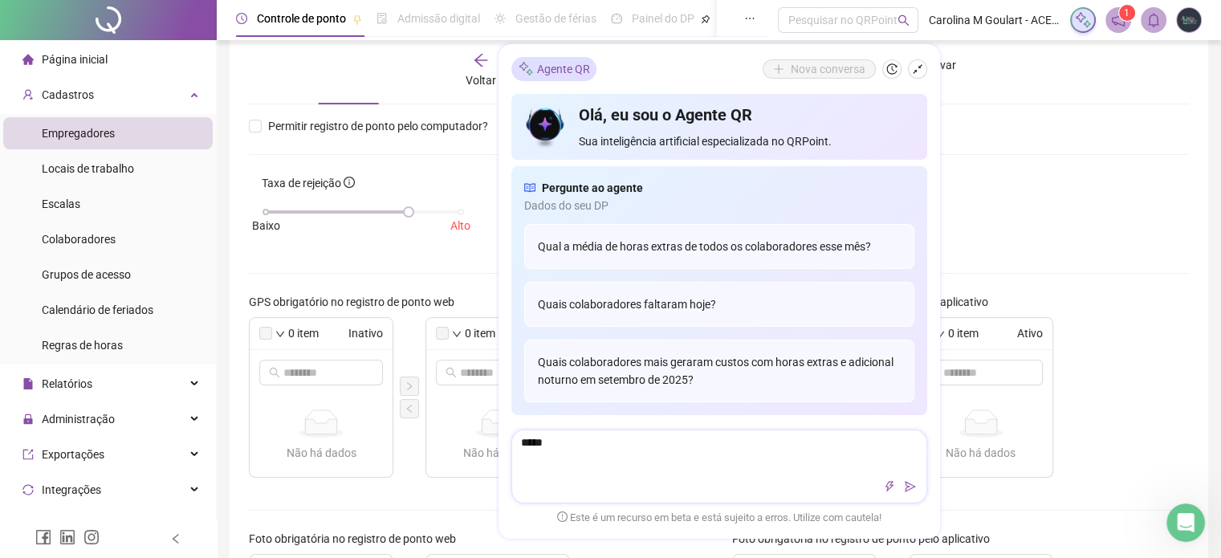
type textarea "******"
type textarea "********"
type textarea "*********"
type textarea "**********"
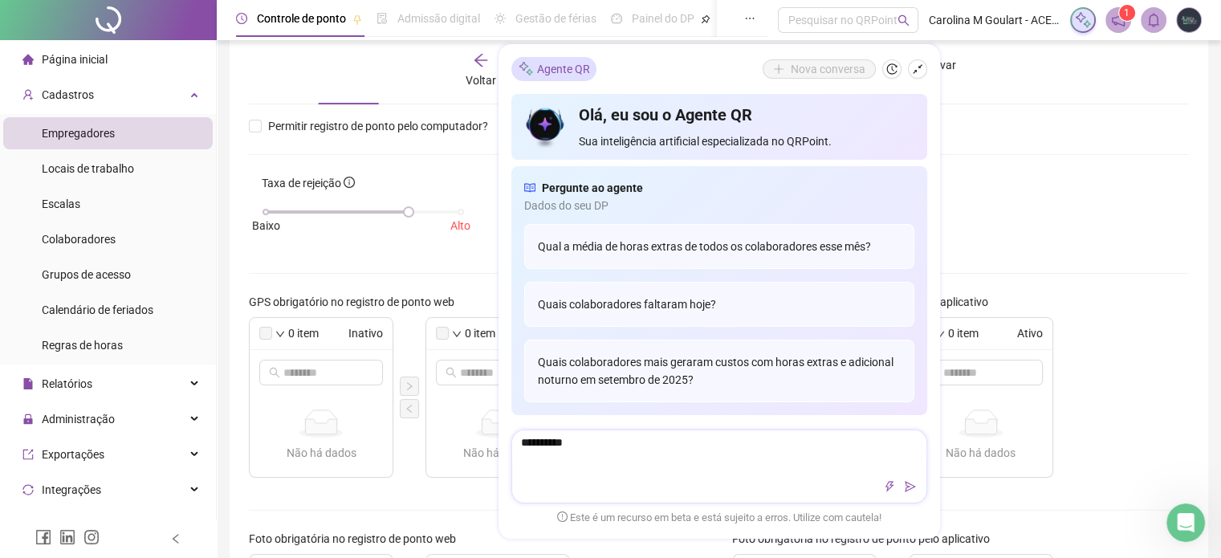
type textarea "**********"
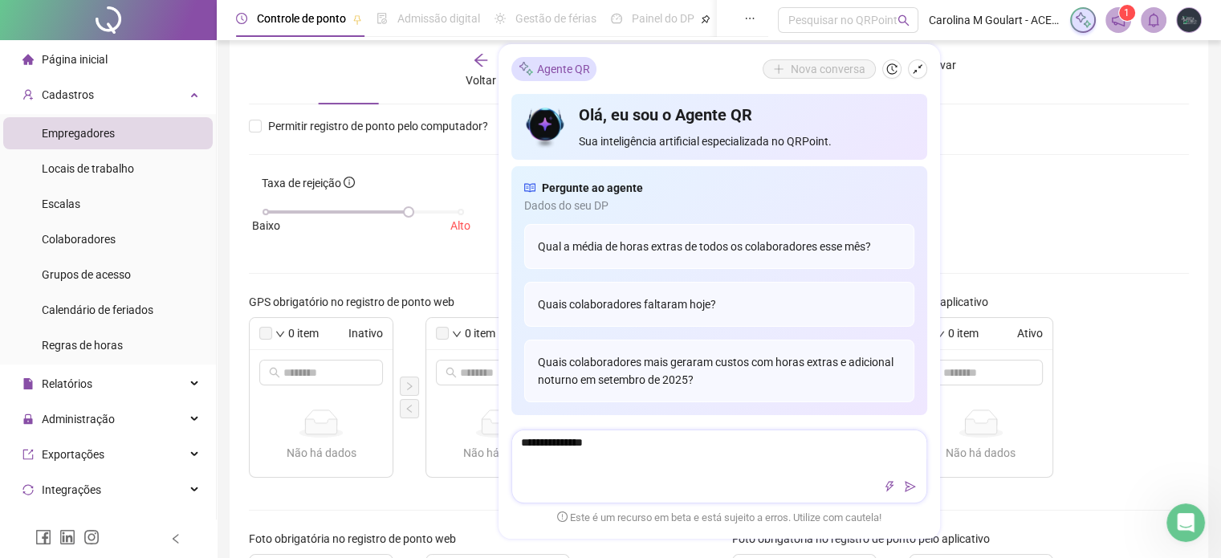
type textarea "**********"
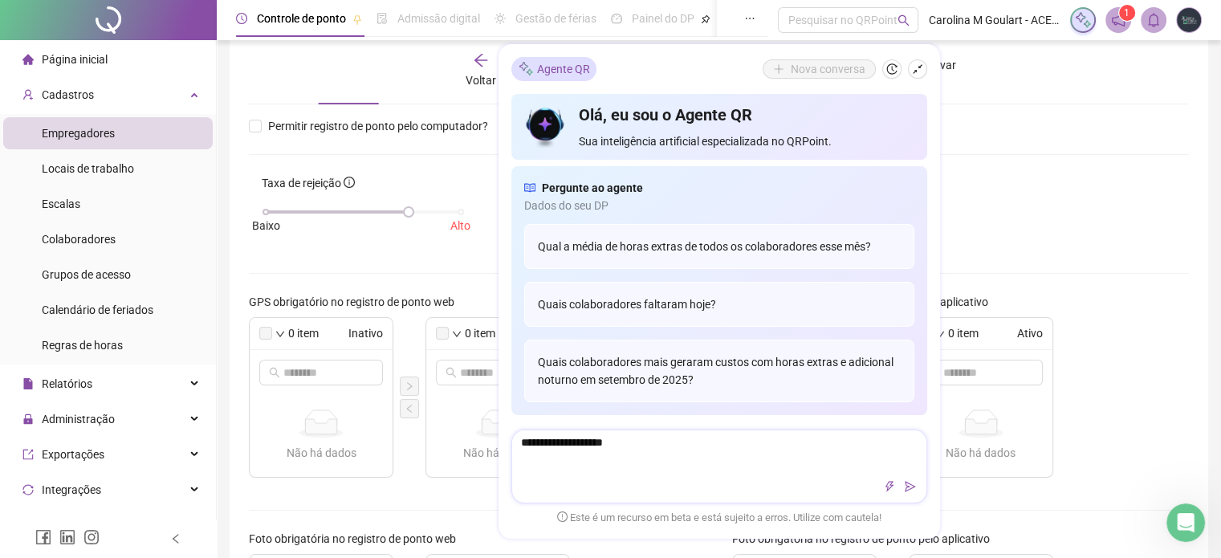
type textarea "**********"
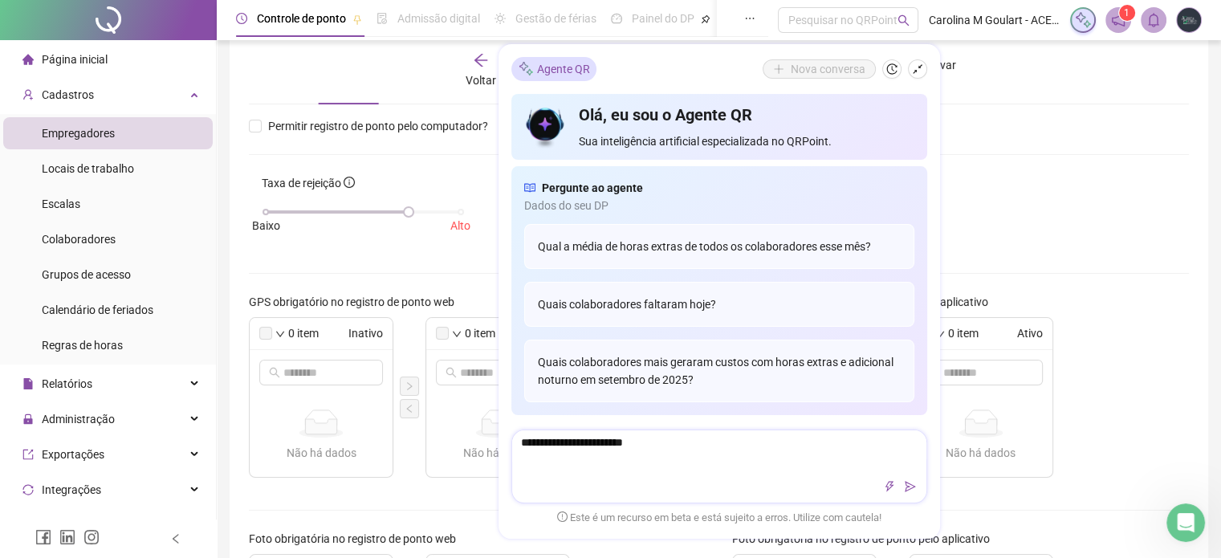
type textarea "**********"
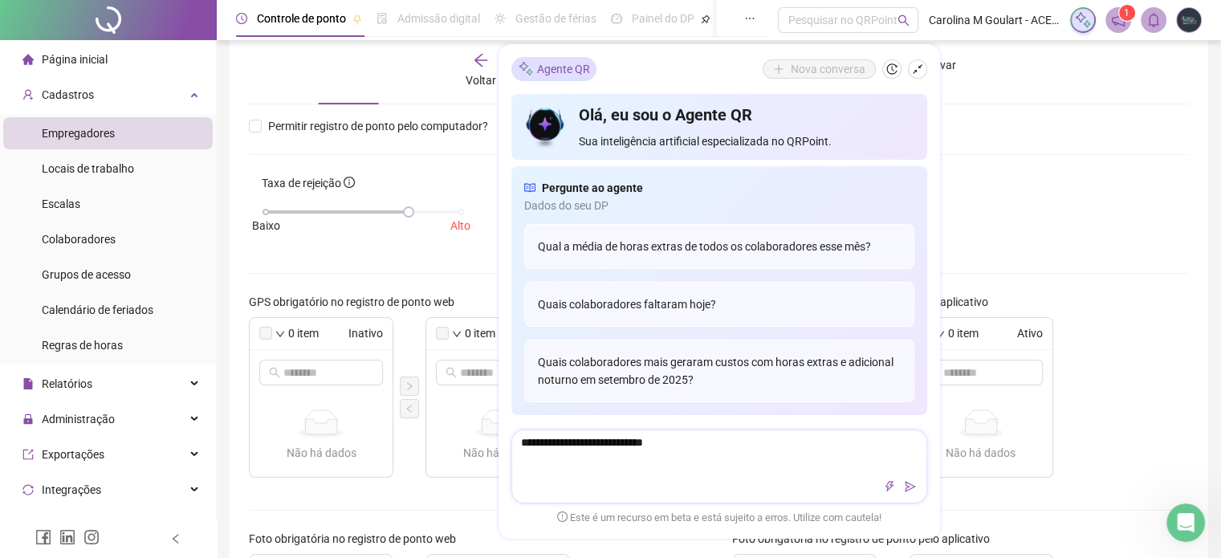
type textarea "**********"
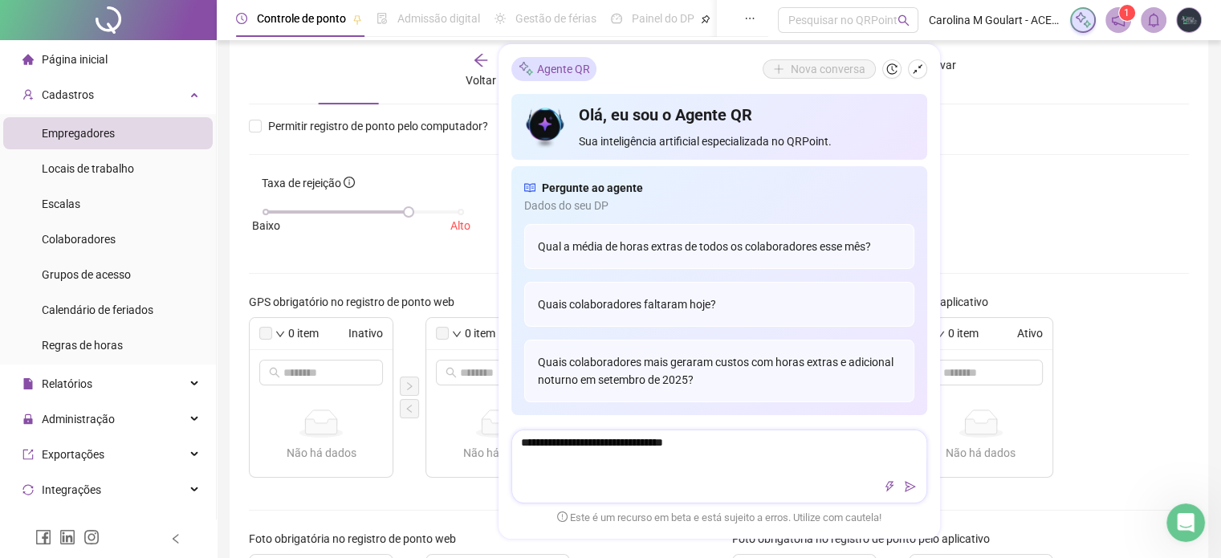
type textarea "**********"
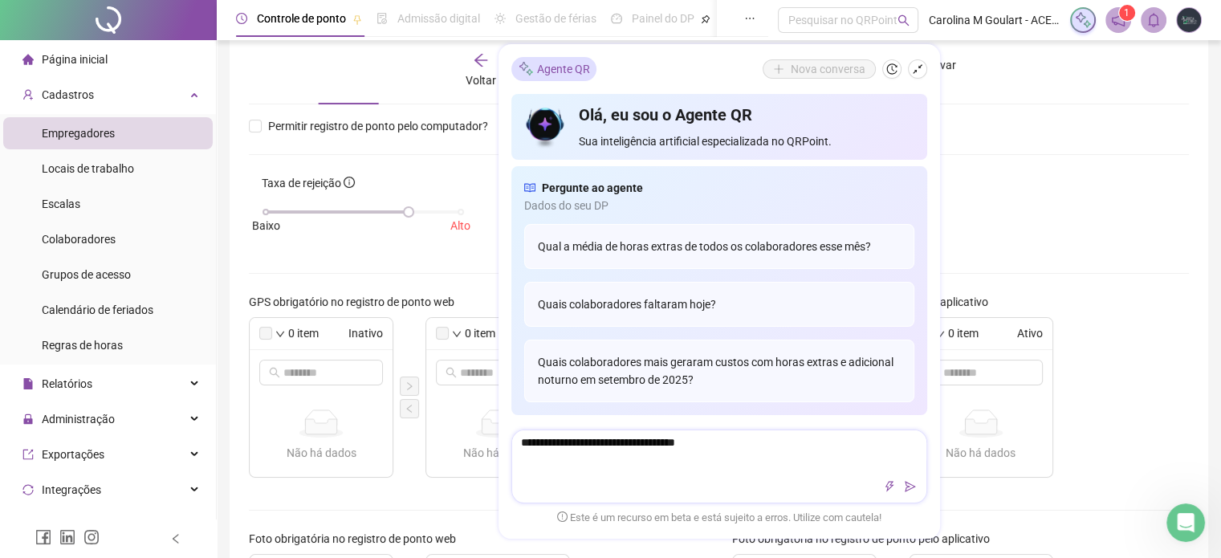
type textarea "**********"
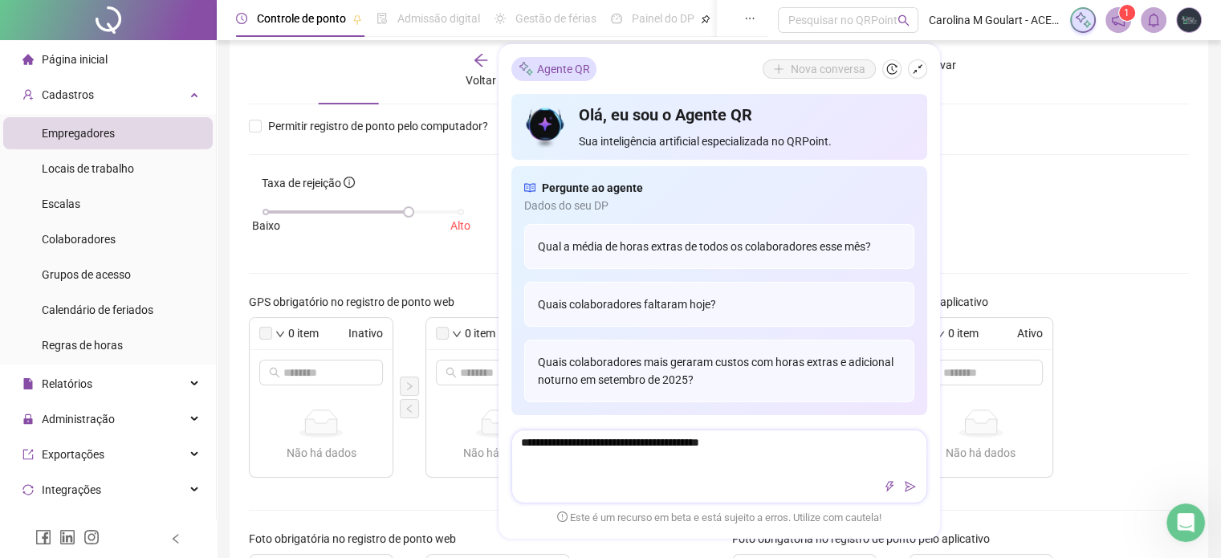
type textarea "**********"
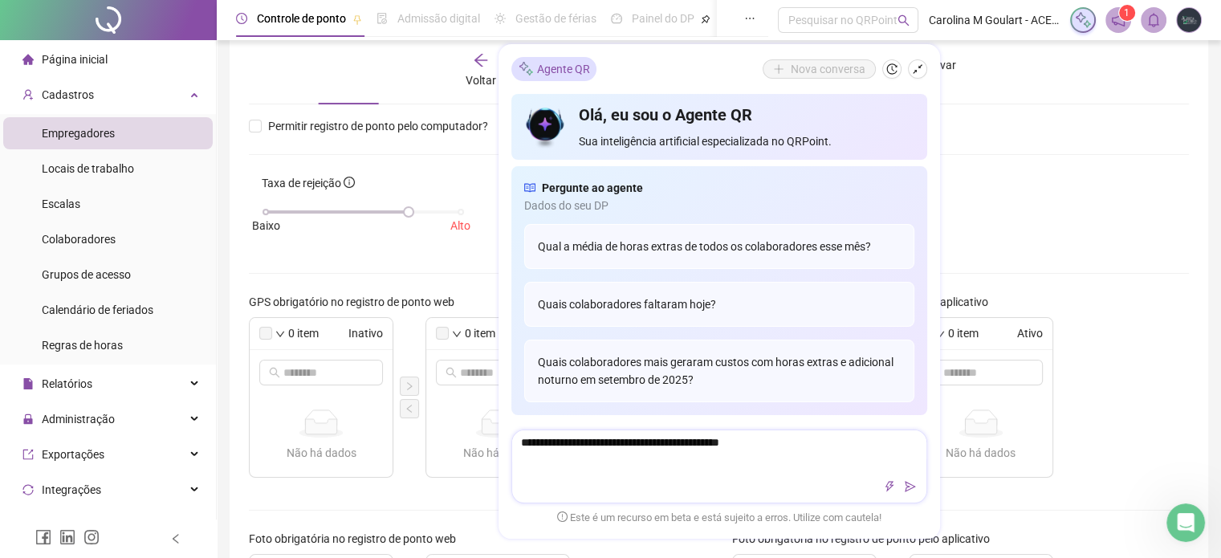
type textarea "**********"
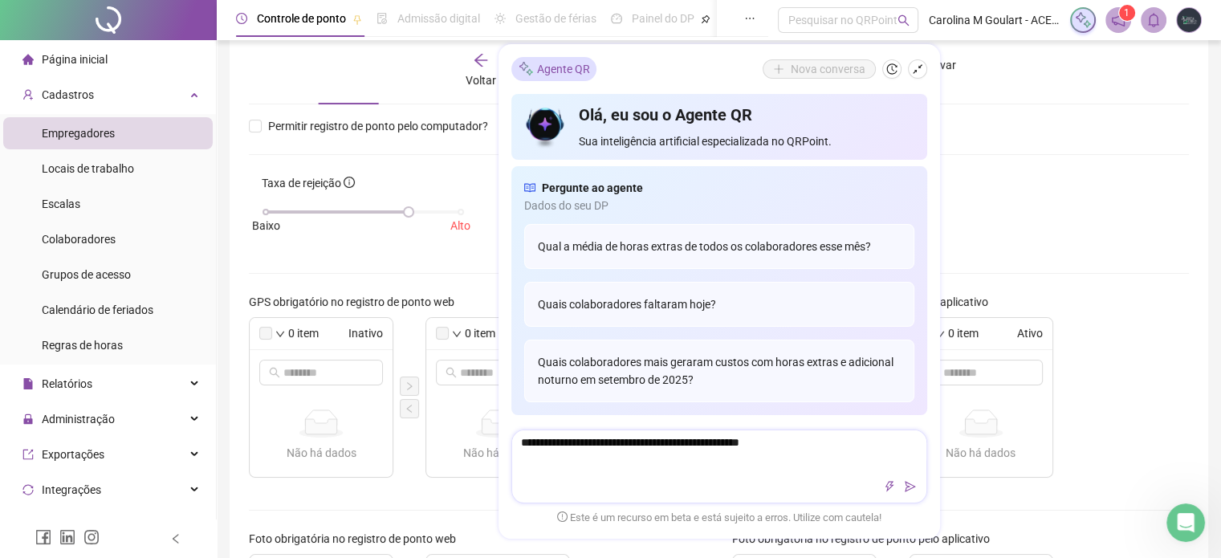
type textarea "**********"
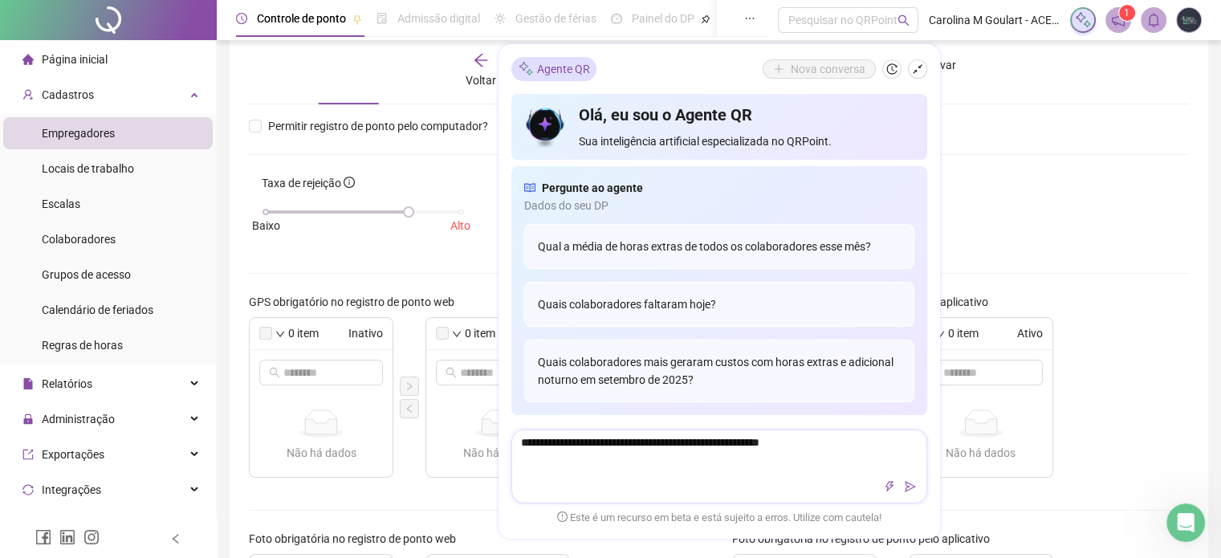
type textarea "**********"
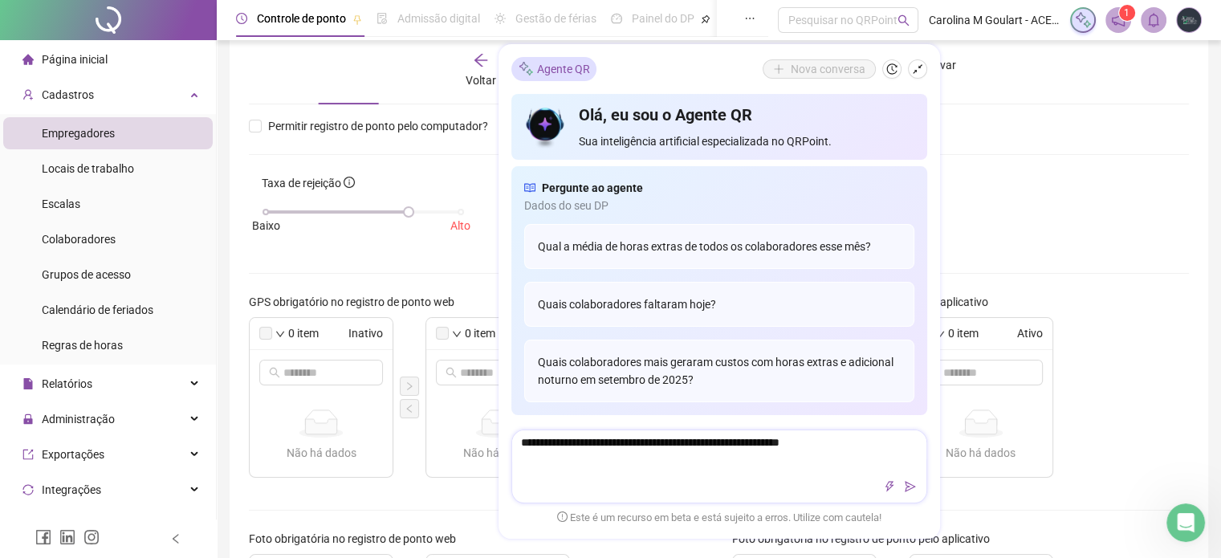
type textarea "**********"
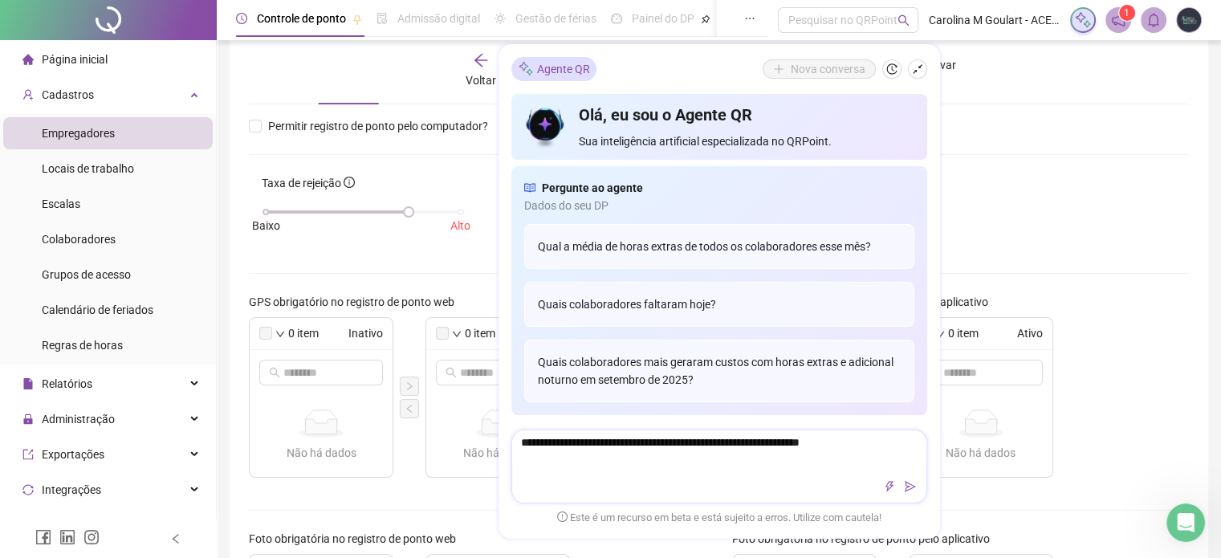
type textarea "**********"
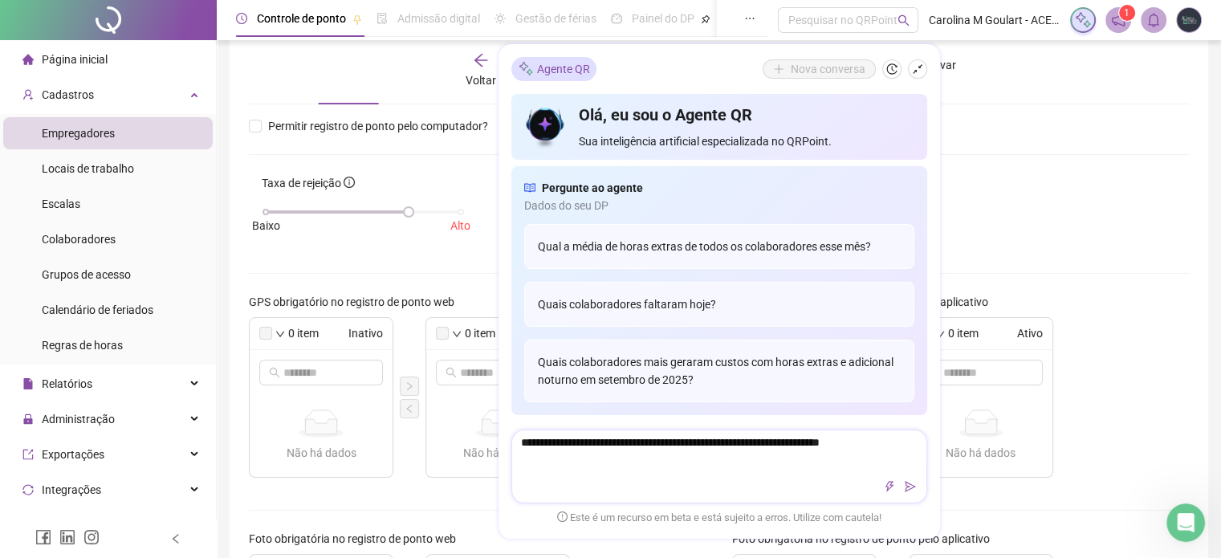
type textarea "**********"
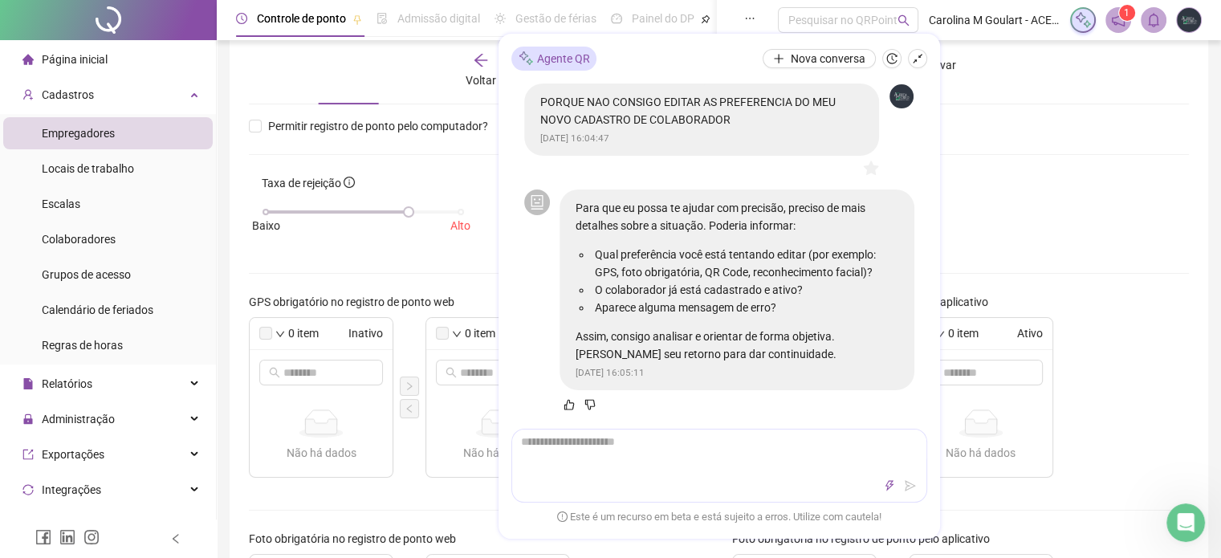
click at [429, 67] on div "Voltar" at bounding box center [481, 70] width 146 height 37
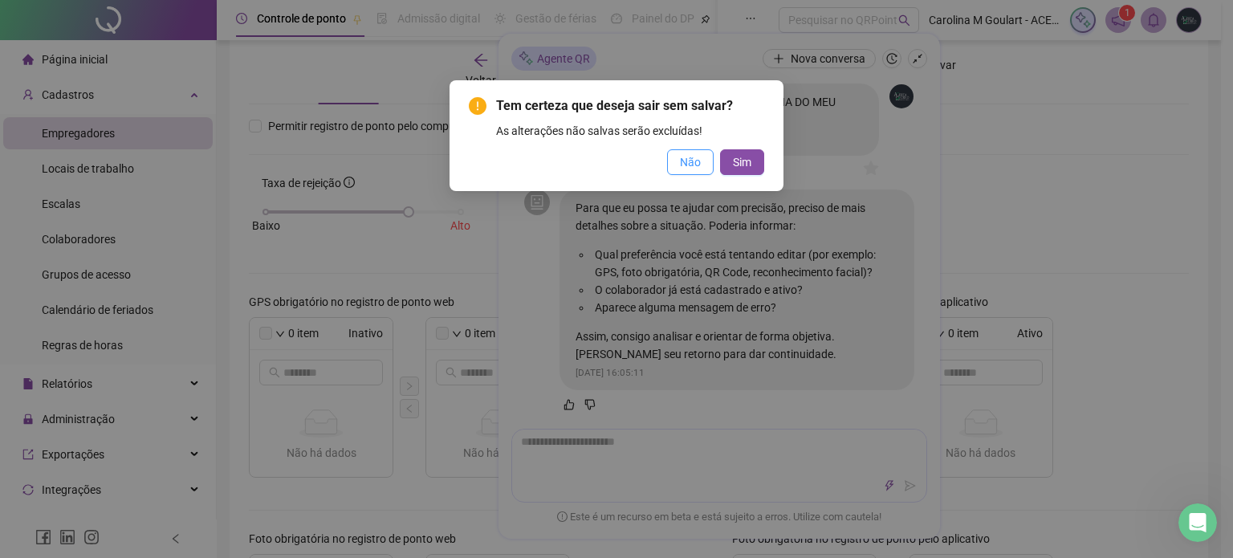
click at [706, 161] on button "Não" at bounding box center [690, 162] width 47 height 26
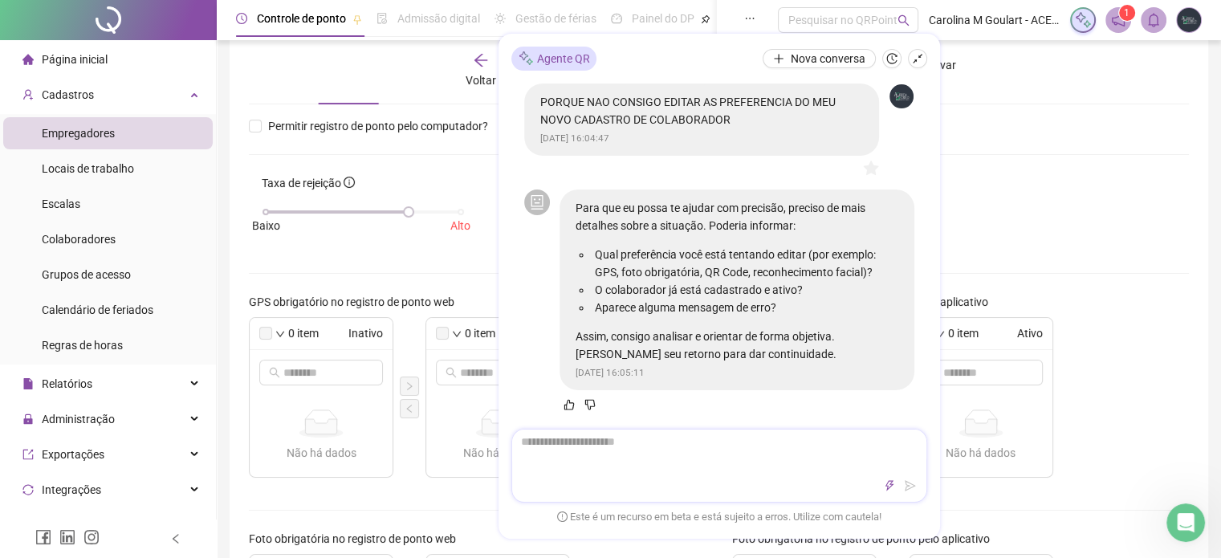
click at [710, 442] on textarea at bounding box center [719, 451] width 414 height 42
type textarea "*"
type textarea "**"
type textarea "***"
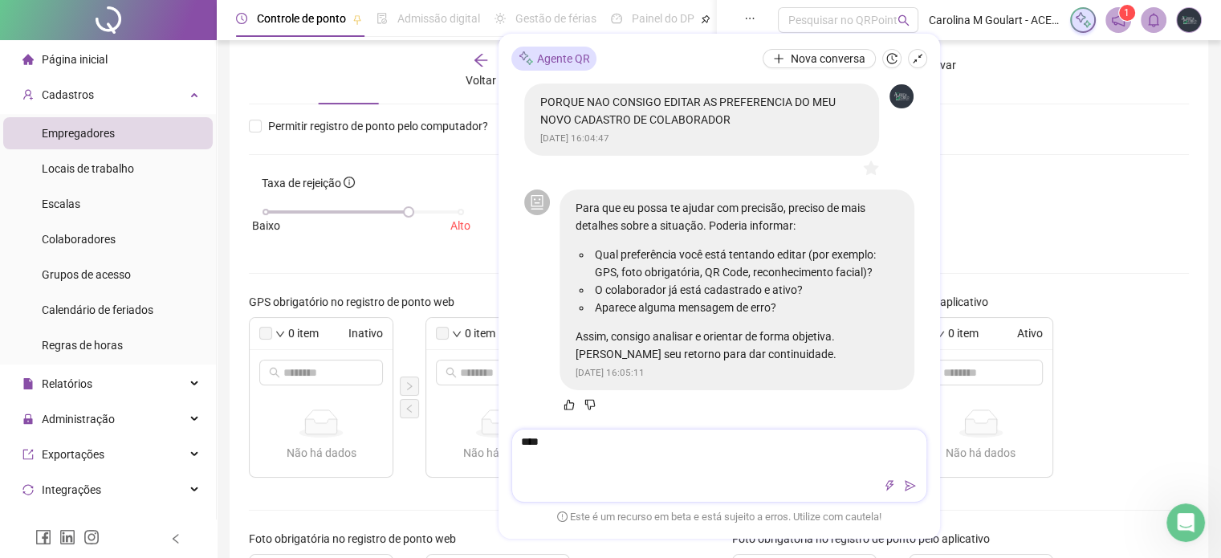
type textarea "*****"
type textarea "******"
type textarea "*******"
type textarea "********"
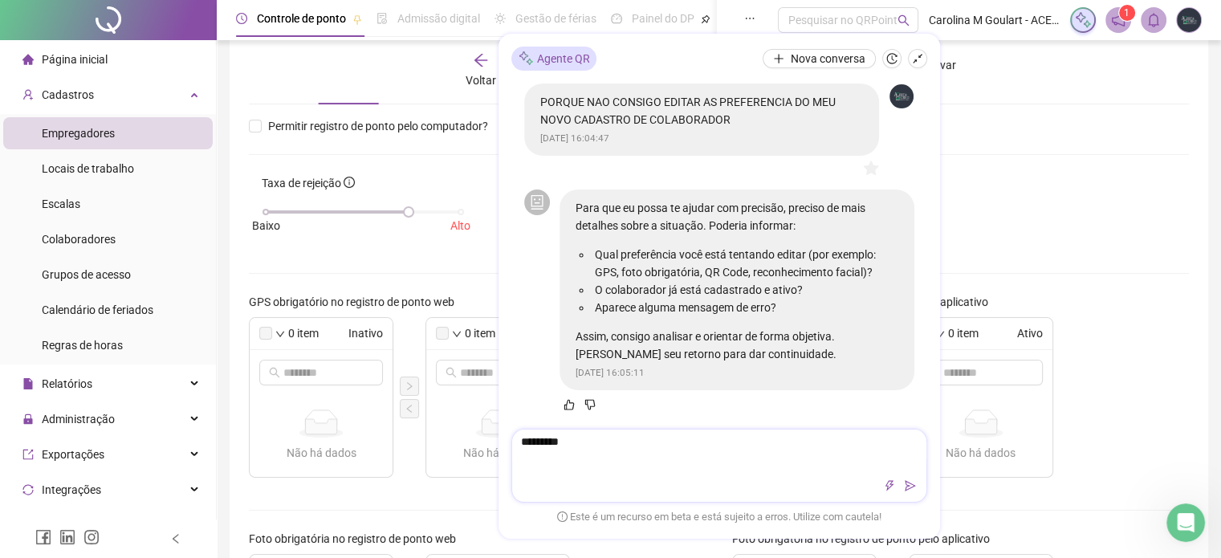
type textarea "**********"
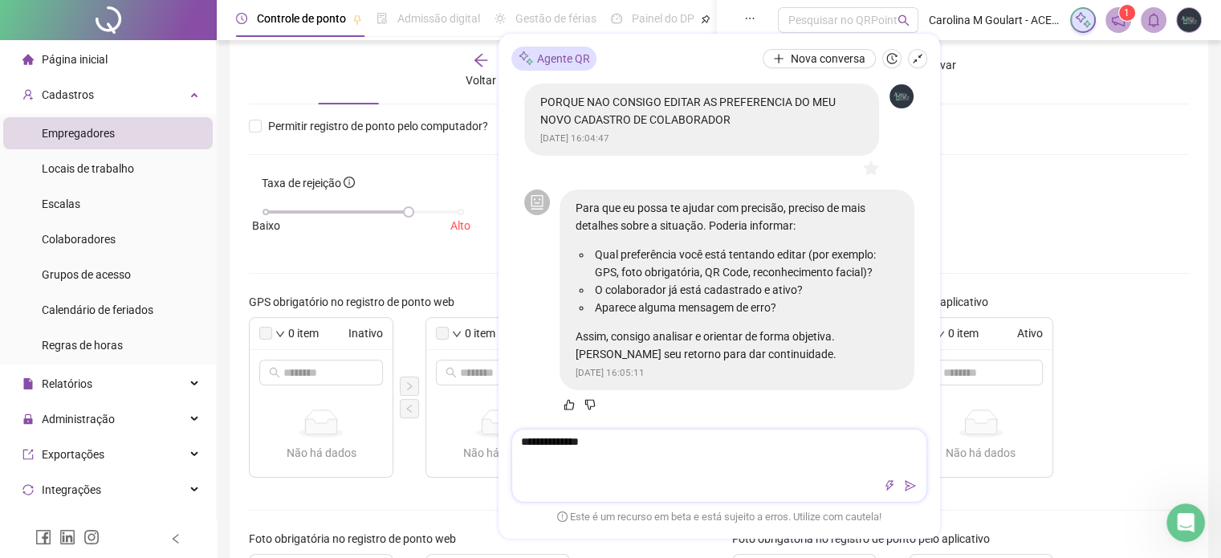
type textarea "**********"
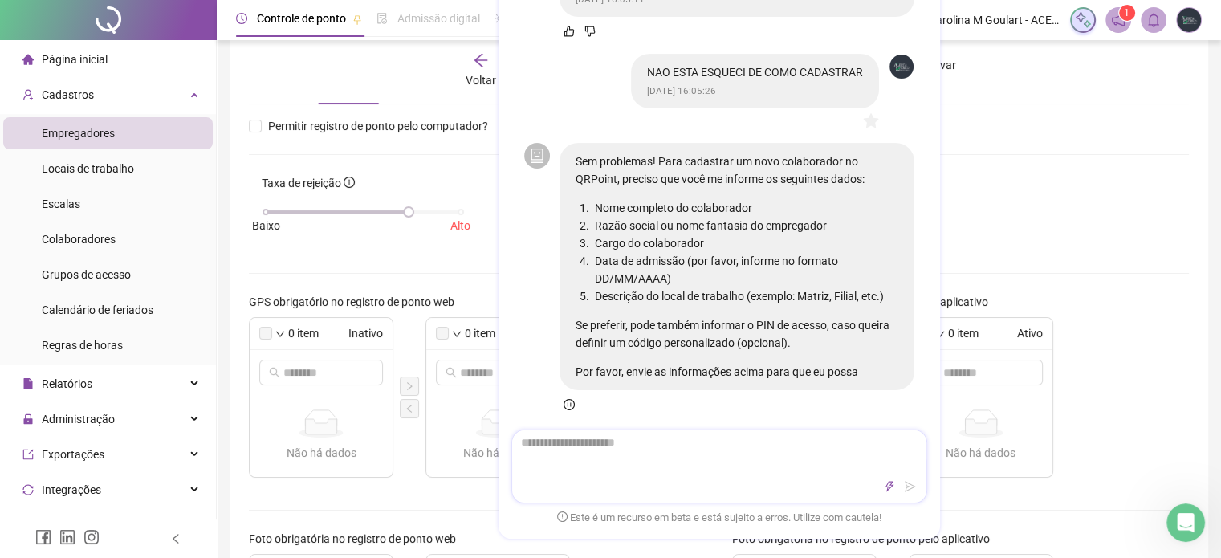
scroll to position [296, 0]
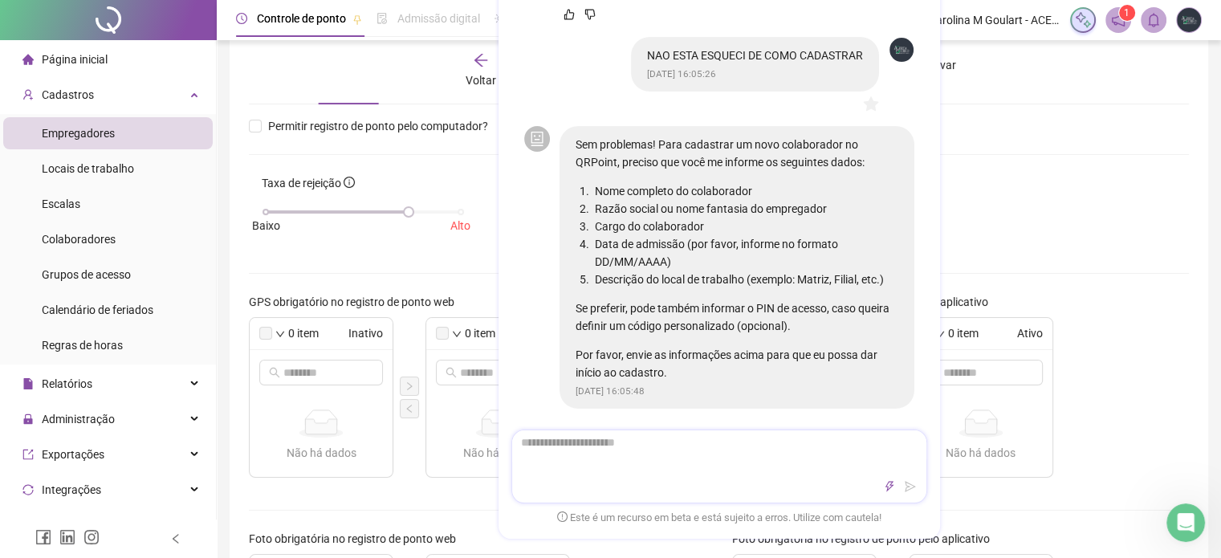
click at [725, 457] on textarea at bounding box center [719, 451] width 414 height 42
click at [663, 445] on textarea at bounding box center [719, 451] width 414 height 42
paste textarea "**********"
drag, startPoint x: 574, startPoint y: 471, endPoint x: 545, endPoint y: 472, distance: 28.9
click at [568, 471] on textarea "**********" at bounding box center [719, 451] width 414 height 42
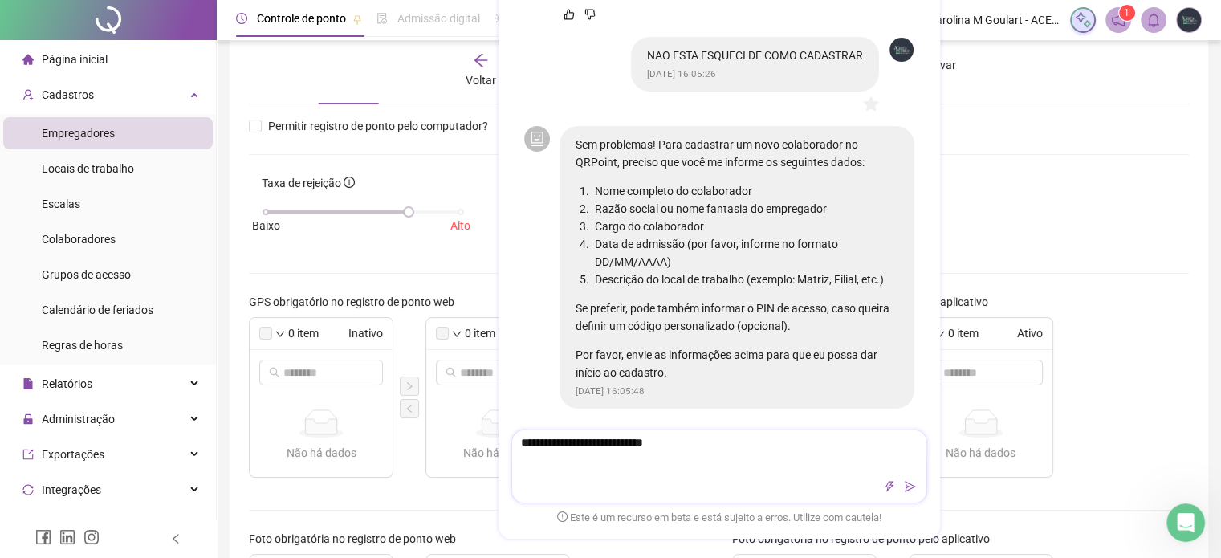
paste textarea "**********"
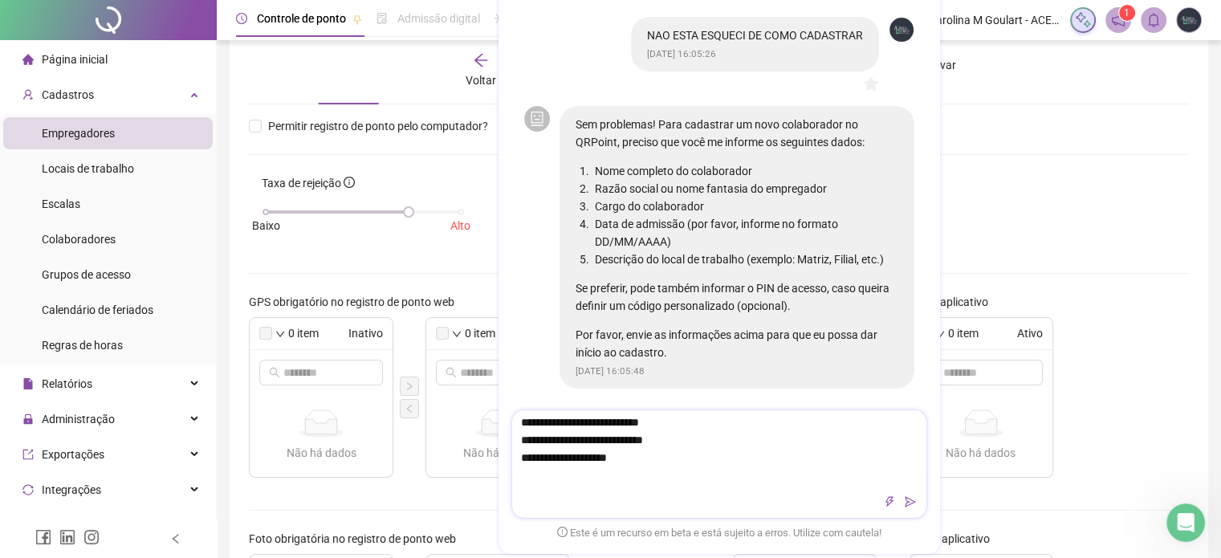
click at [526, 482] on textarea "**********" at bounding box center [719, 448] width 414 height 77
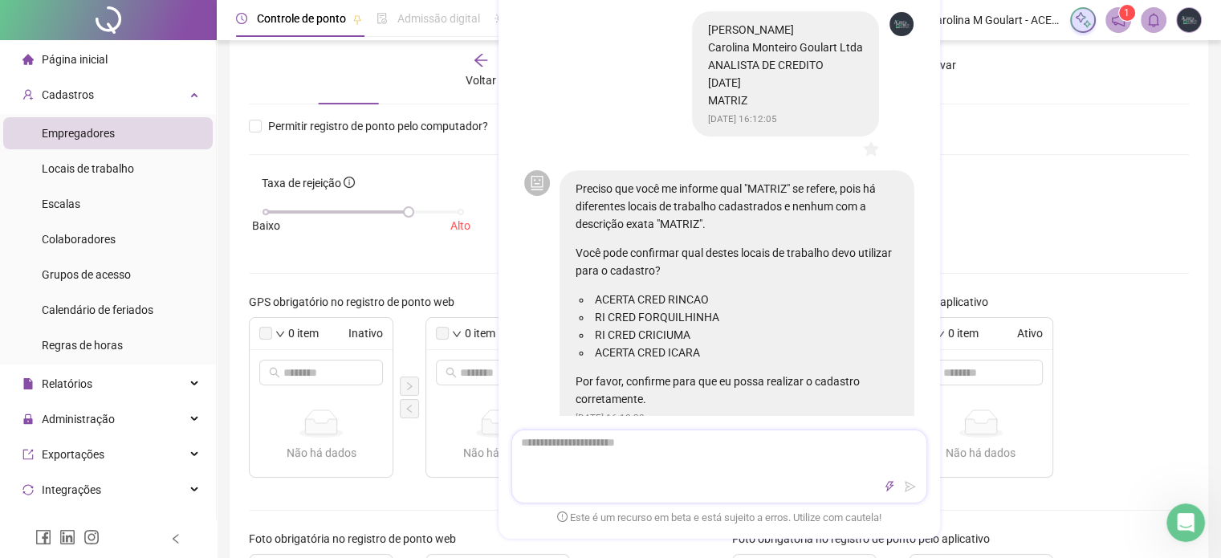
scroll to position [758, 0]
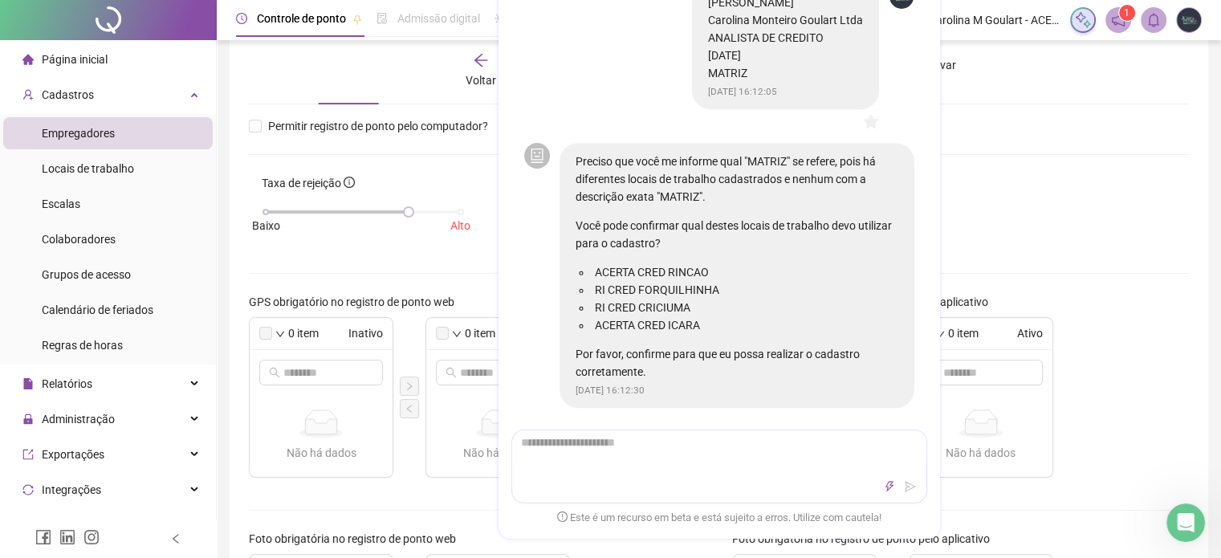
click at [652, 413] on div "Preciso que você me informe qual "MATRIZ" se refere, pois há diferentes locais …" at bounding box center [737, 287] width 355 height 289
click at [672, 441] on textarea at bounding box center [719, 451] width 414 height 42
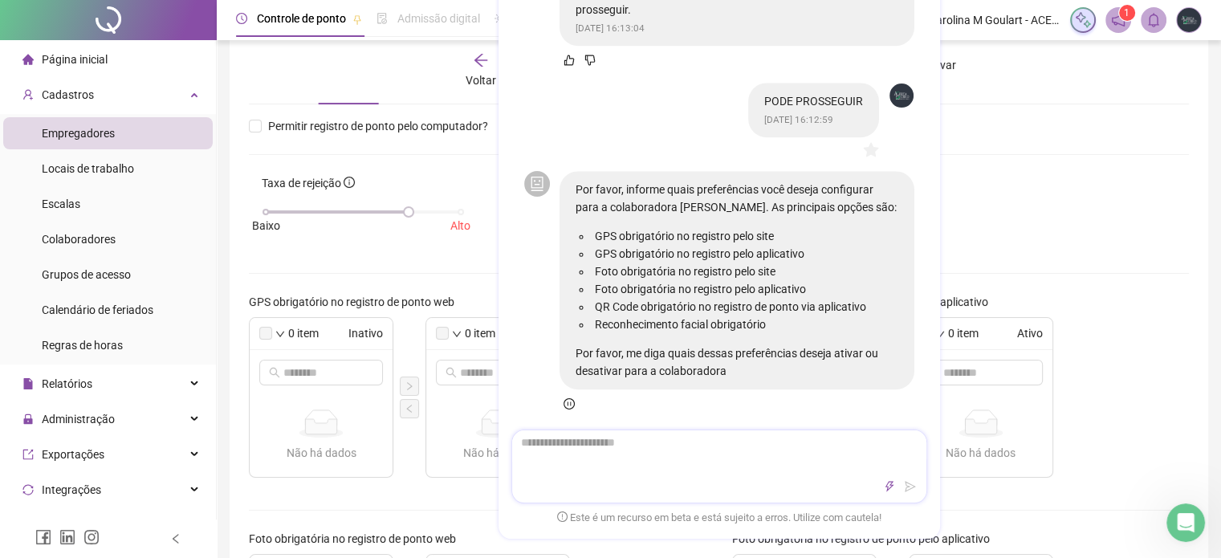
scroll to position [1500, 0]
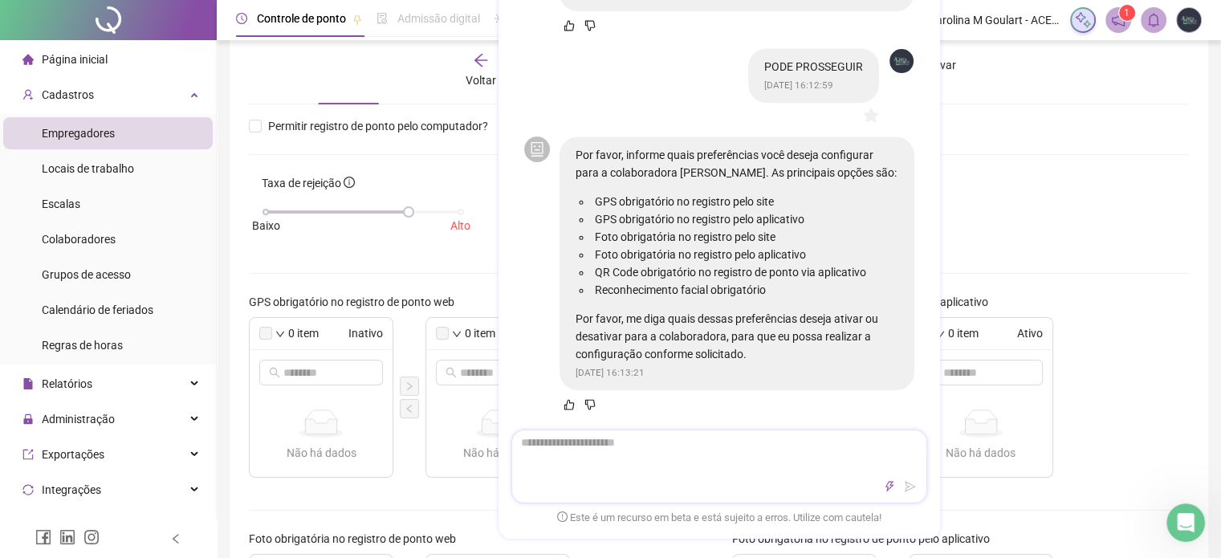
click at [701, 457] on textarea at bounding box center [719, 451] width 414 height 42
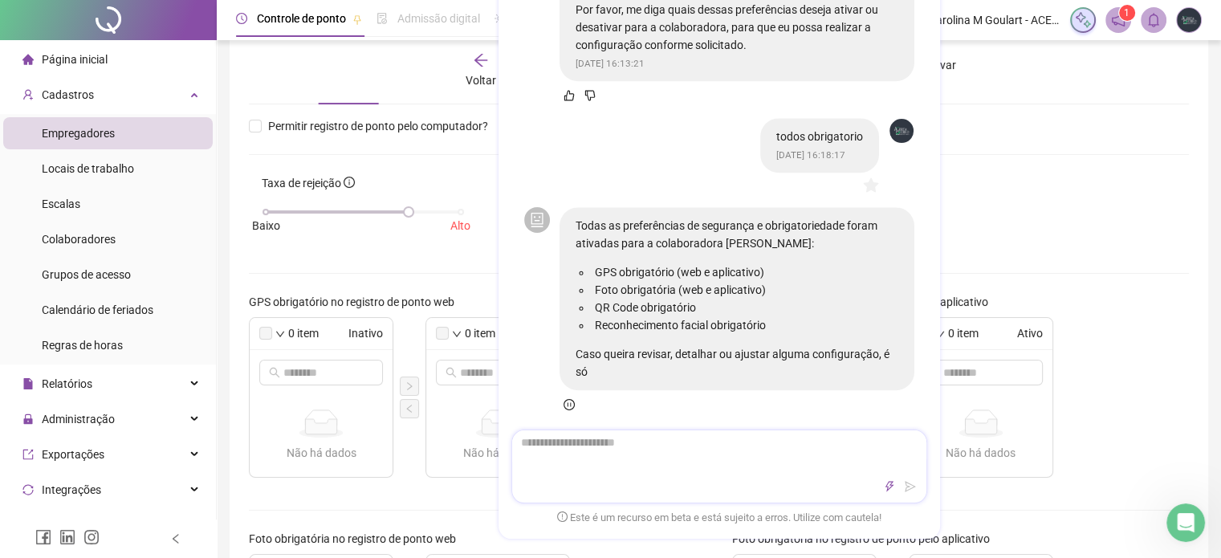
scroll to position [1844, 0]
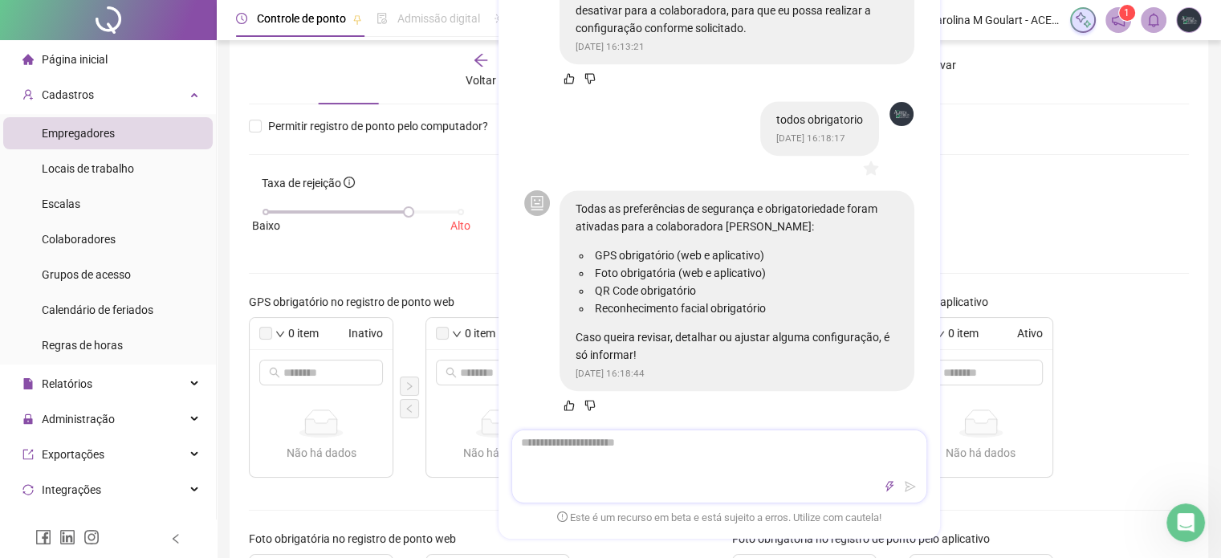
click at [673, 446] on textarea at bounding box center [719, 451] width 414 height 42
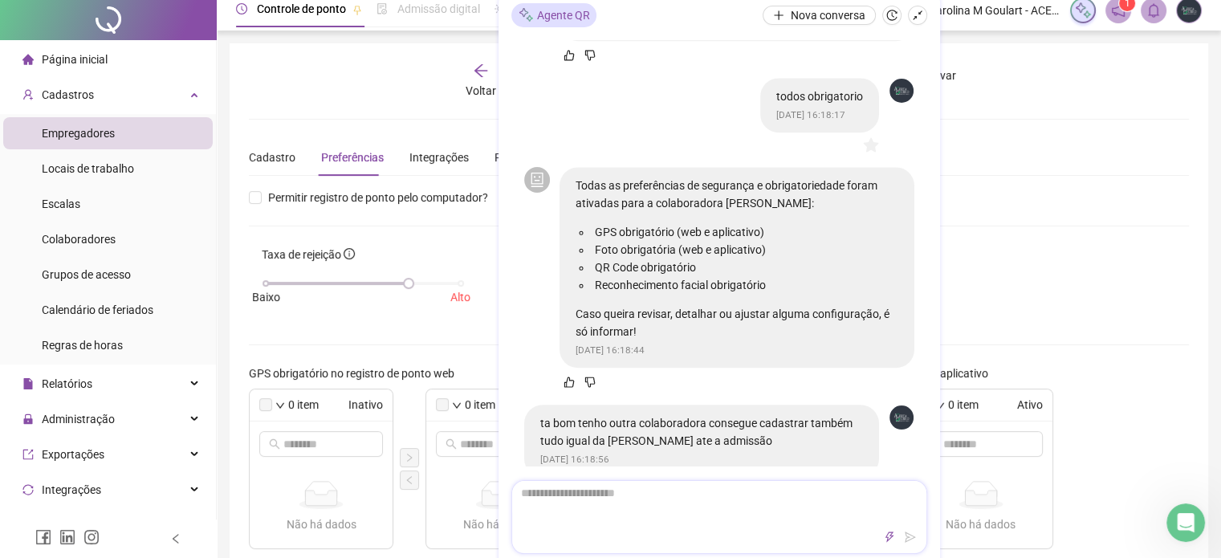
scroll to position [0, 0]
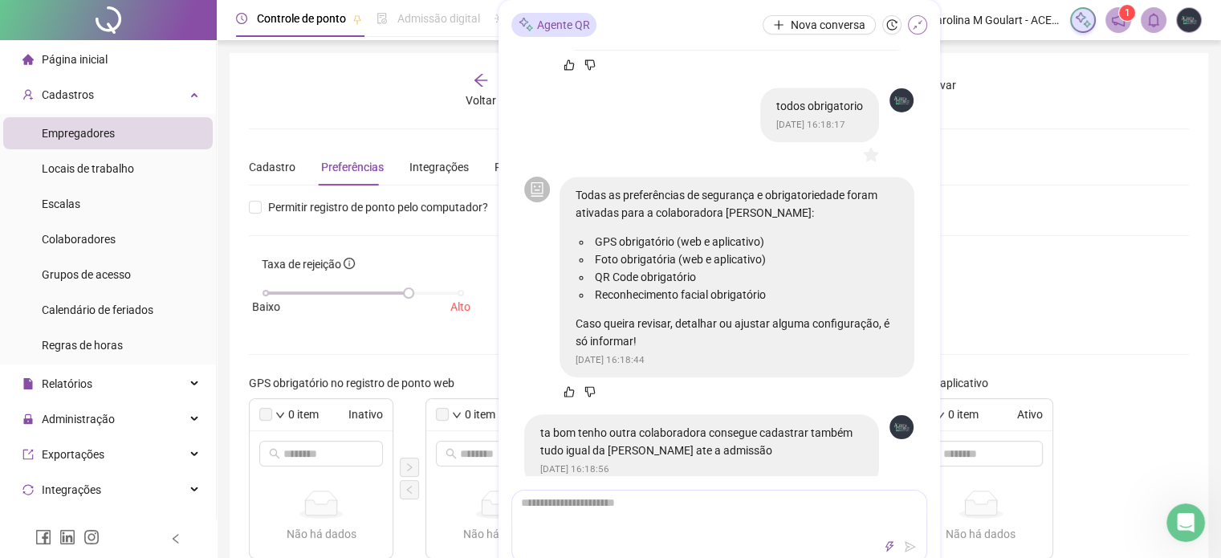
drag, startPoint x: 923, startPoint y: 19, endPoint x: 904, endPoint y: 45, distance: 32.1
click at [922, 19] on button "button" at bounding box center [917, 24] width 19 height 19
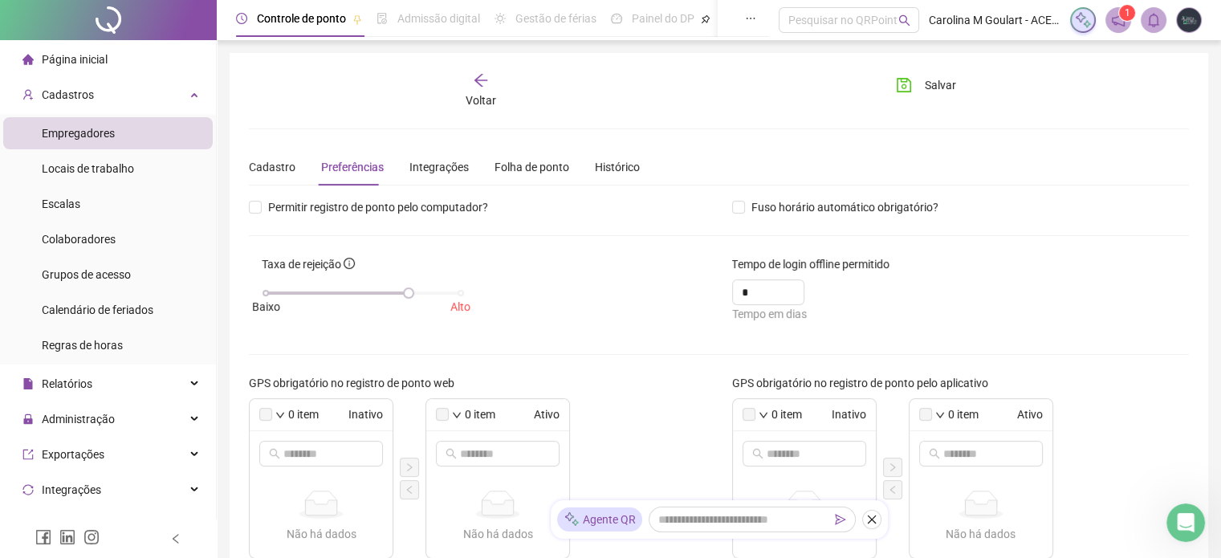
click at [71, 128] on span "Empregadores" at bounding box center [78, 133] width 73 height 13
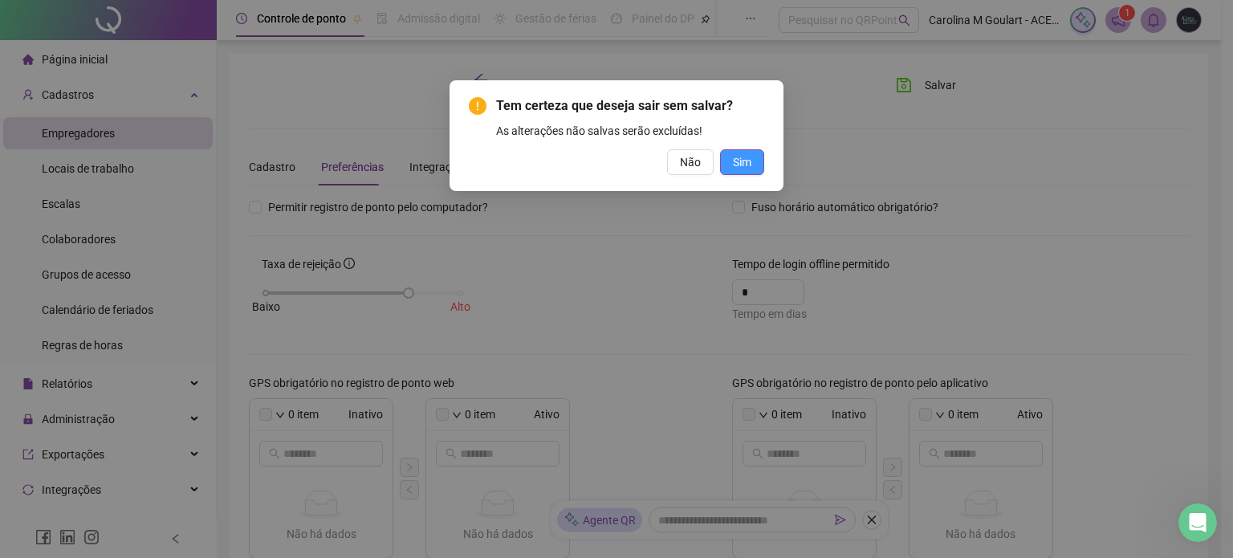
click at [739, 161] on span "Sim" at bounding box center [742, 162] width 18 height 18
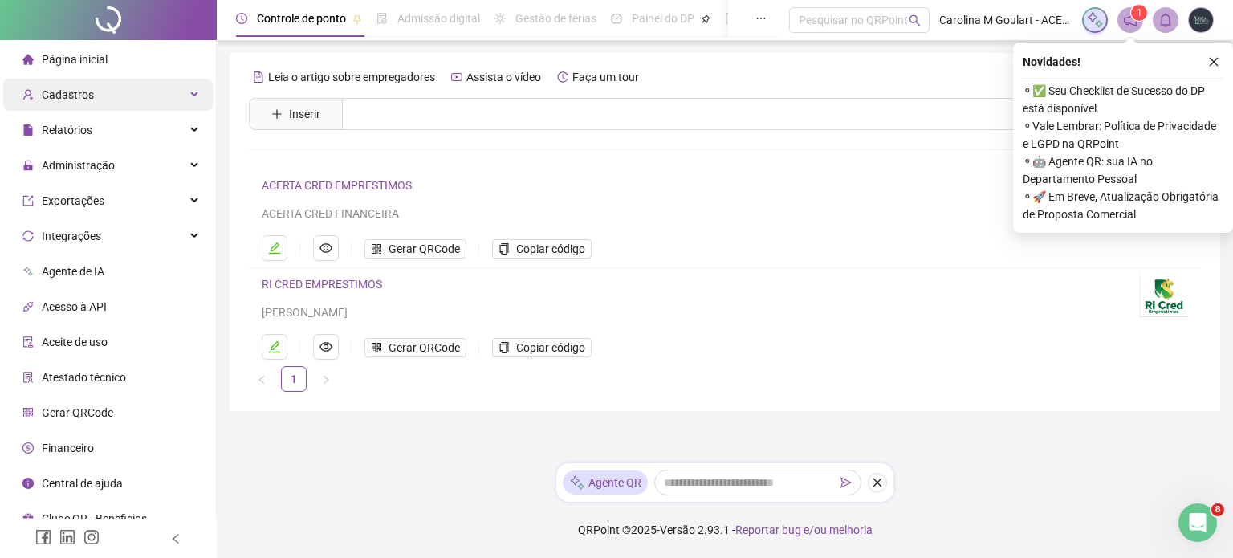
click at [100, 100] on div "Cadastros" at bounding box center [108, 95] width 210 height 32
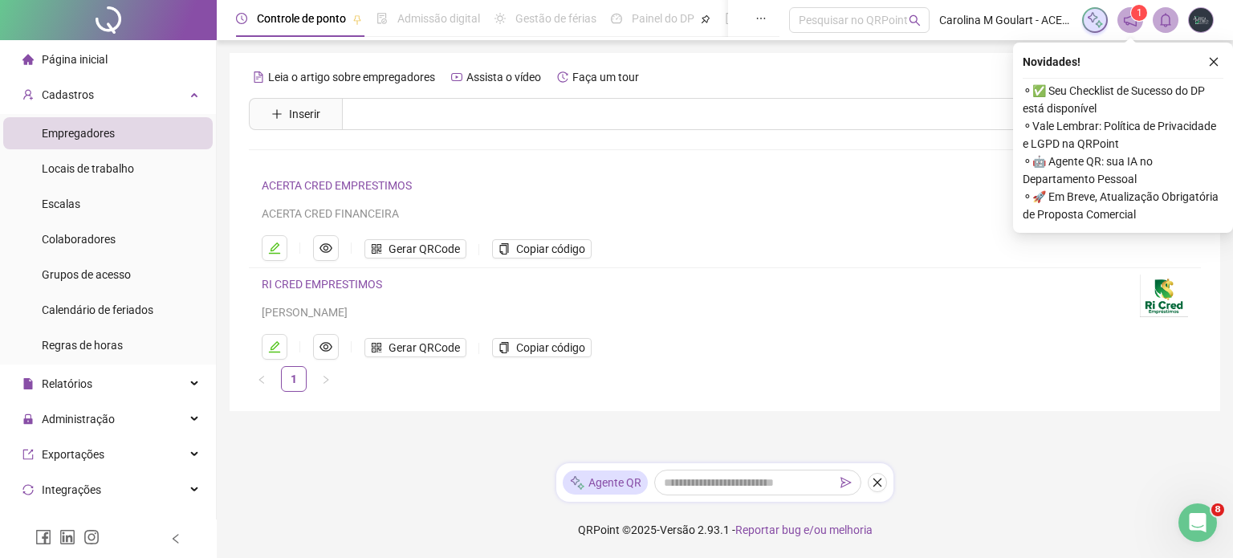
click at [100, 136] on span "Empregadores" at bounding box center [78, 133] width 73 height 13
drag, startPoint x: 97, startPoint y: 160, endPoint x: 145, endPoint y: 173, distance: 49.1
click at [96, 162] on span "Locais de trabalho" at bounding box center [88, 168] width 92 height 13
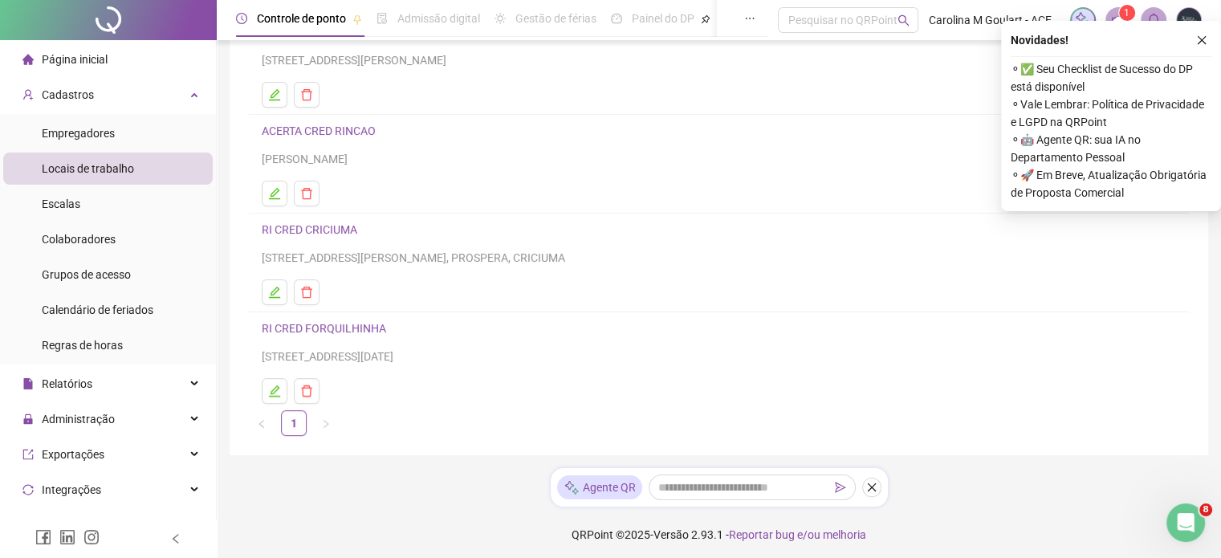
scroll to position [157, 0]
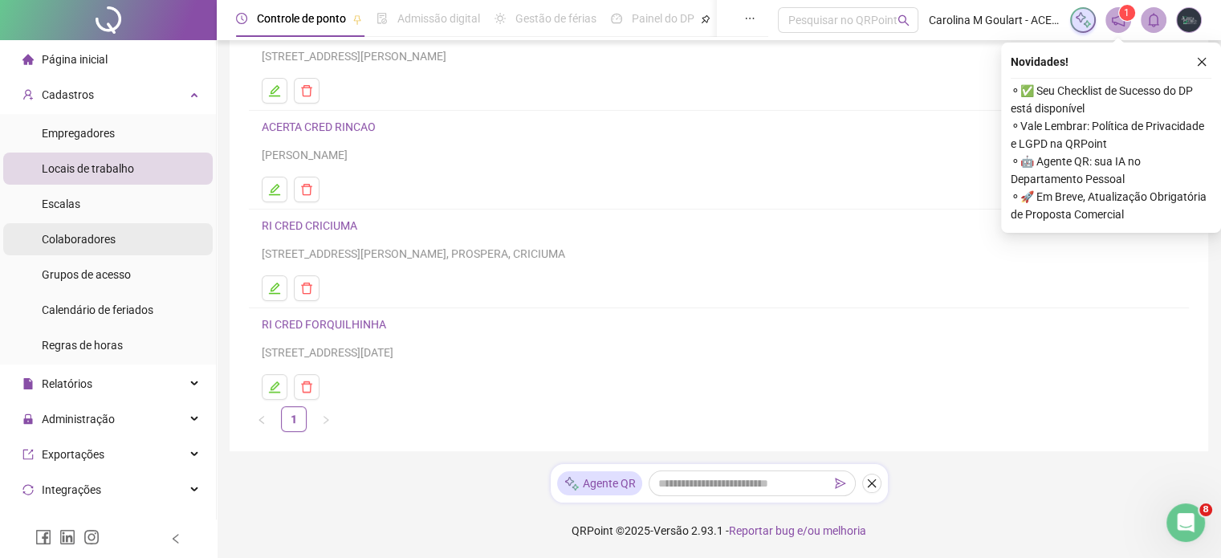
click at [100, 242] on span "Colaboradores" at bounding box center [79, 239] width 74 height 13
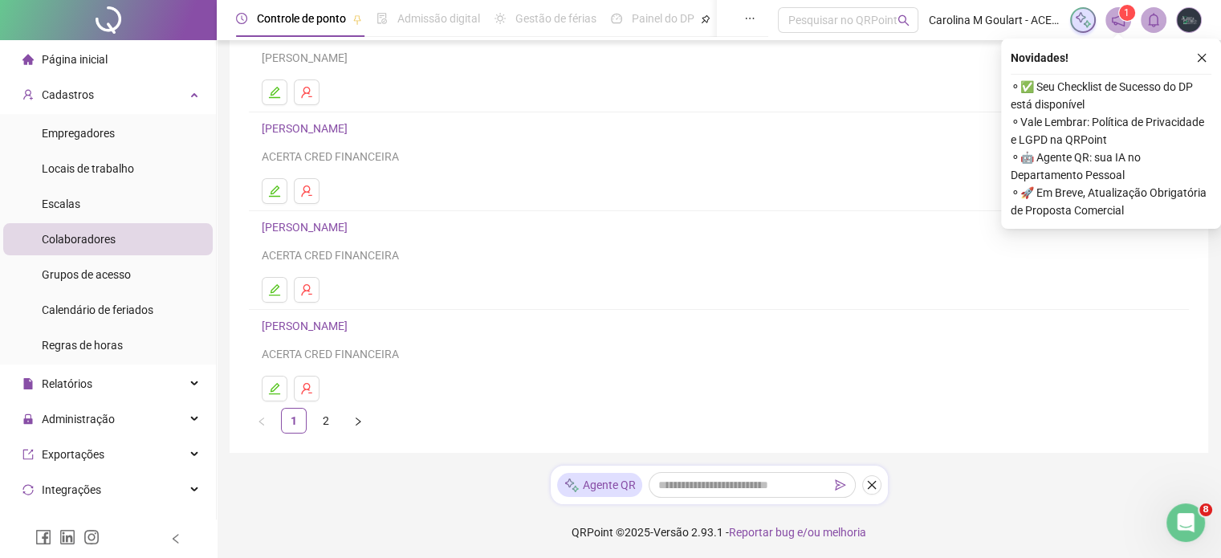
scroll to position [255, 0]
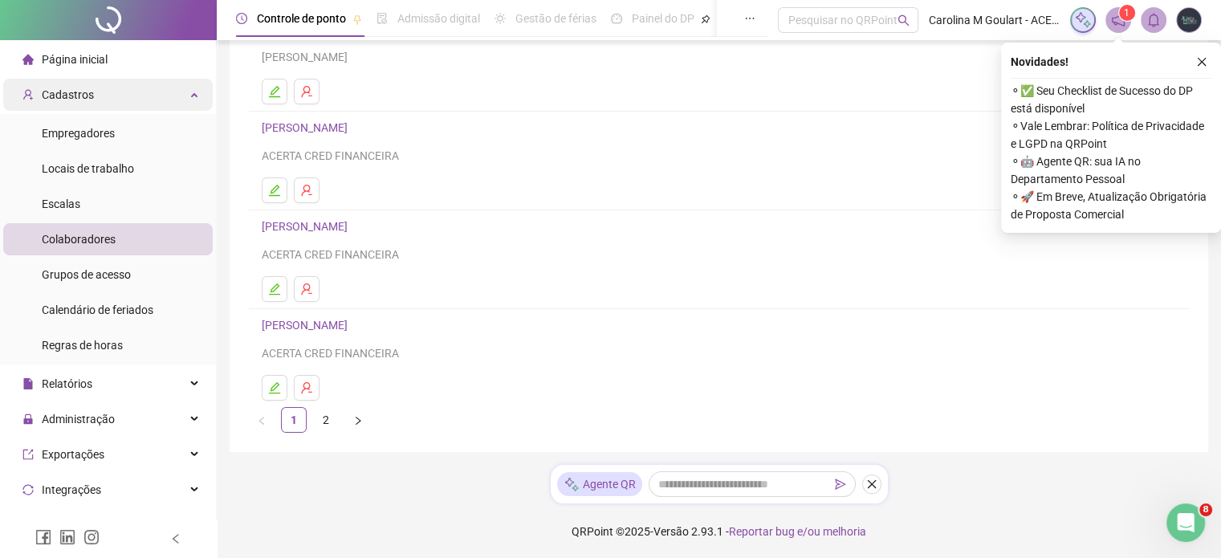
click at [73, 96] on span "Cadastros" at bounding box center [68, 94] width 52 height 13
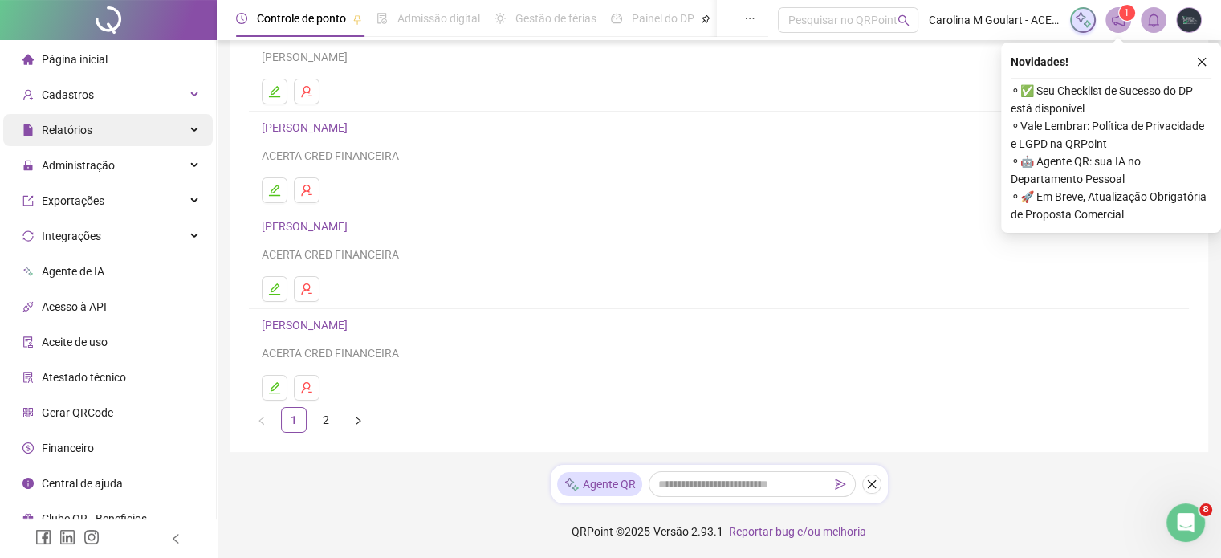
click at [59, 128] on span "Relatórios" at bounding box center [67, 130] width 51 height 13
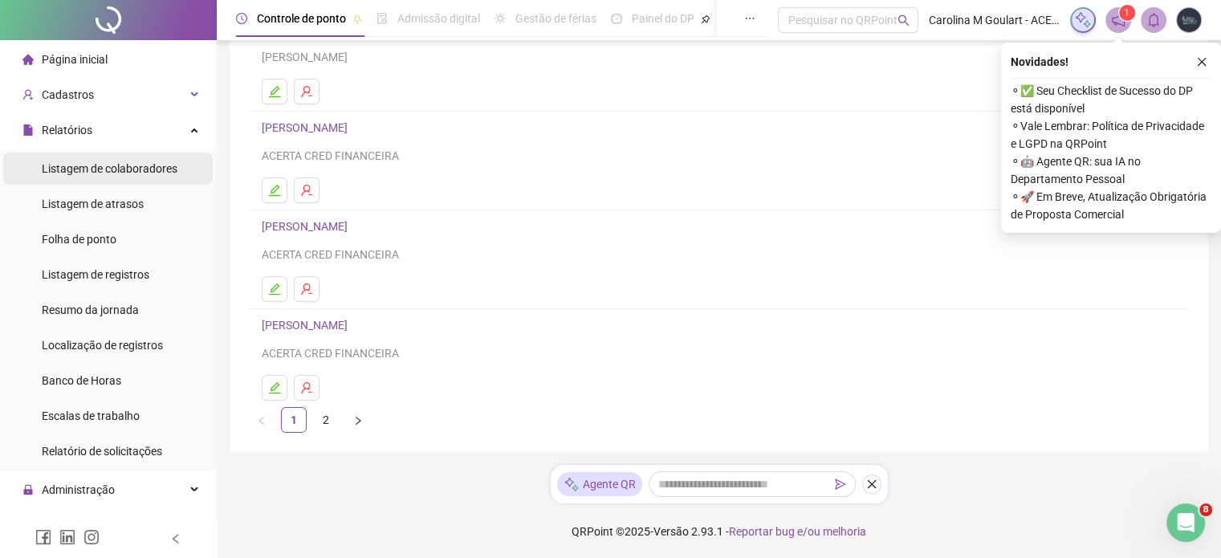
drag, startPoint x: 82, startPoint y: 165, endPoint x: 142, endPoint y: 177, distance: 61.6
click at [83, 166] on span "Listagem de colaboradores" at bounding box center [110, 168] width 136 height 13
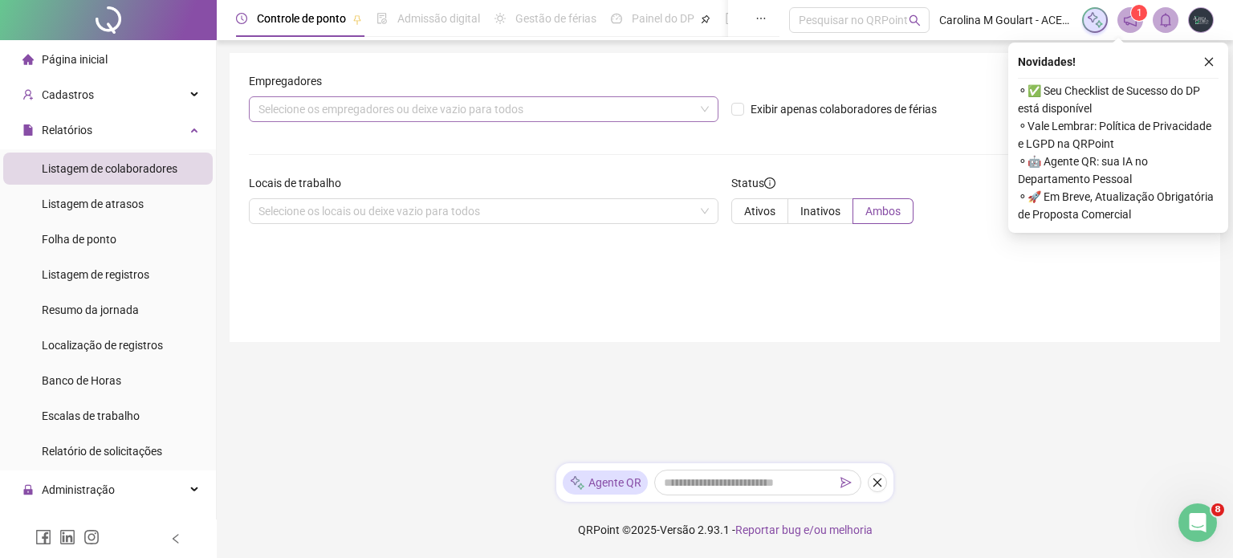
click at [488, 113] on div "Selecione os empregadores ou deixe vazio para todos" at bounding box center [484, 109] width 470 height 26
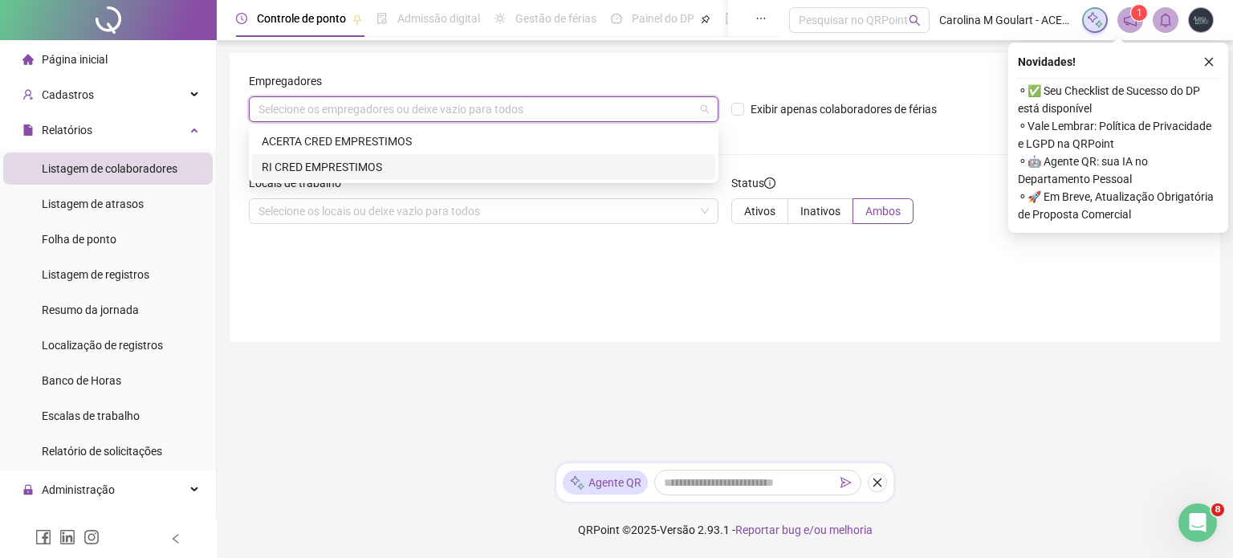
drag, startPoint x: 360, startPoint y: 163, endPoint x: 426, endPoint y: 168, distance: 66.8
click at [359, 163] on div "RI CRED EMPRESTIMOS" at bounding box center [484, 167] width 444 height 18
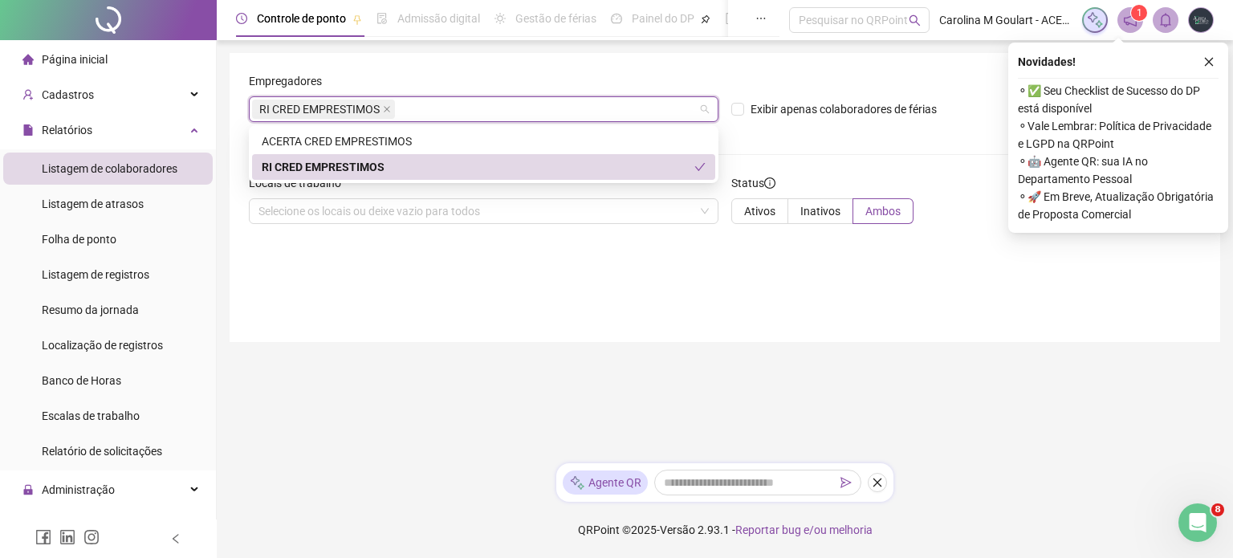
click at [651, 171] on div "RI CRED EMPRESTIMOS" at bounding box center [478, 167] width 433 height 18
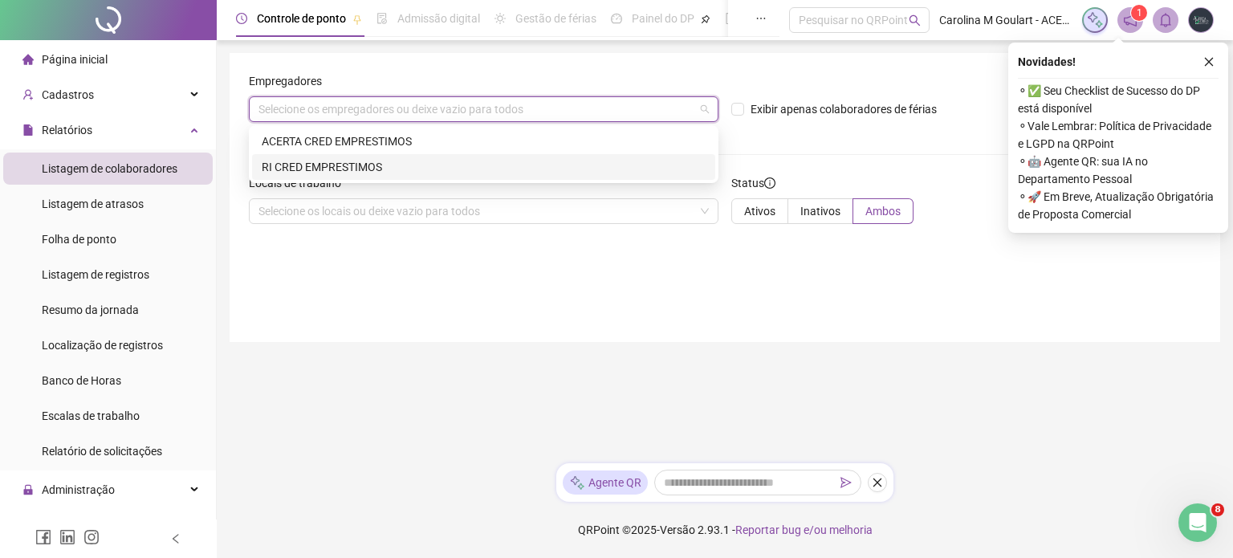
click at [633, 169] on div "RI CRED EMPRESTIMOS" at bounding box center [484, 167] width 444 height 18
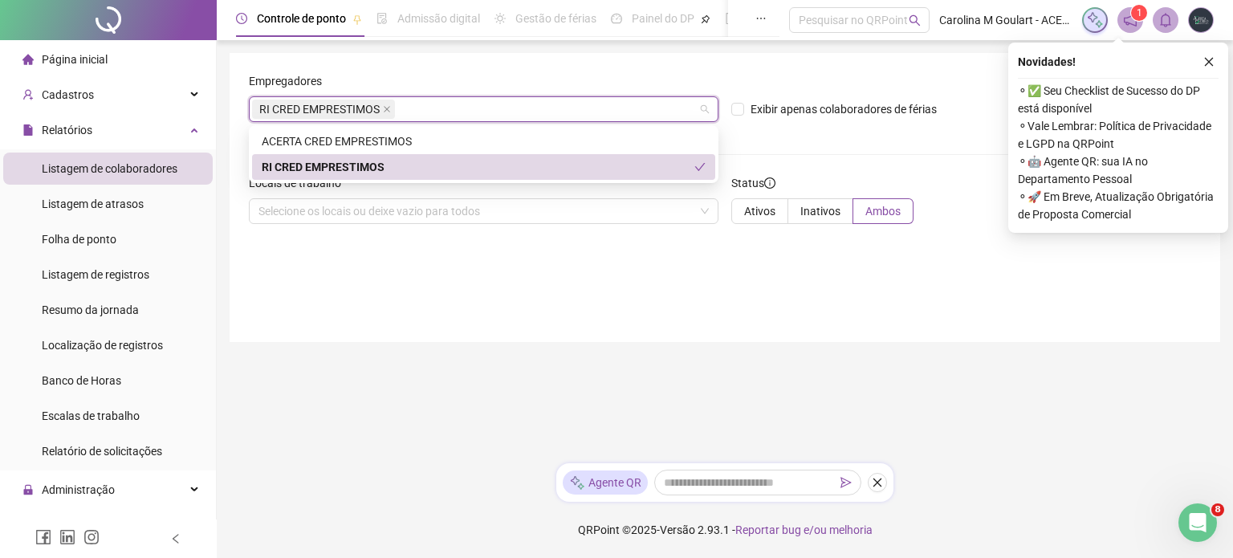
click at [787, 159] on form "Empregadores RI CRED EMPRESTIMOS Exibir apenas colaboradores de férias Gerar li…" at bounding box center [725, 154] width 952 height 165
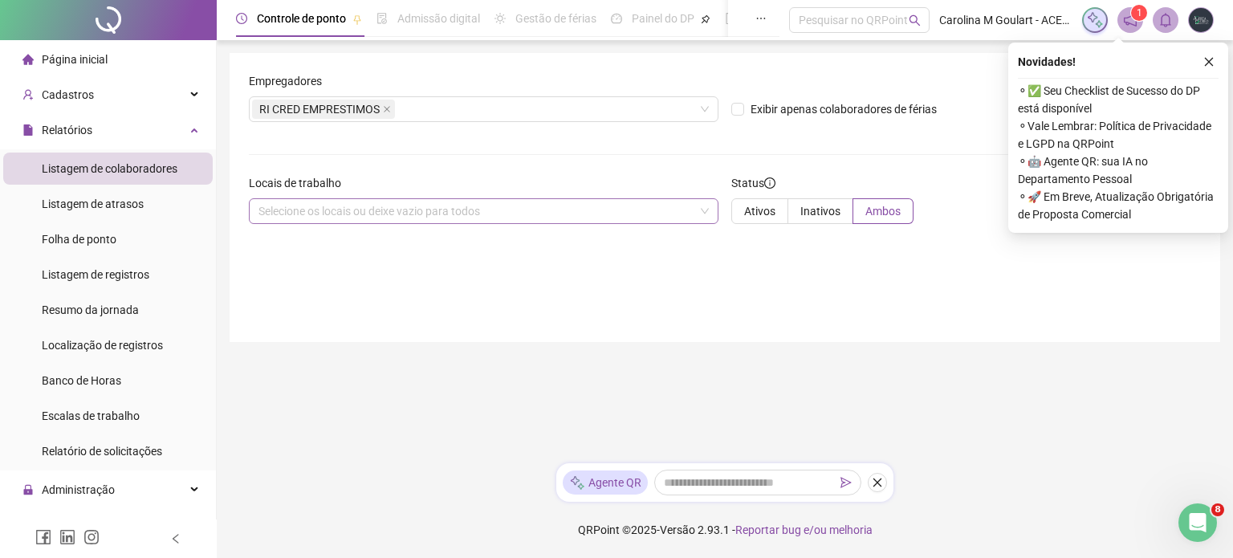
click at [645, 210] on div "Selecione os locais ou deixe vazio para todos" at bounding box center [484, 211] width 470 height 26
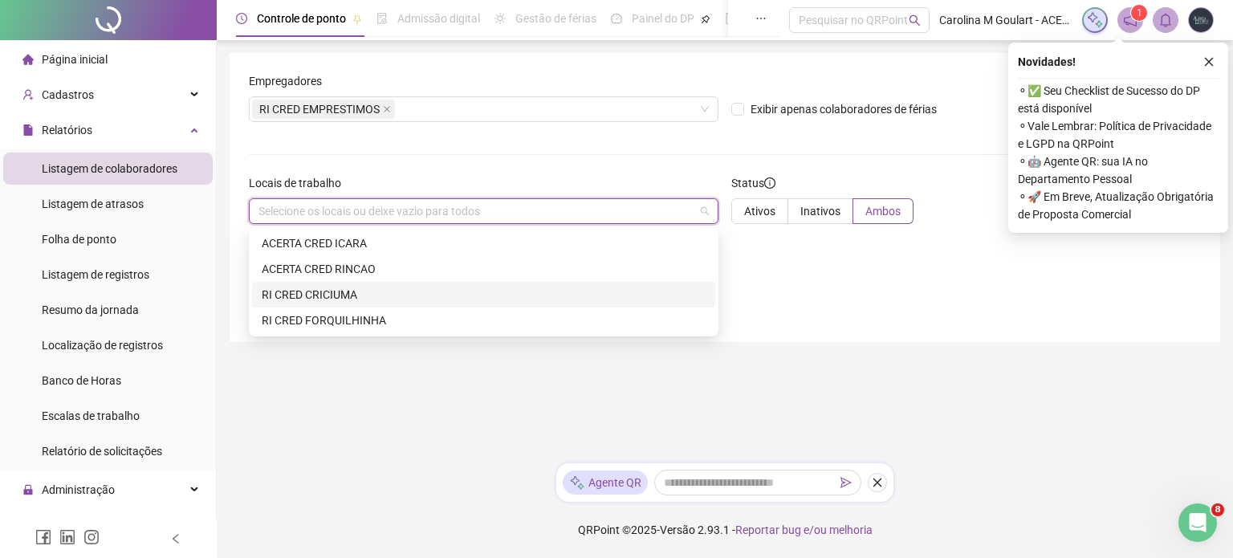
drag, startPoint x: 352, startPoint y: 296, endPoint x: 413, endPoint y: 295, distance: 61.0
click at [356, 295] on div "RI CRED CRICIUMA" at bounding box center [484, 295] width 444 height 18
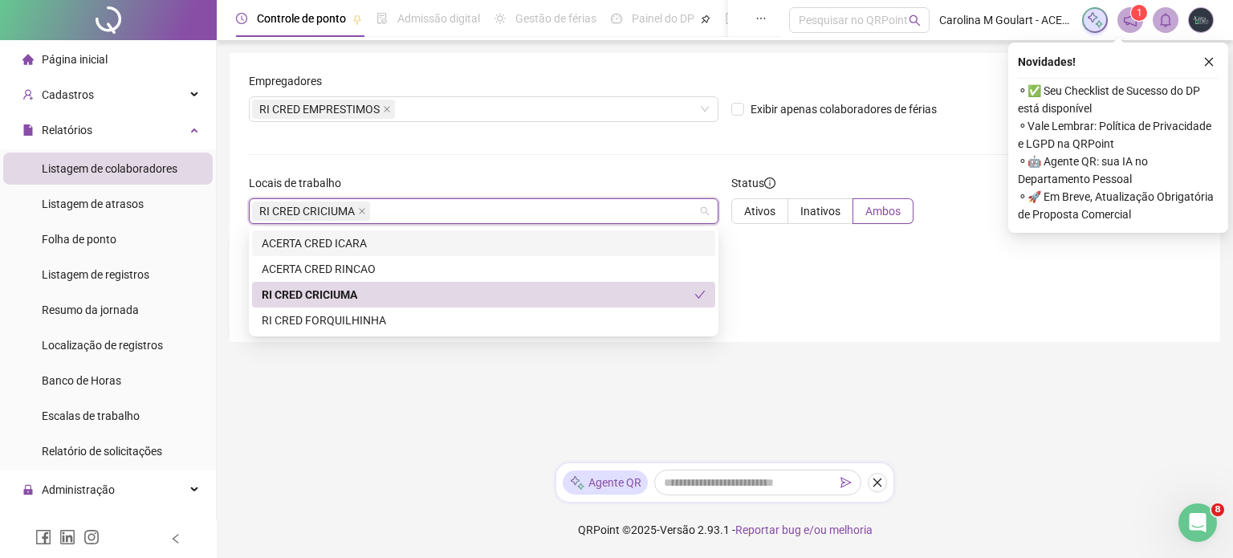
click at [809, 269] on div "Empregadores RI CRED EMPRESTIMOS Exibir apenas colaboradores de férias Gerar li…" at bounding box center [725, 197] width 991 height 289
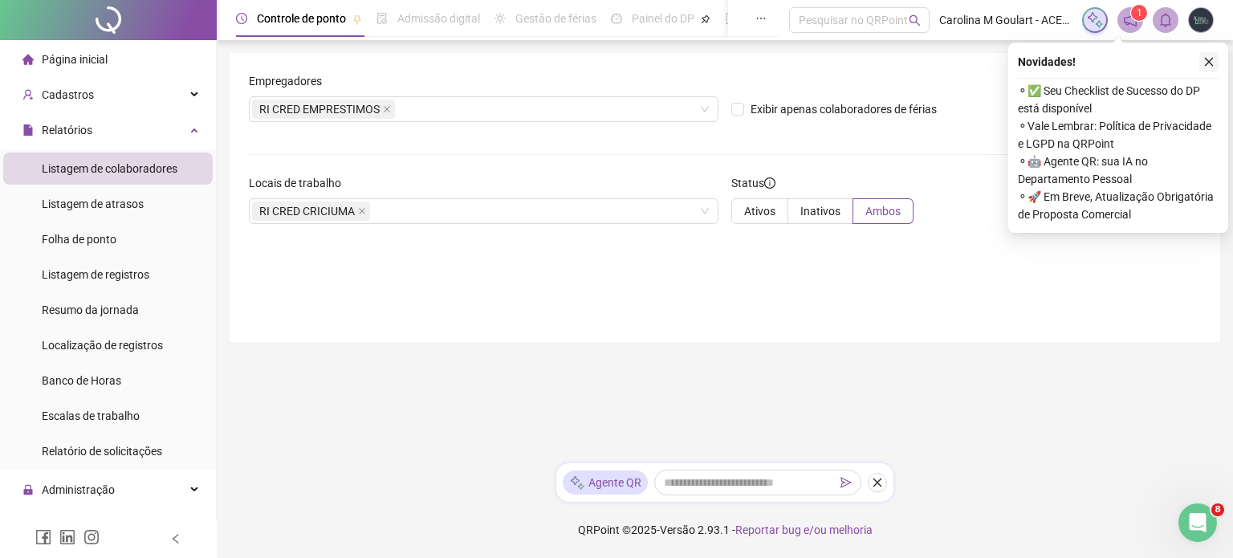
click at [1211, 63] on icon "close" at bounding box center [1209, 62] width 9 height 9
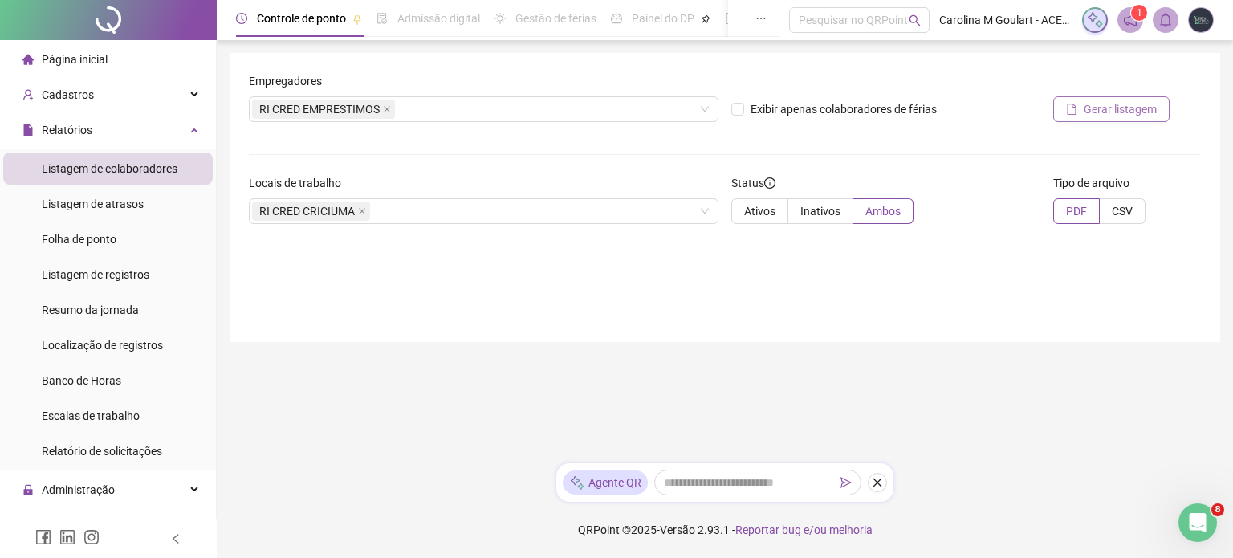
click at [1125, 113] on span "Gerar listagem" at bounding box center [1120, 109] width 73 height 18
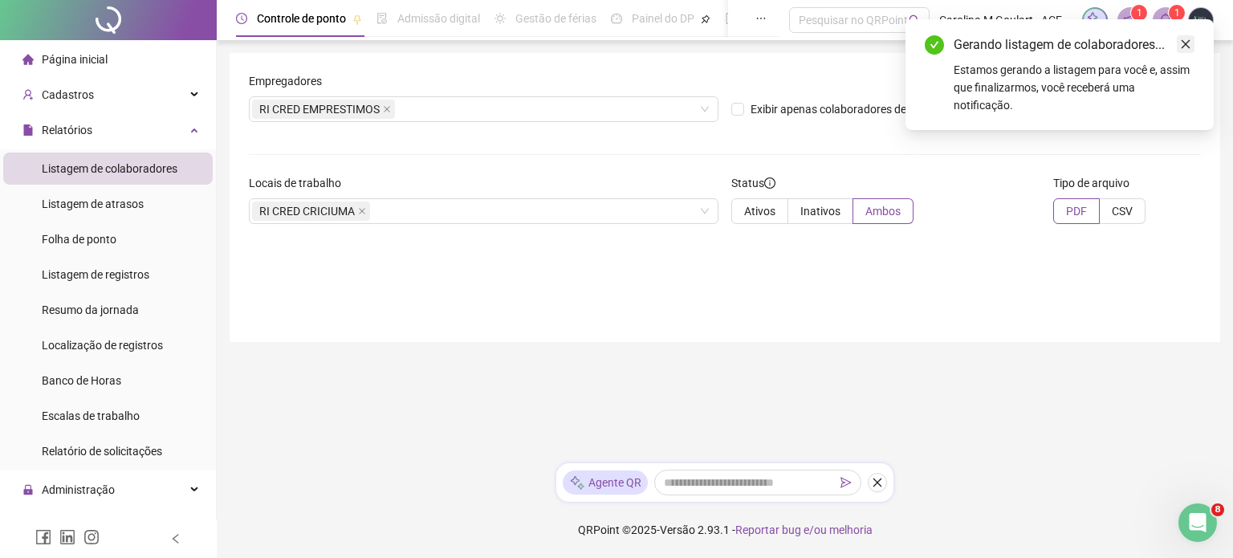
click at [1188, 37] on link "Close" at bounding box center [1186, 44] width 18 height 18
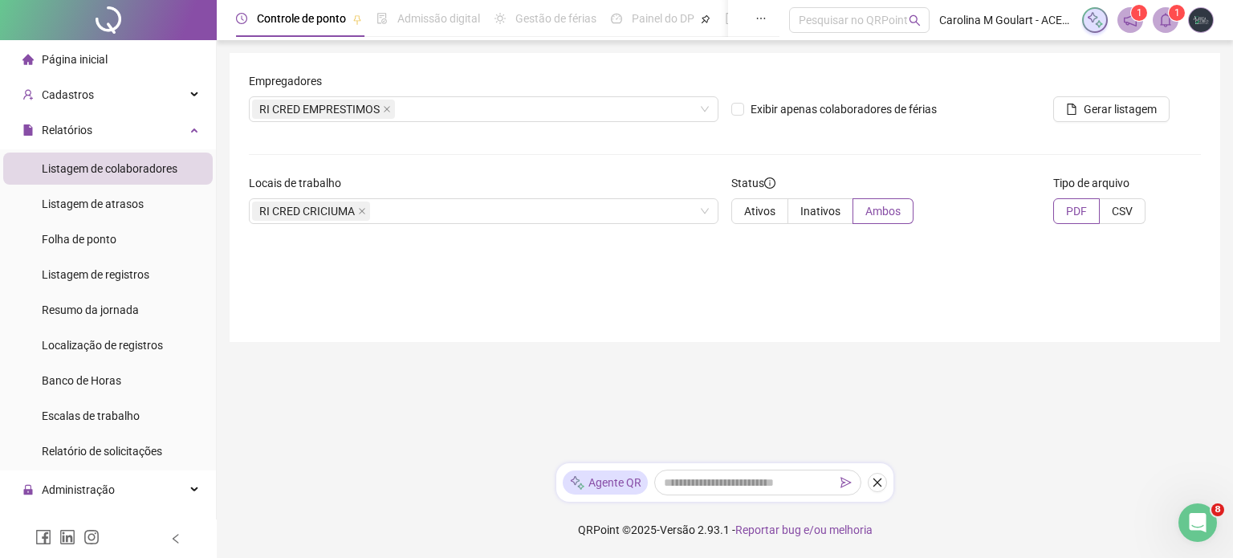
click at [1130, 15] on icon "notification" at bounding box center [1130, 20] width 14 height 14
click at [94, 169] on span "Listagem de colaboradores" at bounding box center [110, 168] width 136 height 13
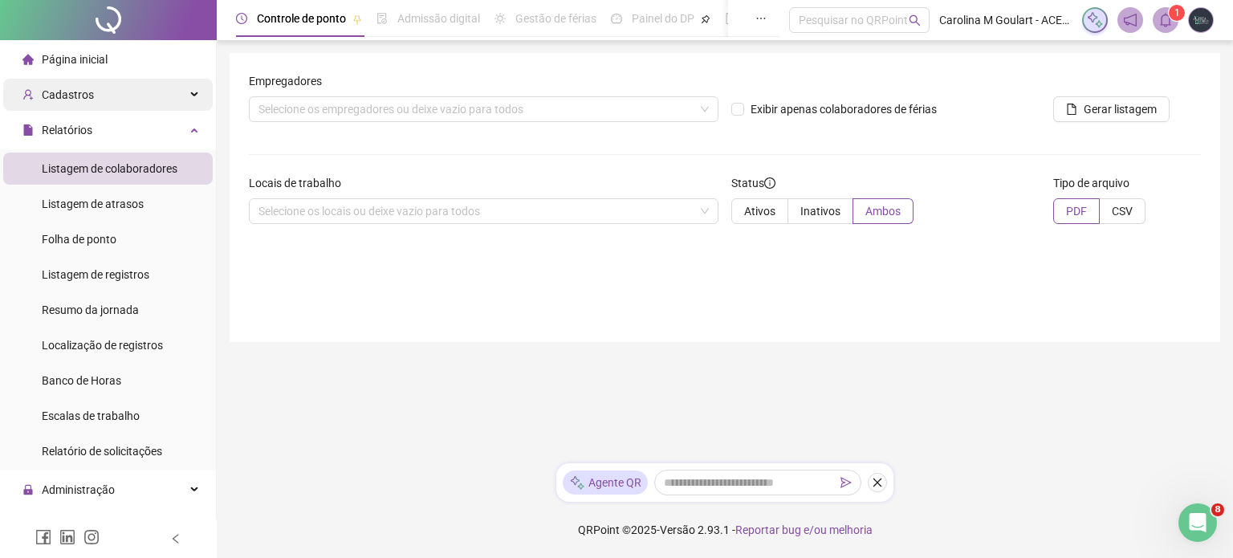
click at [93, 104] on div "Cadastros" at bounding box center [108, 95] width 210 height 32
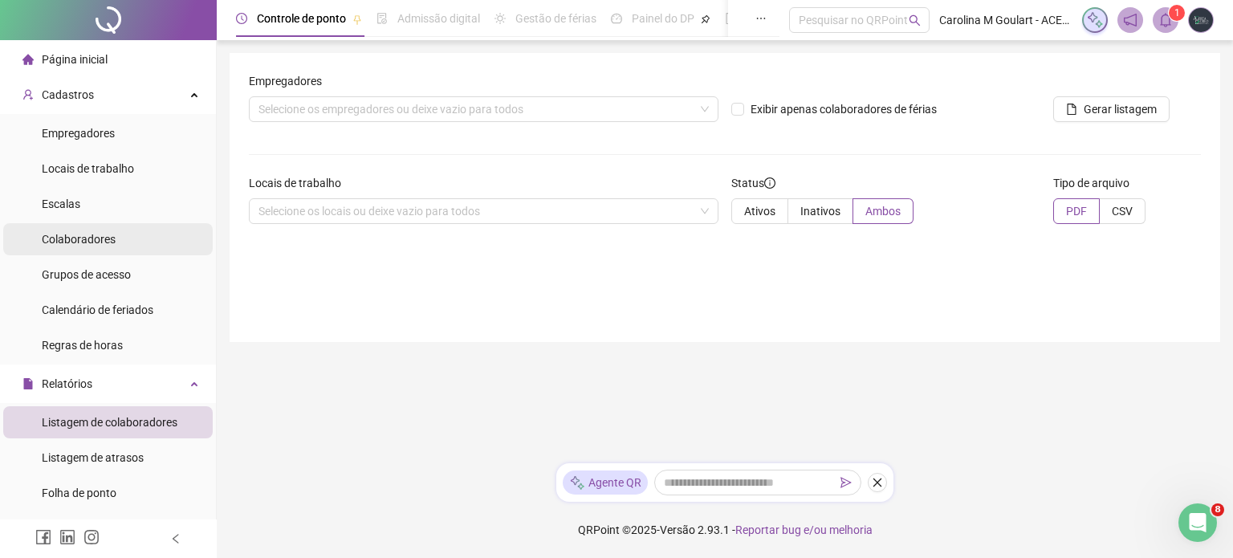
click at [87, 234] on span "Colaboradores" at bounding box center [79, 239] width 74 height 13
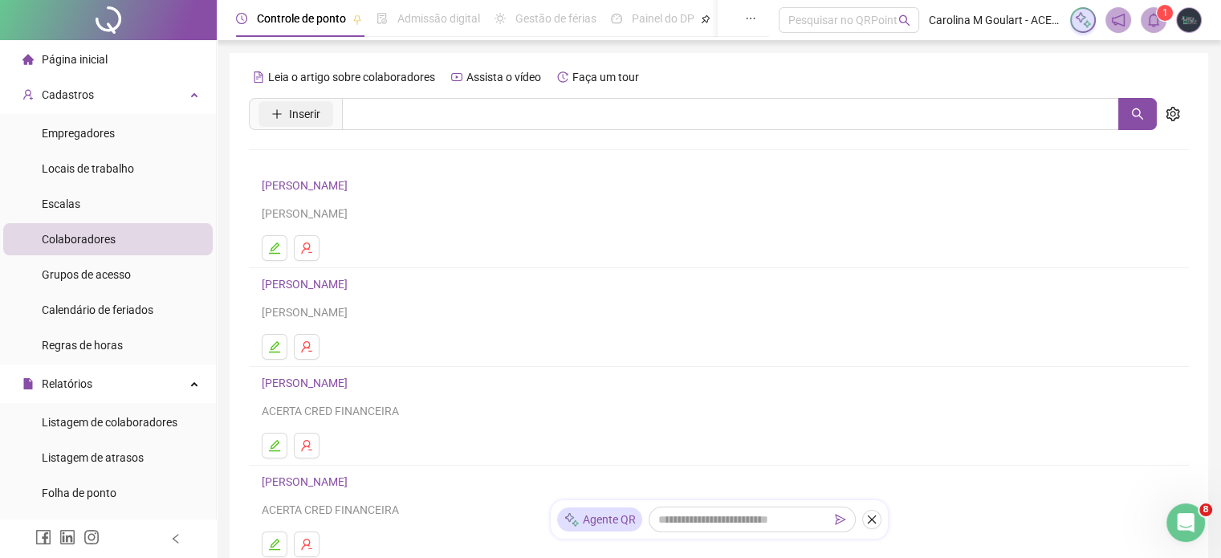
click at [279, 108] on icon "plus" at bounding box center [276, 113] width 11 height 11
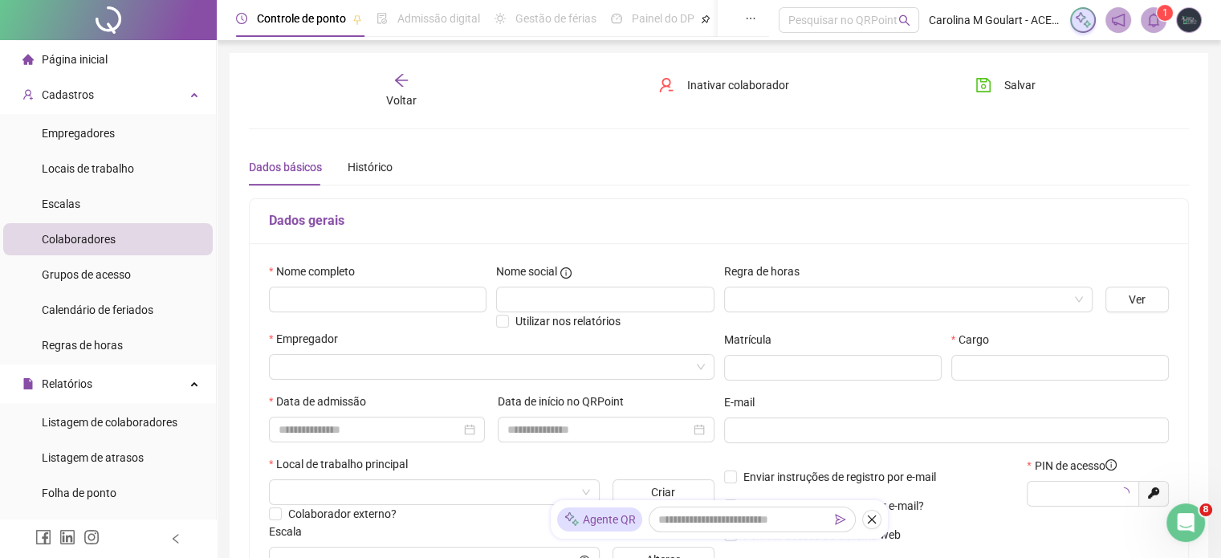
type input "*****"
click at [73, 140] on span "Empregadores" at bounding box center [78, 133] width 73 height 13
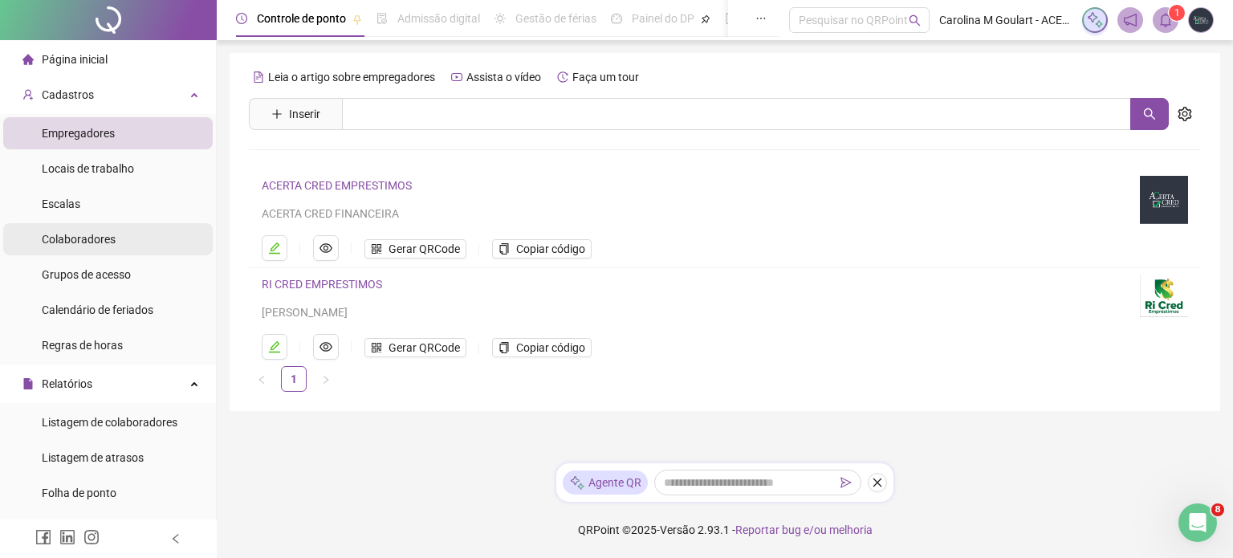
click at [118, 250] on li "Colaboradores" at bounding box center [108, 239] width 210 height 32
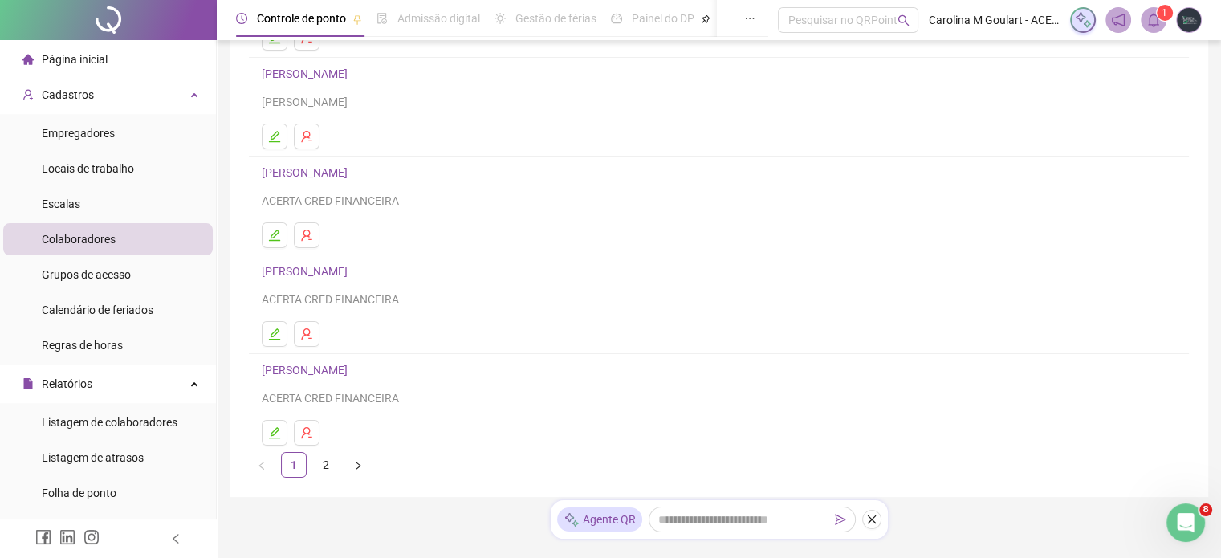
scroll to position [255, 0]
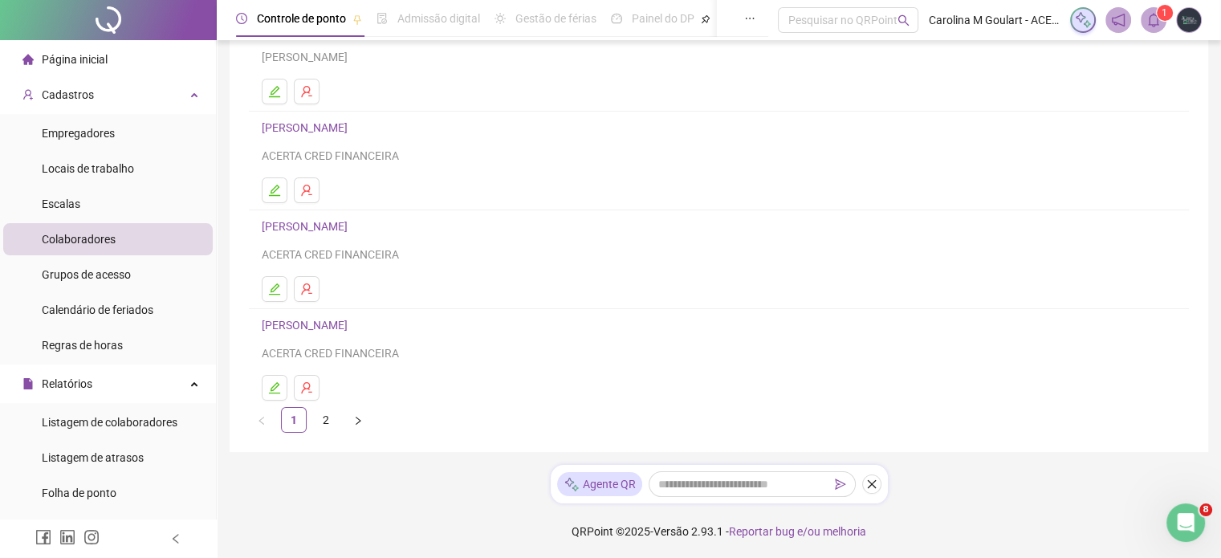
click at [361, 417] on icon "right" at bounding box center [358, 421] width 10 height 10
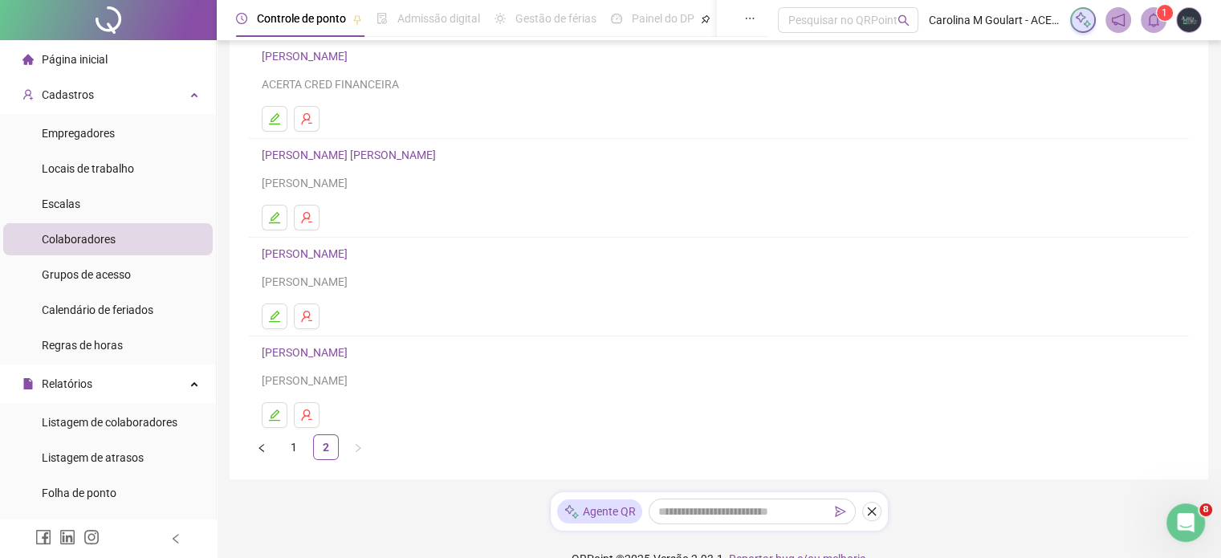
scroll to position [241, 0]
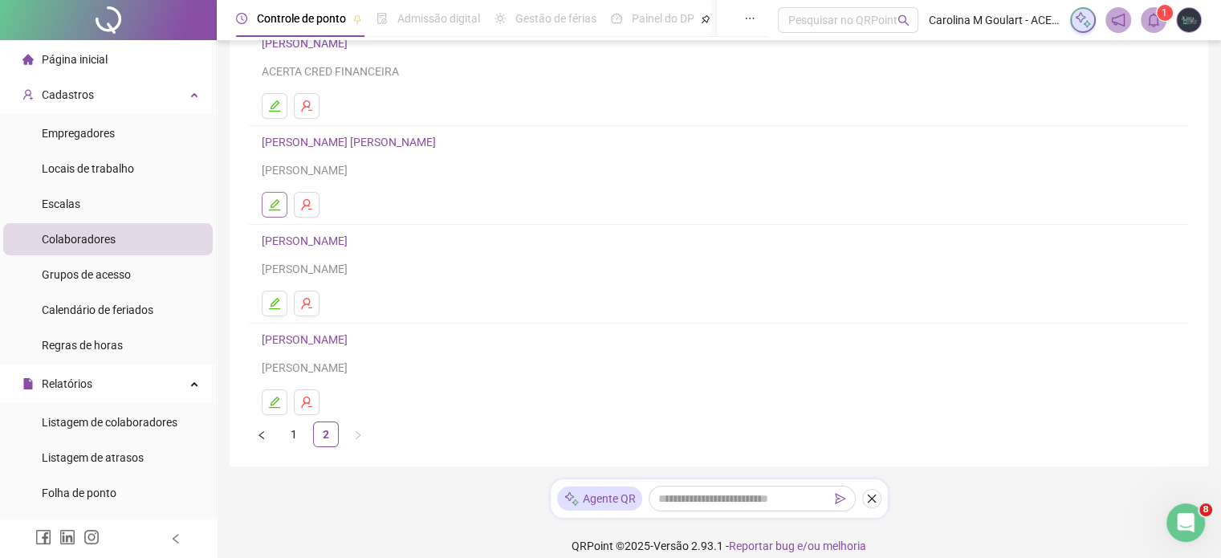
drag, startPoint x: 276, startPoint y: 201, endPoint x: 363, endPoint y: 244, distance: 96.9
click at [279, 202] on icon "edit" at bounding box center [274, 204] width 13 height 13
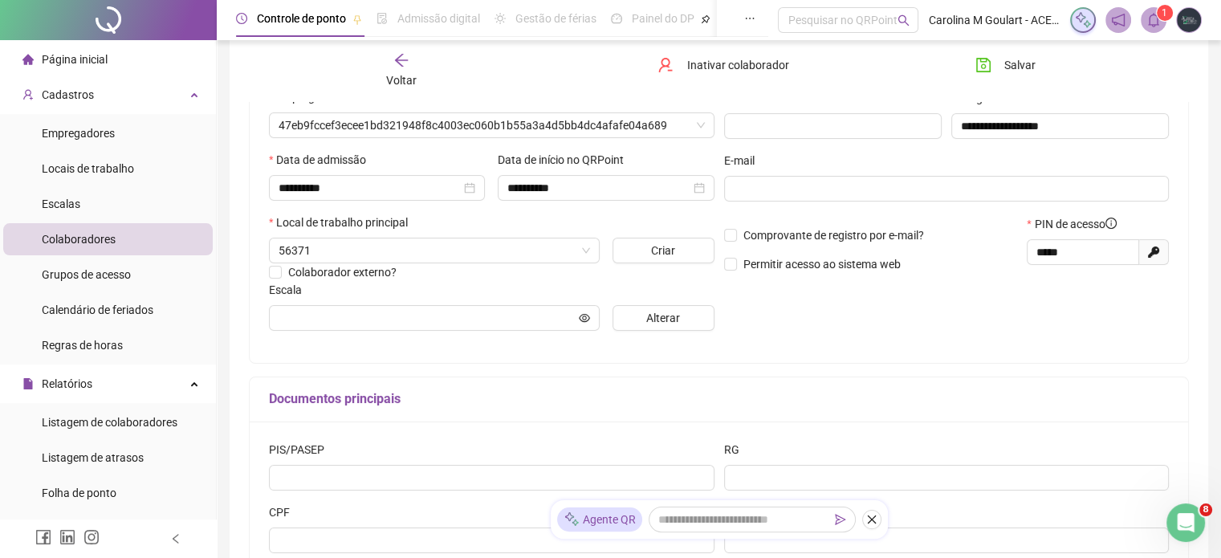
scroll to position [249, 0]
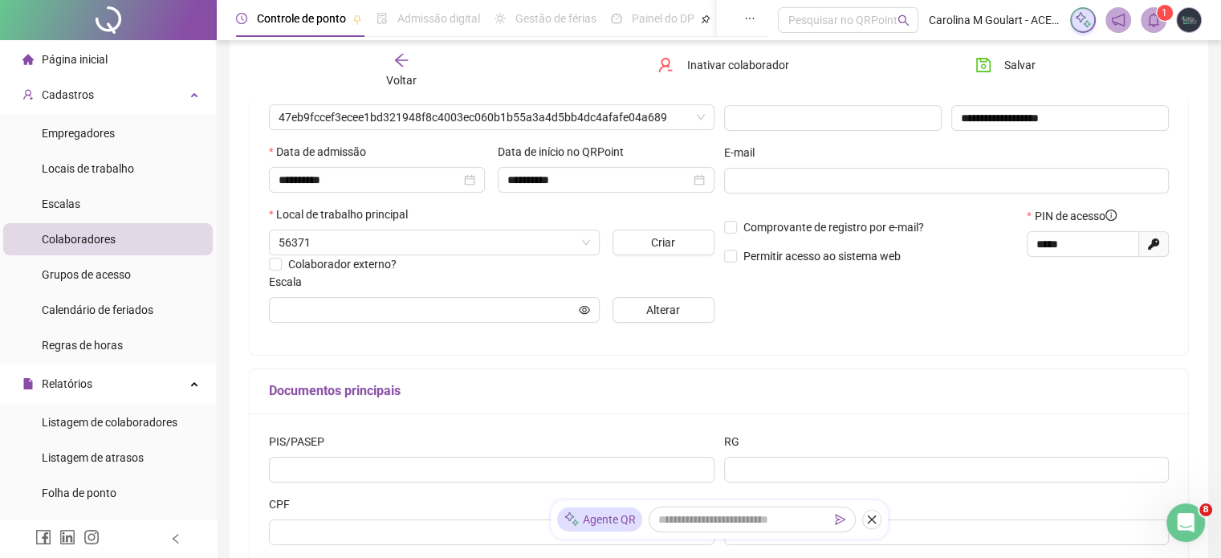
type input "*********"
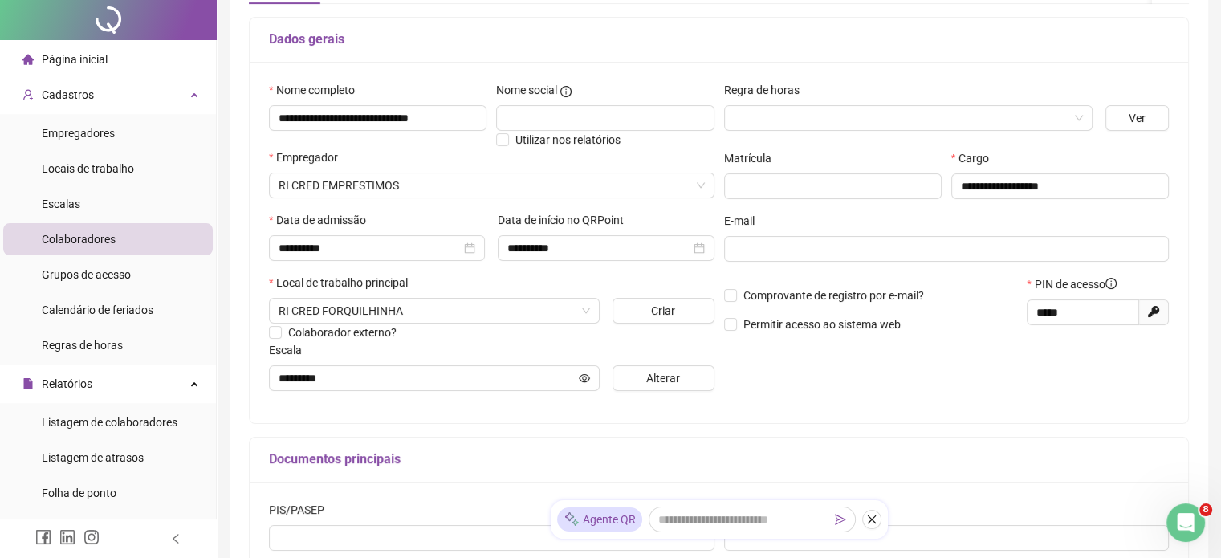
scroll to position [0, 0]
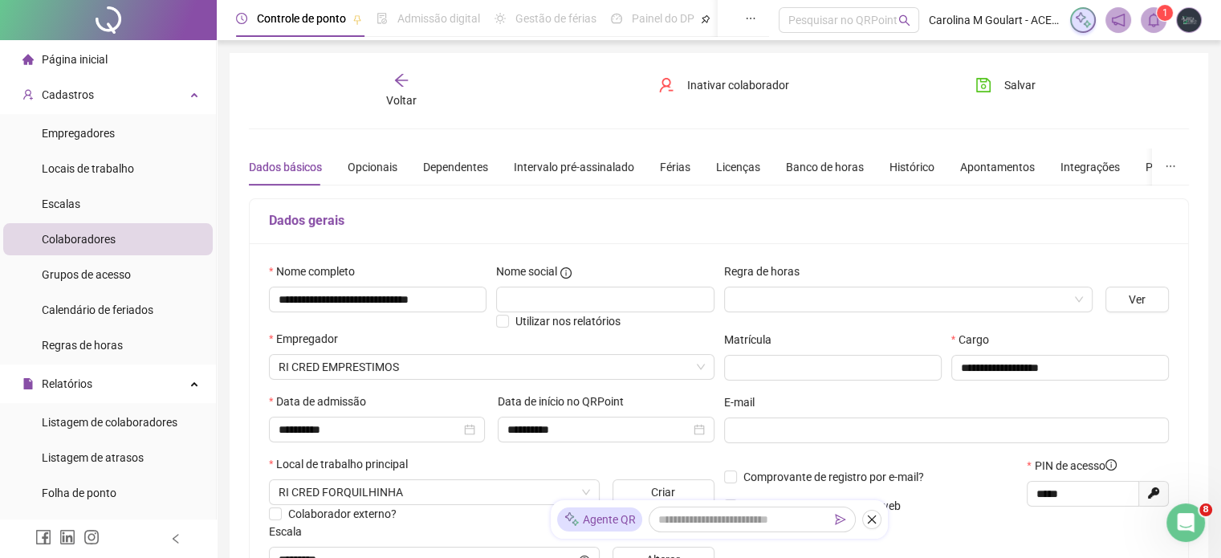
click at [392, 94] on span "Voltar" at bounding box center [401, 100] width 31 height 13
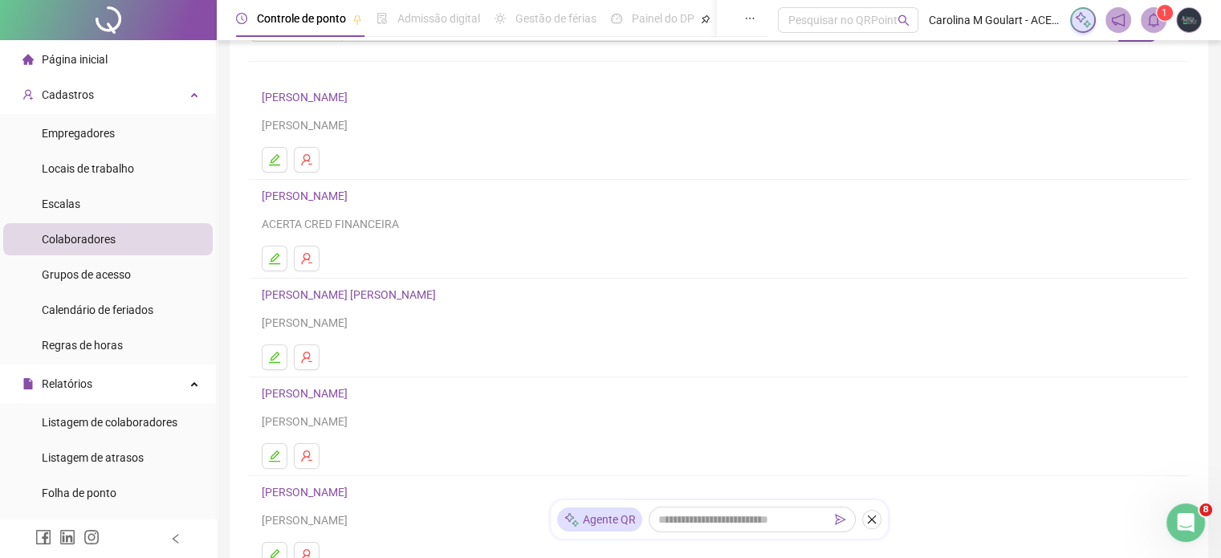
scroll to position [175, 0]
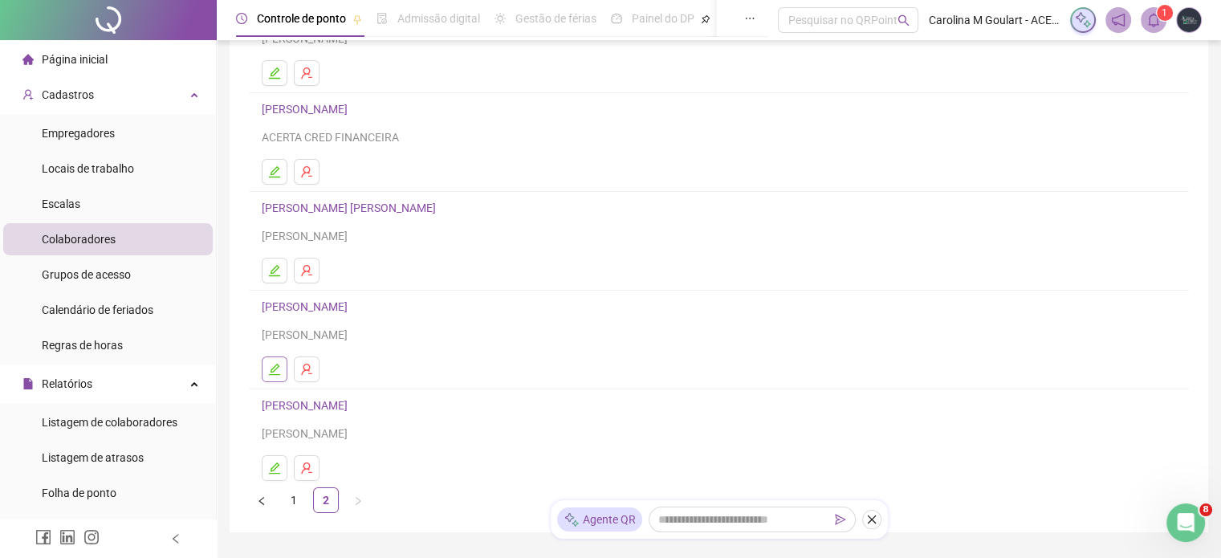
click at [276, 377] on button "button" at bounding box center [275, 369] width 26 height 26
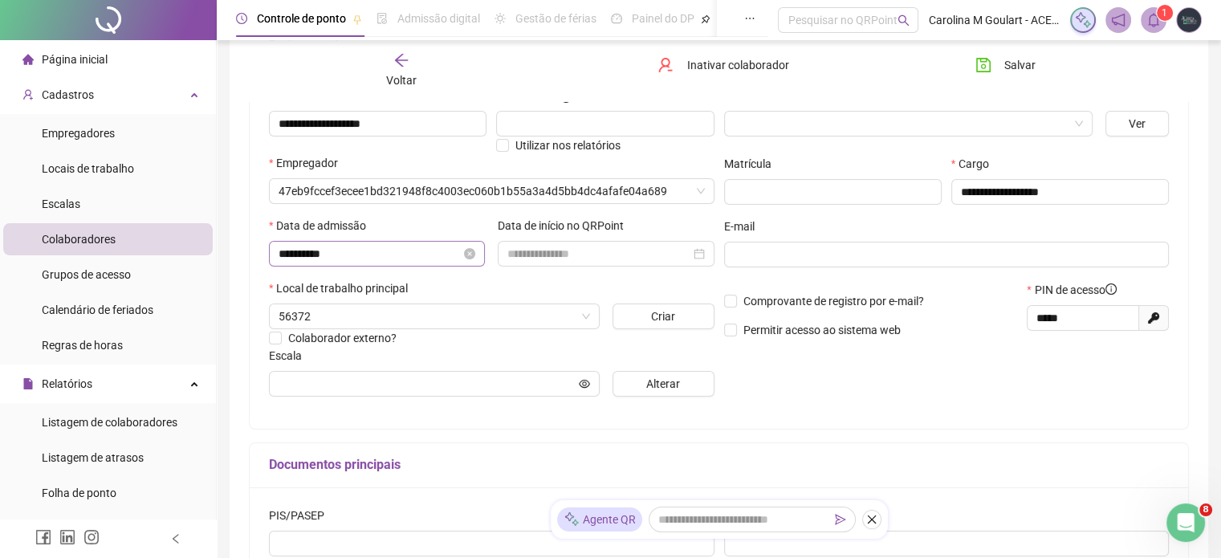
scroll to position [183, 0]
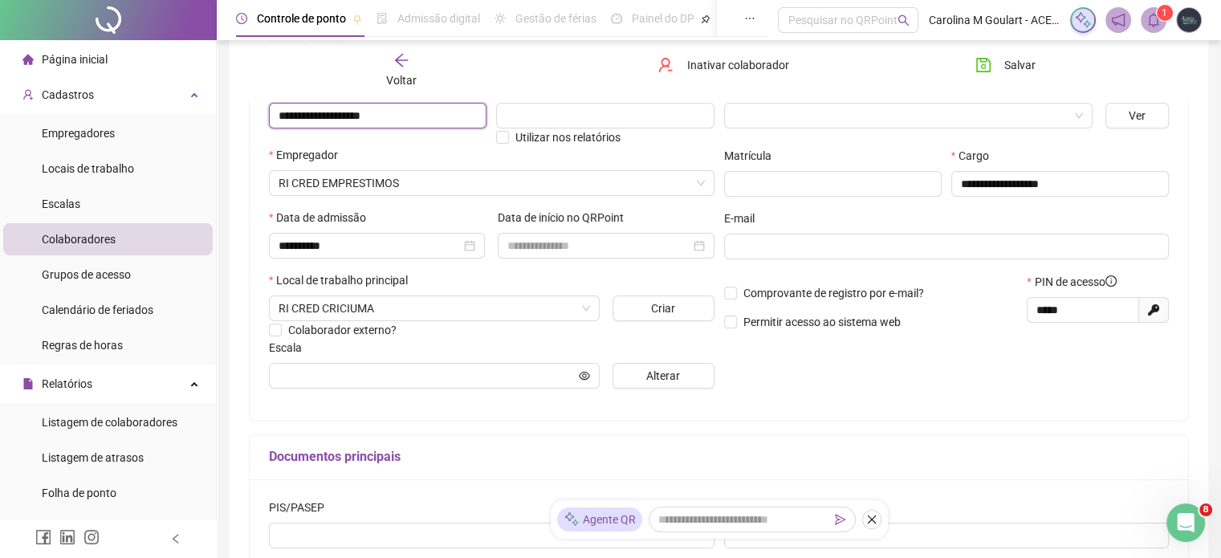
click at [421, 119] on input "**********" at bounding box center [378, 116] width 218 height 26
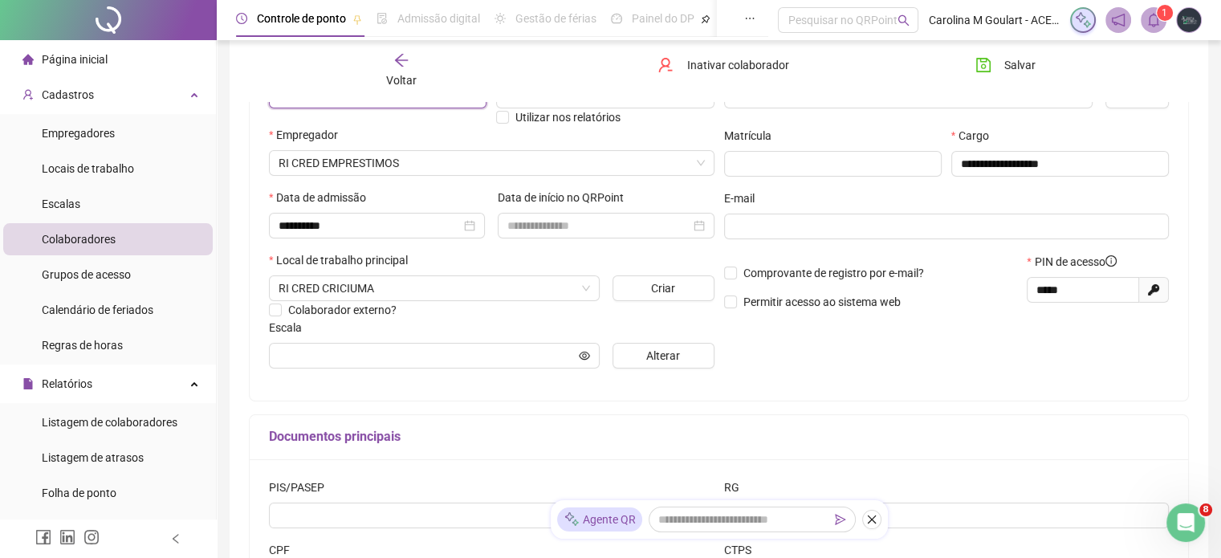
scroll to position [103, 0]
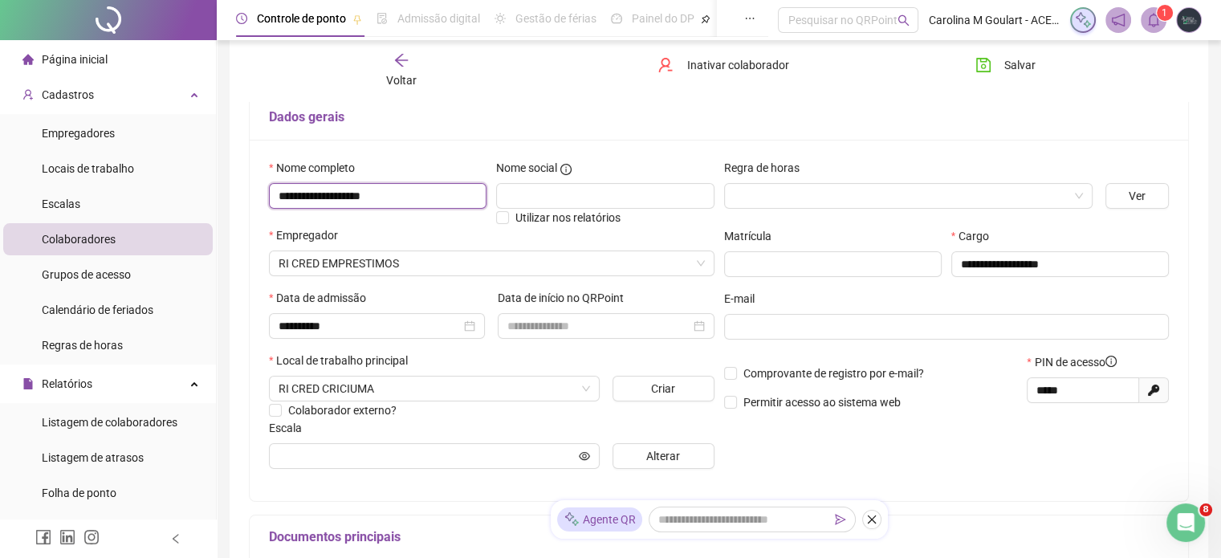
drag, startPoint x: 424, startPoint y: 193, endPoint x: 215, endPoint y: 204, distance: 209.0
click at [215, 204] on div "Página inicial Cadastros Empregadores Locais de trabalho Escalas Colaboradores …" at bounding box center [610, 374] width 1221 height 954
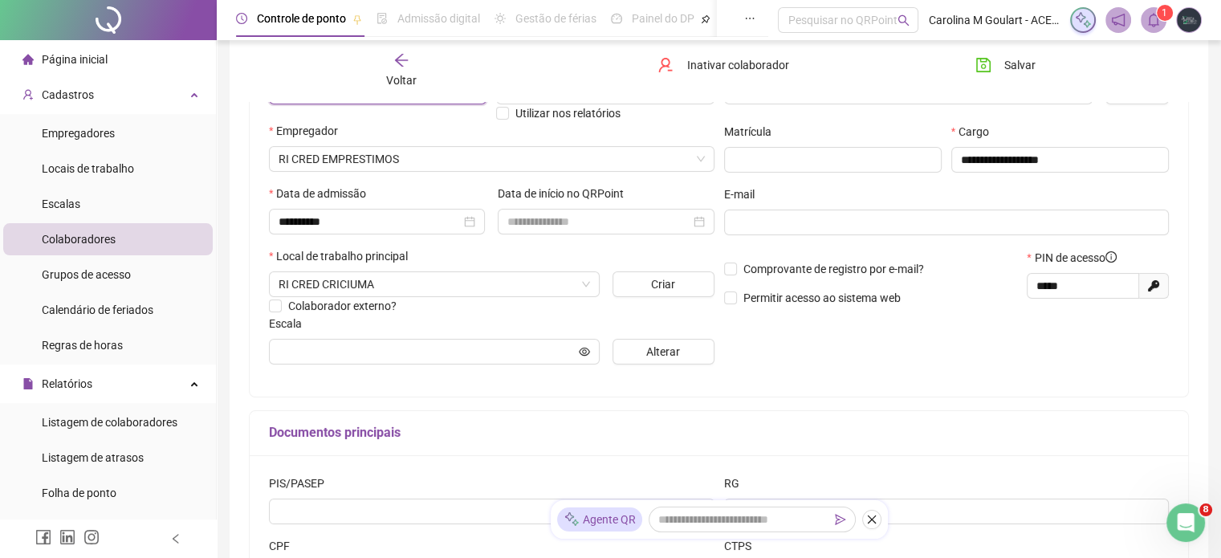
scroll to position [0, 0]
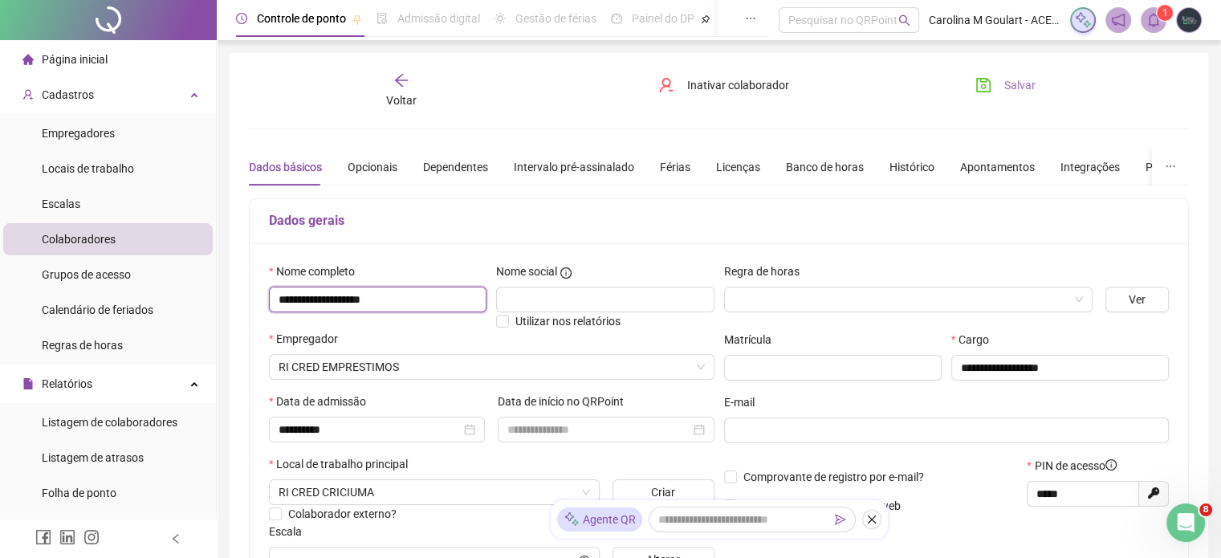
type input "**********"
click at [1038, 83] on button "Salvar" at bounding box center [1005, 85] width 84 height 26
click at [132, 242] on li "Colaboradores" at bounding box center [108, 239] width 210 height 32
click at [408, 94] on span "Voltar" at bounding box center [401, 100] width 31 height 13
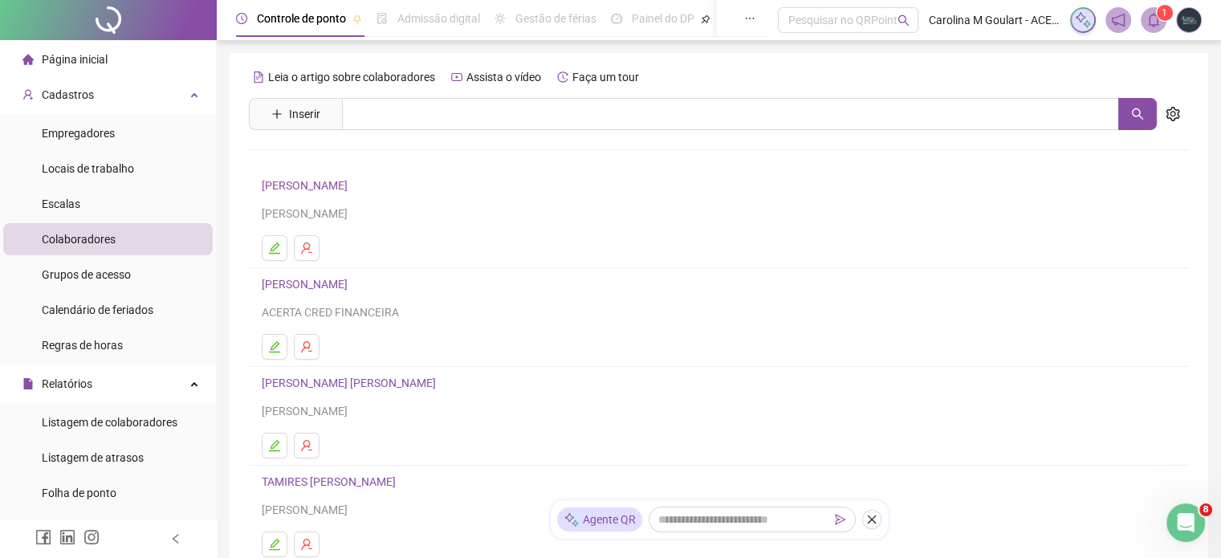
scroll to position [241, 0]
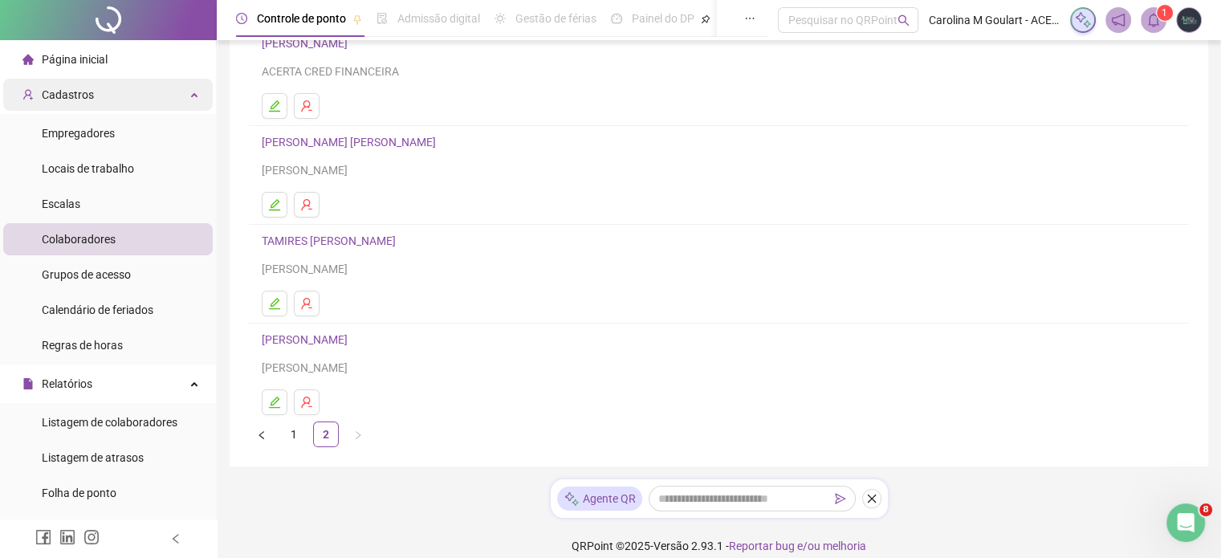
click at [76, 96] on span "Cadastros" at bounding box center [68, 94] width 52 height 13
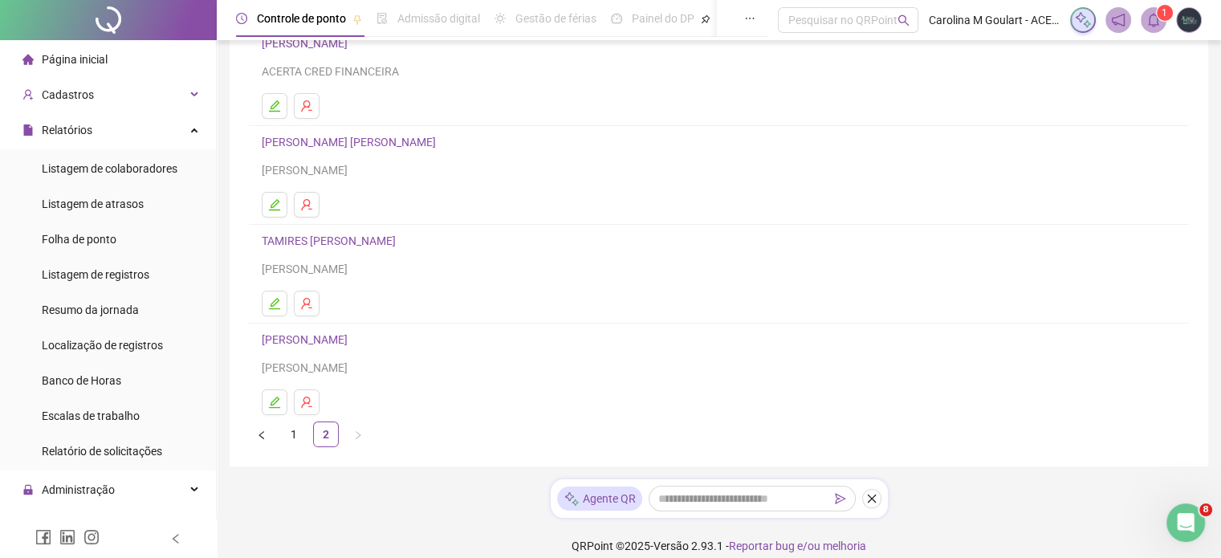
click at [82, 53] on span "Página inicial" at bounding box center [75, 59] width 66 height 13
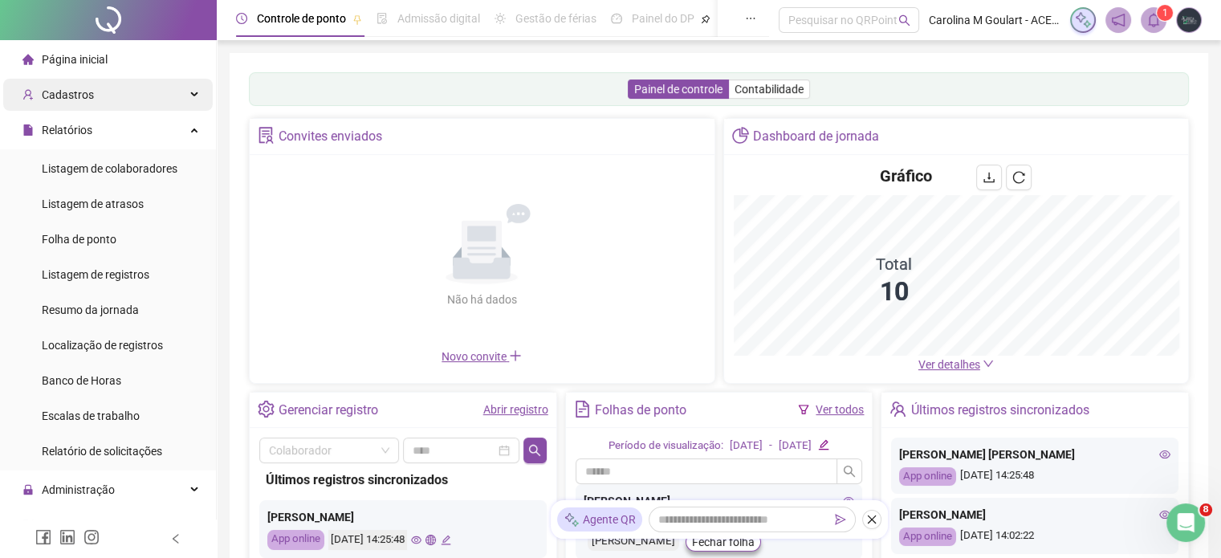
click at [87, 92] on span "Cadastros" at bounding box center [68, 94] width 52 height 13
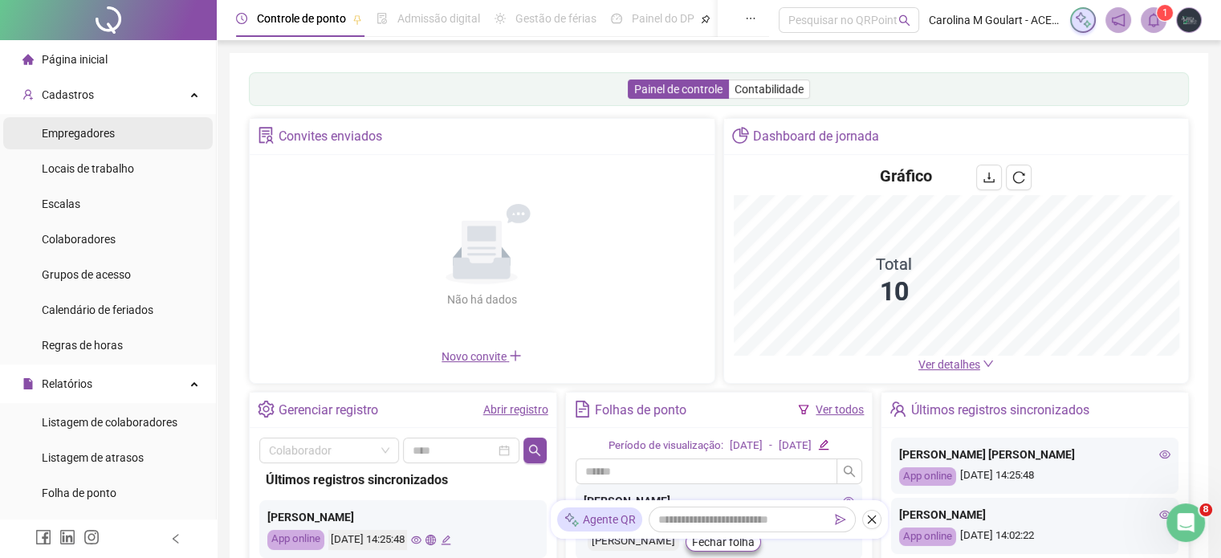
click at [96, 143] on div "Empregadores" at bounding box center [78, 133] width 73 height 32
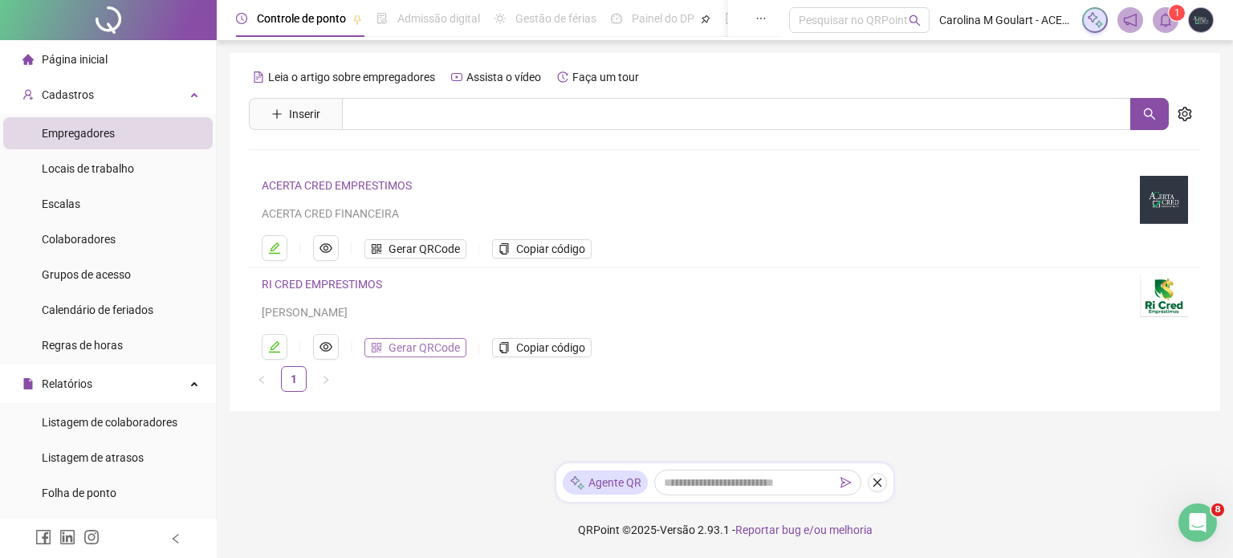
click at [402, 347] on span "Gerar QRCode" at bounding box center [424, 348] width 71 height 18
